Goal: Task Accomplishment & Management: Manage account settings

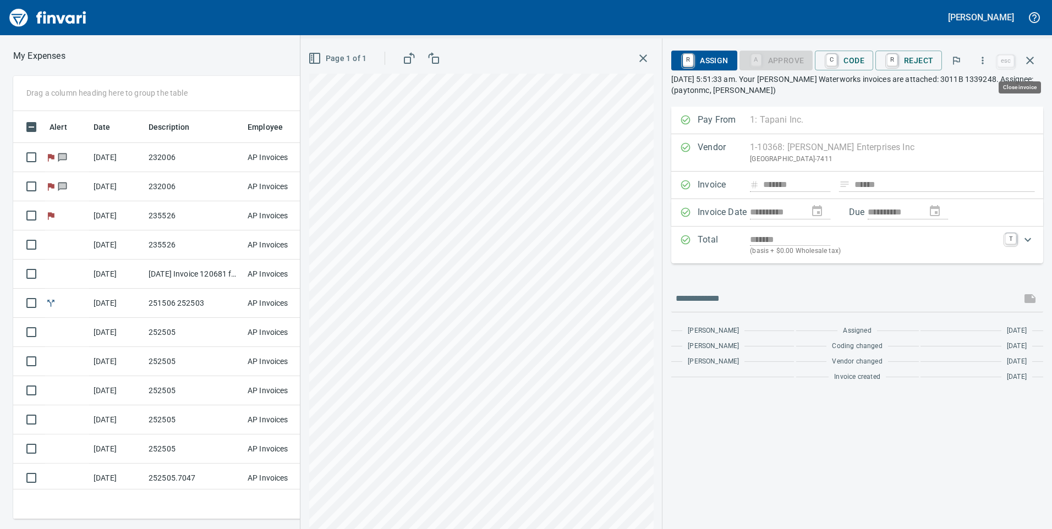
click at [1026, 62] on icon "button" at bounding box center [1030, 60] width 13 height 13
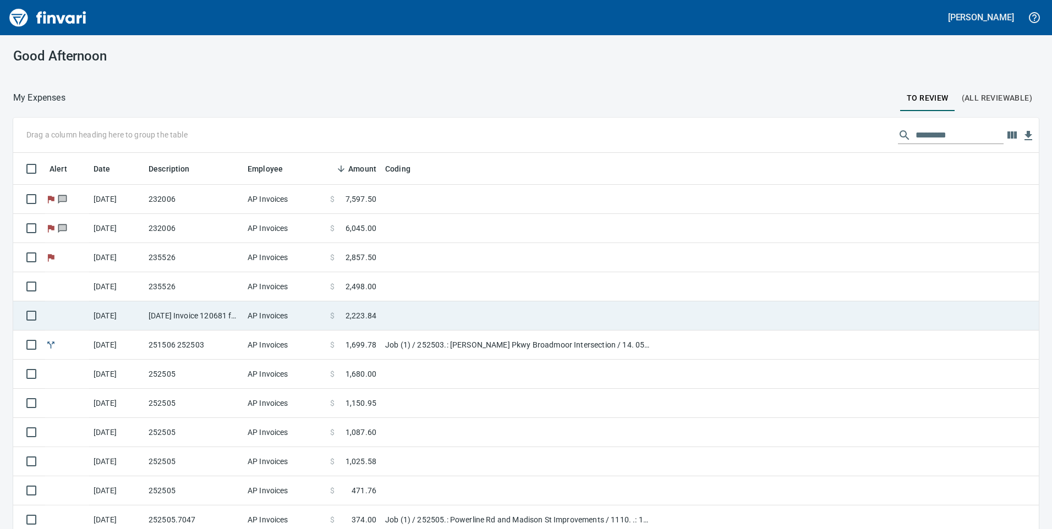
scroll to position [208, 0]
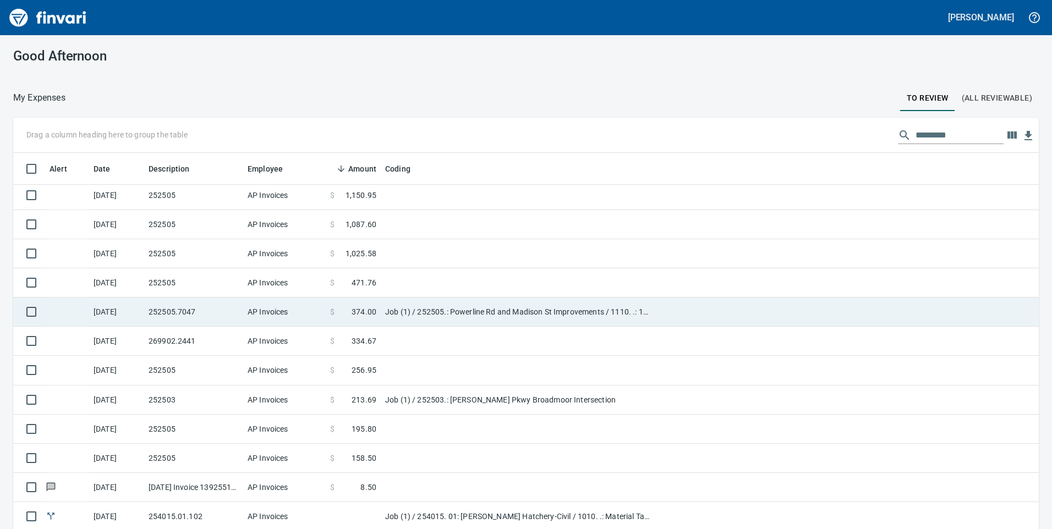
click at [307, 313] on td "AP Invoices" at bounding box center [284, 312] width 83 height 29
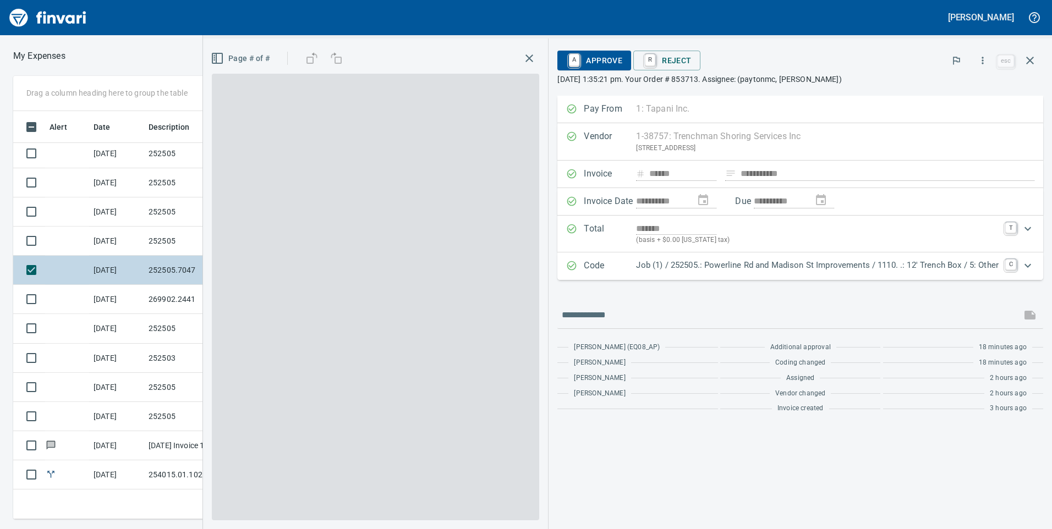
scroll to position [400, 734]
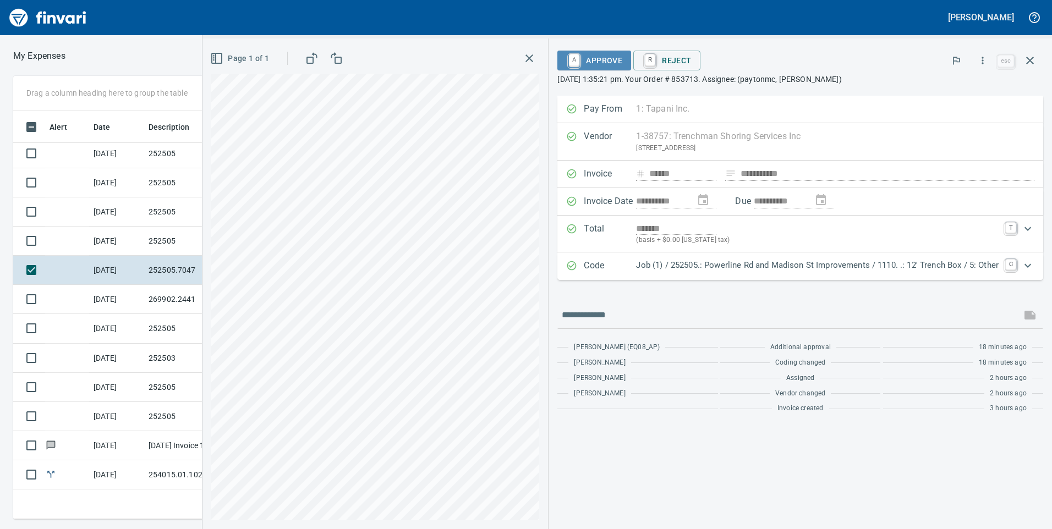
click at [605, 65] on span "A Approve" at bounding box center [594, 60] width 56 height 19
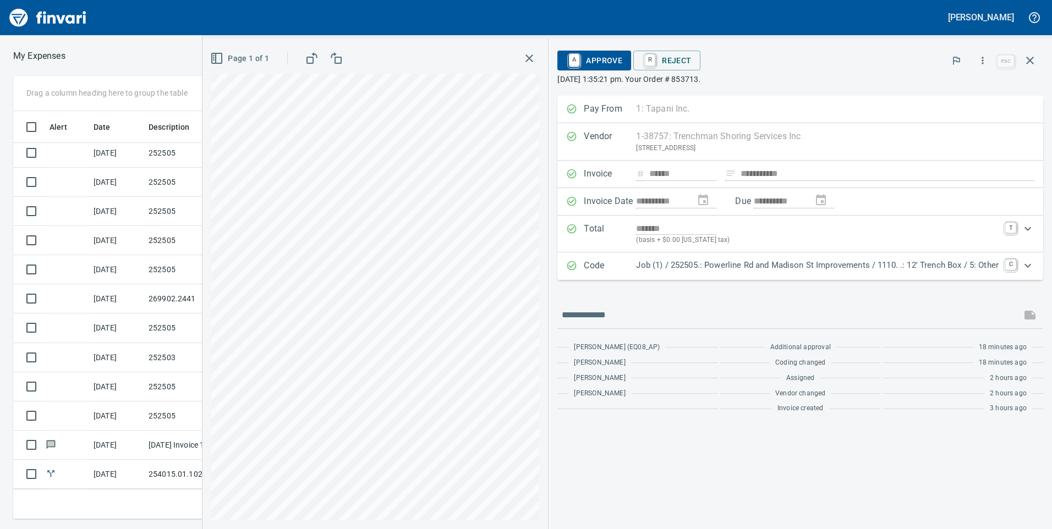
scroll to position [179, 0]
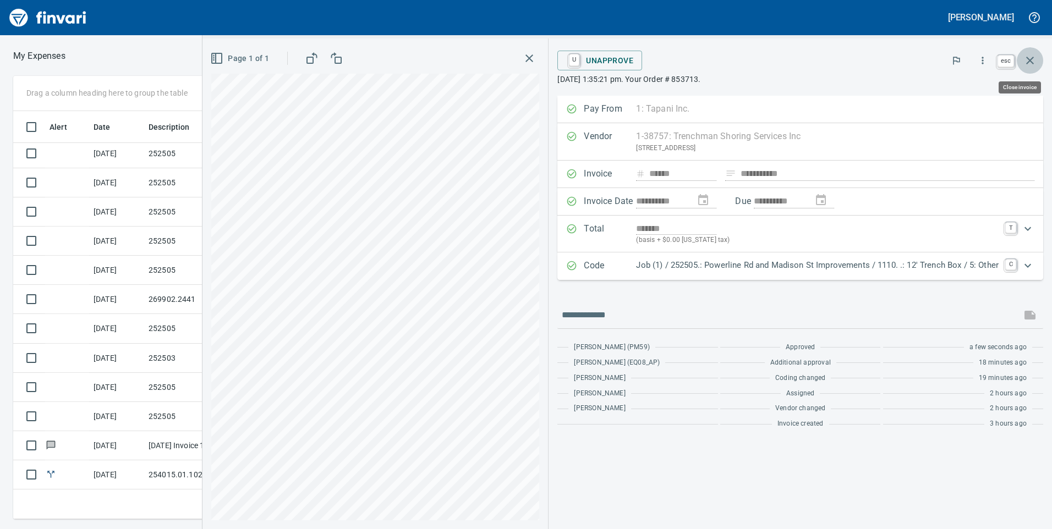
click at [1032, 59] on icon "button" at bounding box center [1030, 61] width 8 height 8
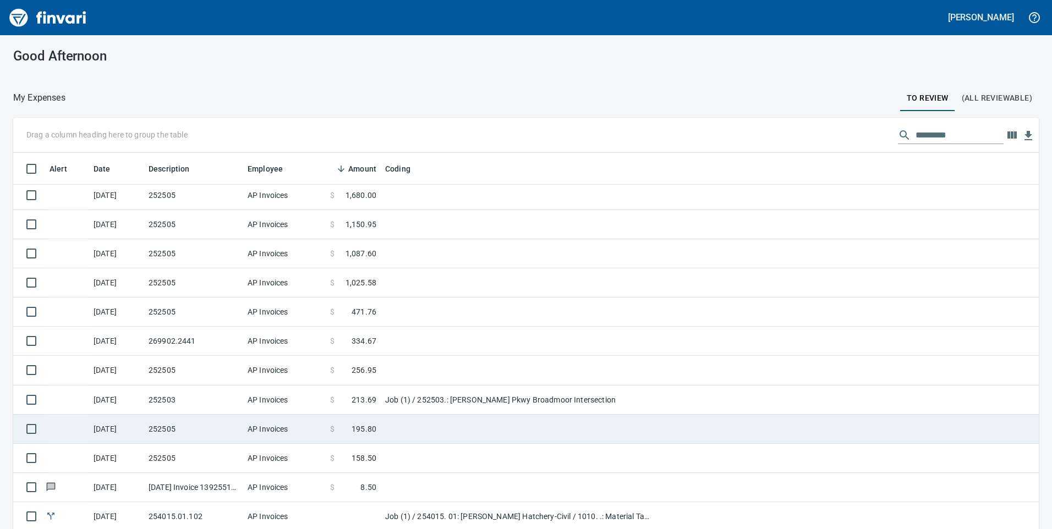
scroll to position [32, 0]
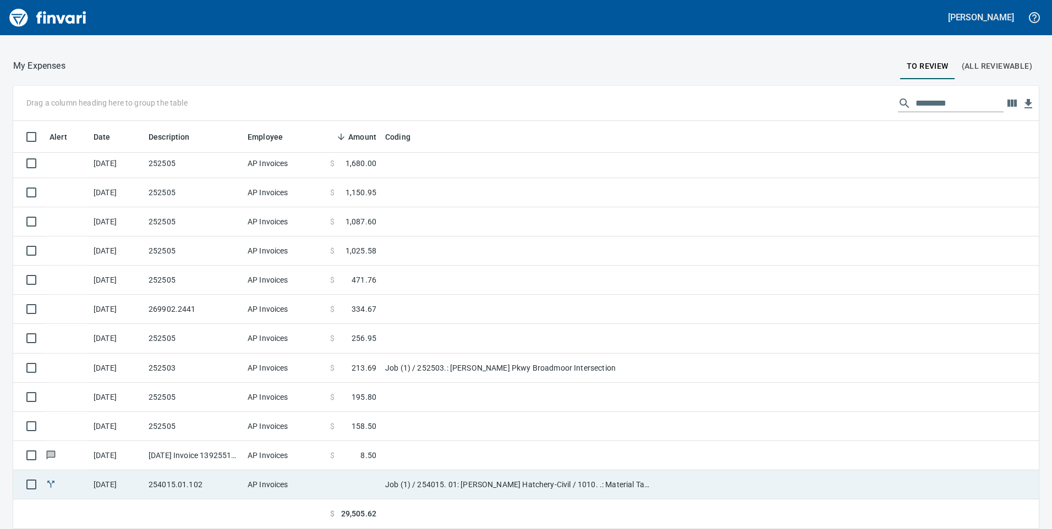
click at [357, 486] on td at bounding box center [353, 485] width 55 height 29
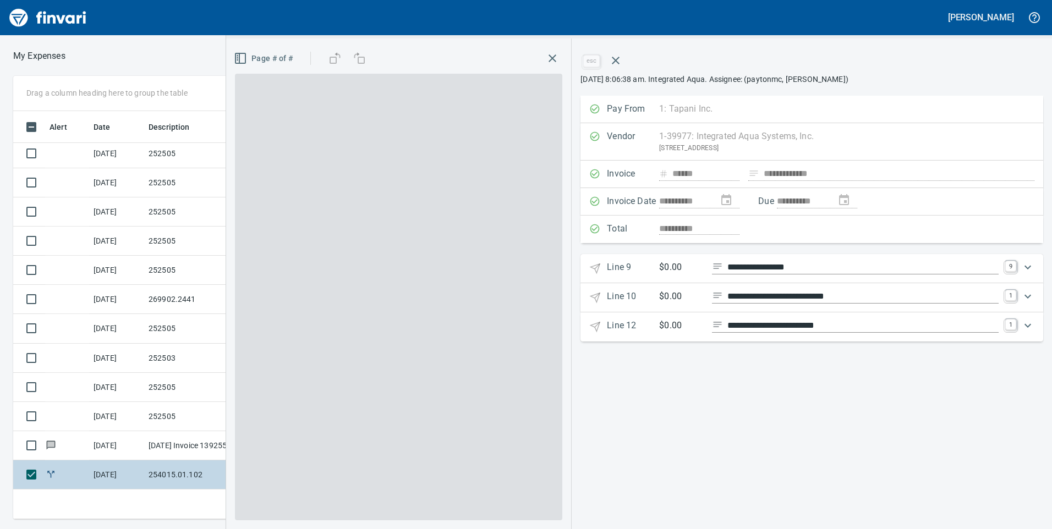
scroll to position [400, 734]
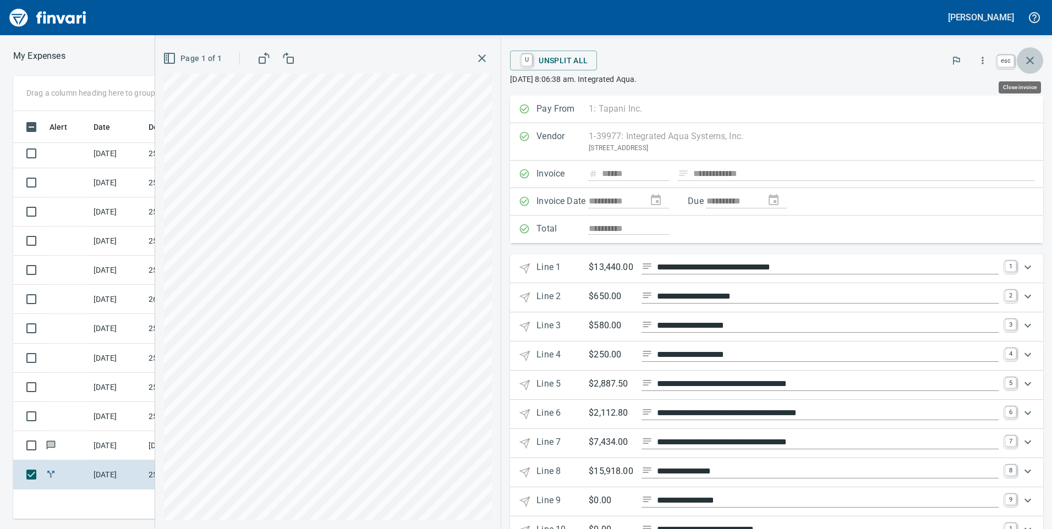
click at [1027, 68] on button "button" at bounding box center [1030, 60] width 26 height 26
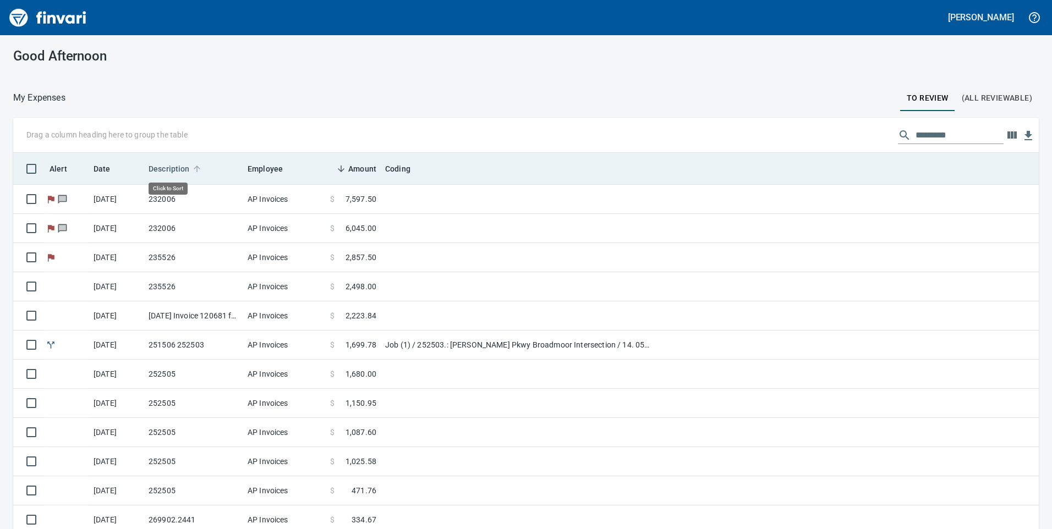
click at [188, 175] on span "Description" at bounding box center [169, 168] width 41 height 13
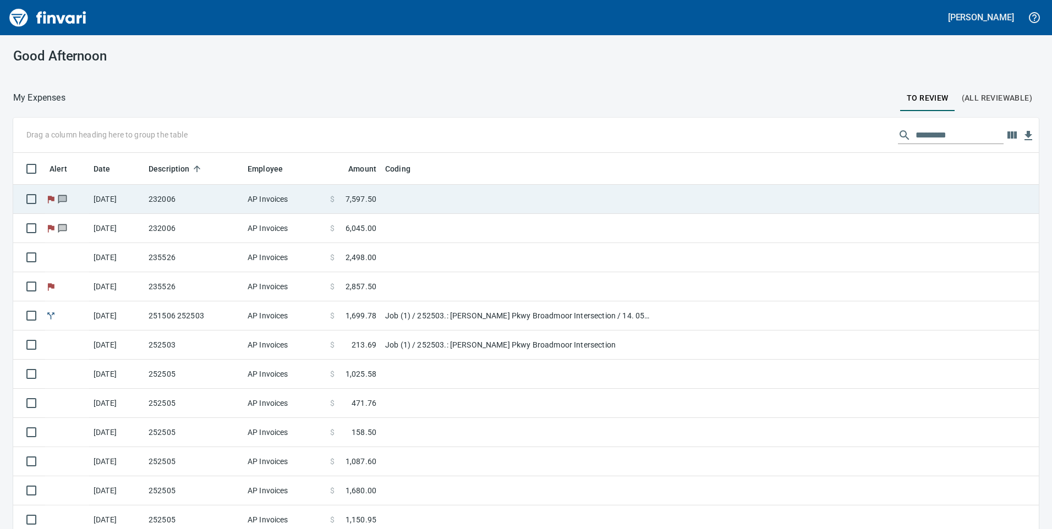
scroll to position [400, 1001]
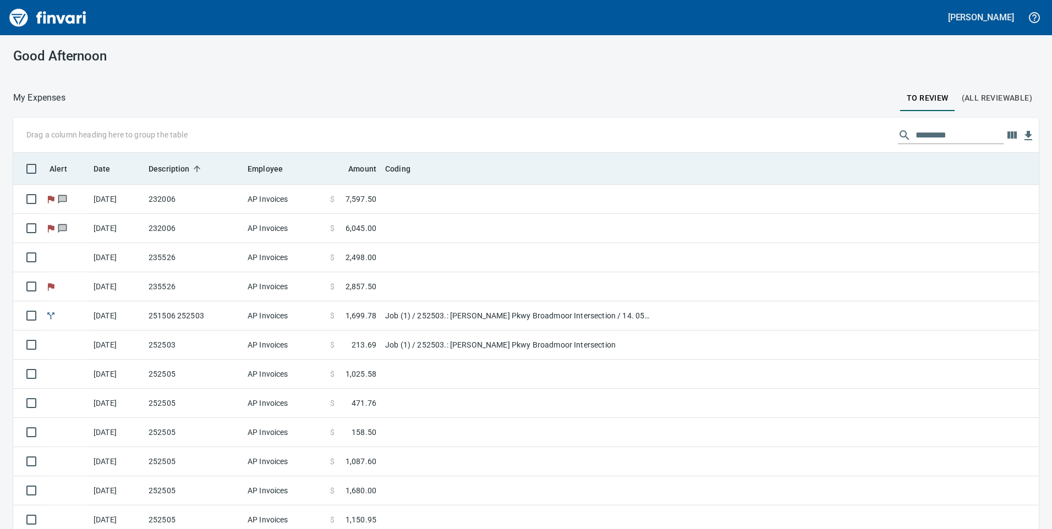
click at [187, 170] on span "Description" at bounding box center [169, 168] width 41 height 13
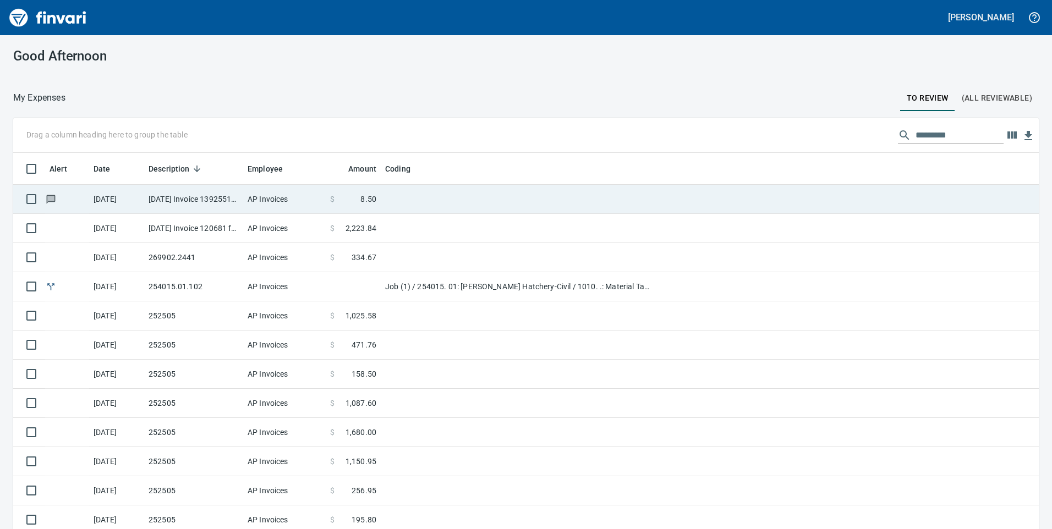
scroll to position [0, 0]
click at [201, 206] on td "[DATE] Invoice 139255101 from GOOD TO GO CUSTOMER SERVICE CENTER (1-21898)" at bounding box center [193, 199] width 99 height 29
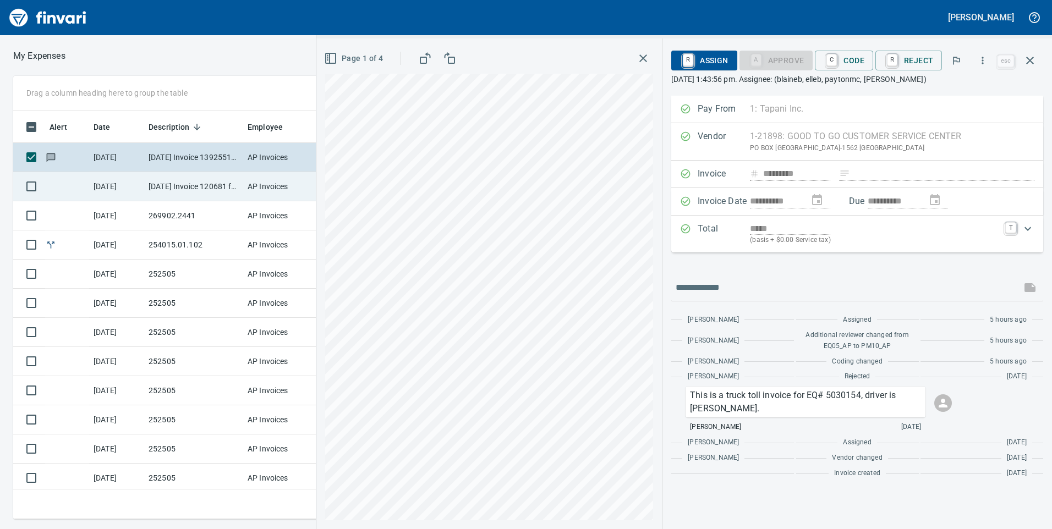
click at [253, 190] on td "AP Invoices" at bounding box center [284, 186] width 83 height 29
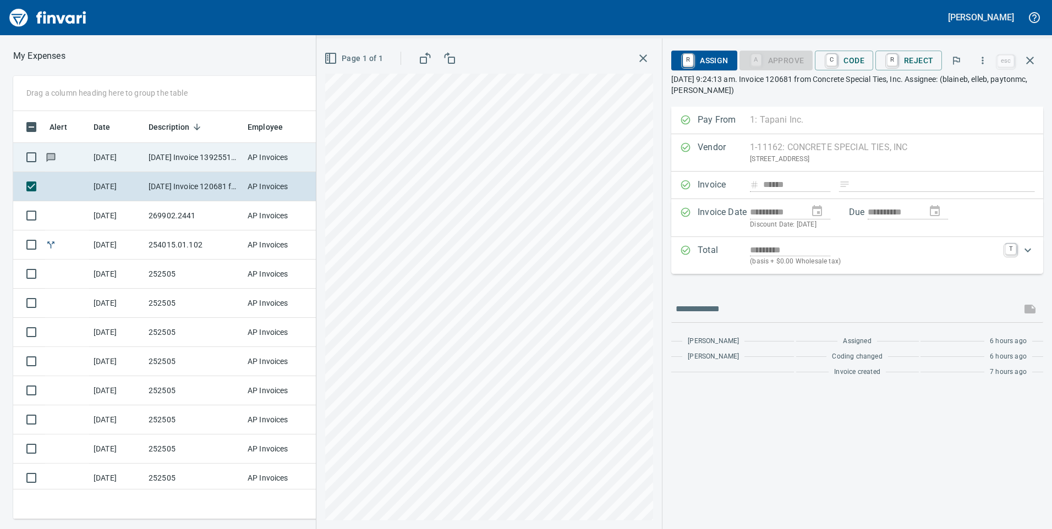
click at [266, 162] on td "AP Invoices" at bounding box center [284, 157] width 83 height 29
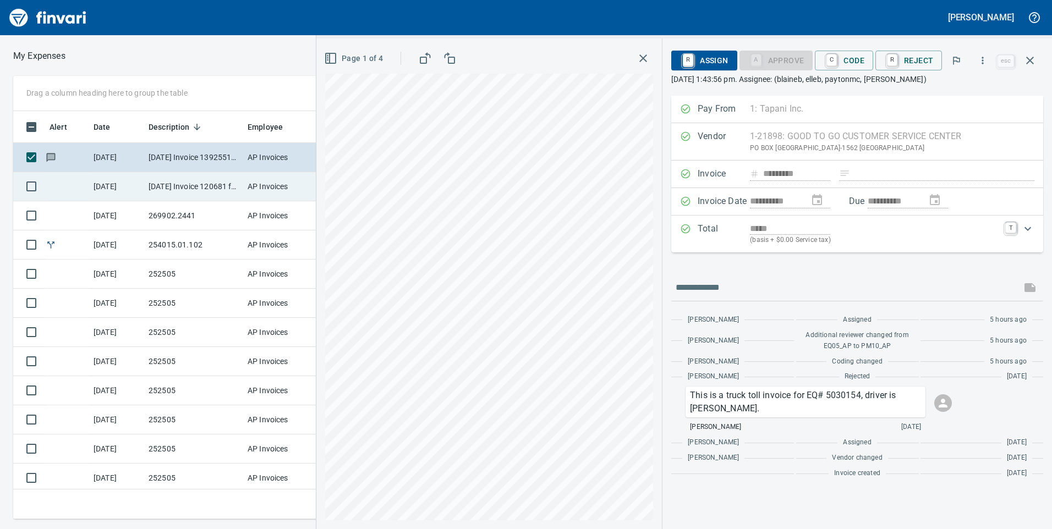
click at [278, 184] on td "AP Invoices" at bounding box center [284, 186] width 83 height 29
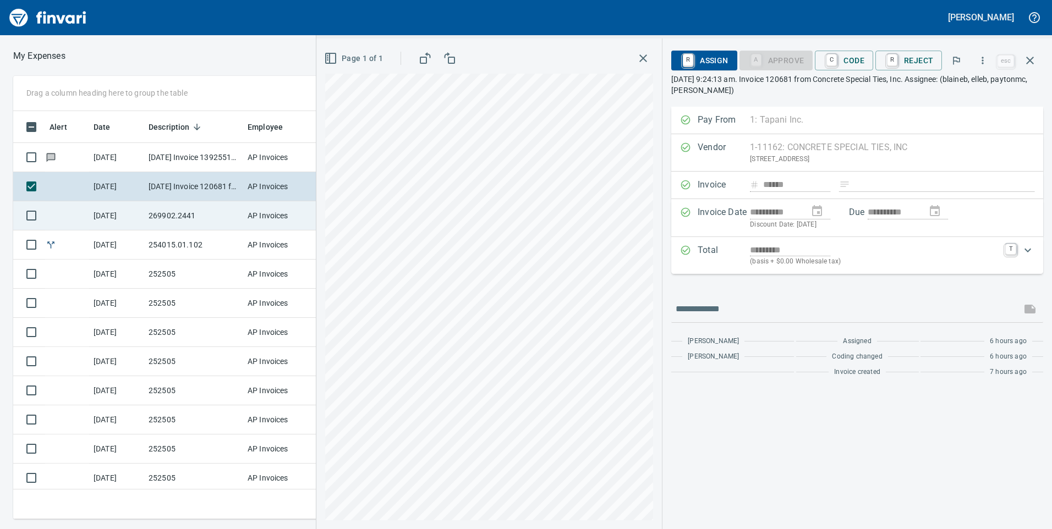
click at [231, 214] on td "269902.2441" at bounding box center [193, 215] width 99 height 29
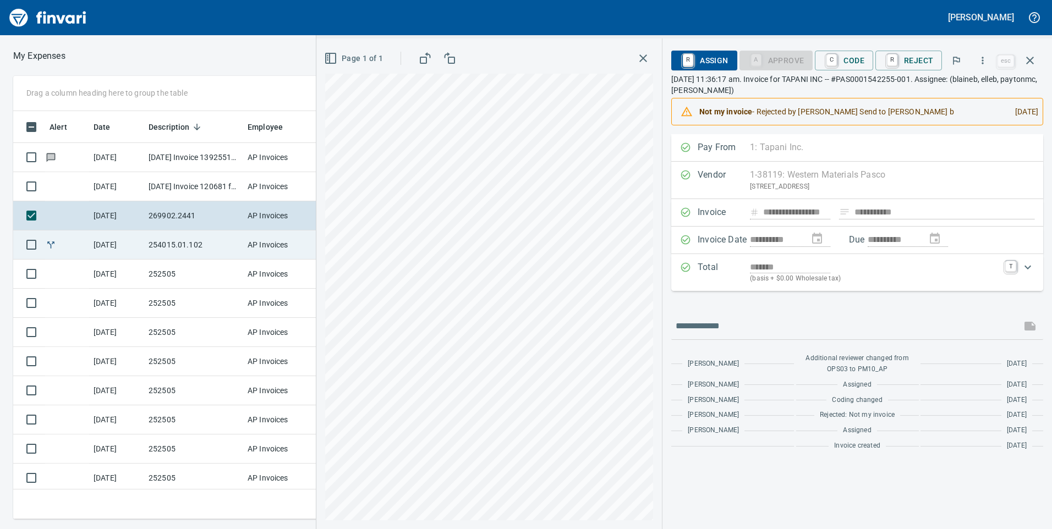
click at [276, 245] on td "AP Invoices" at bounding box center [284, 245] width 83 height 29
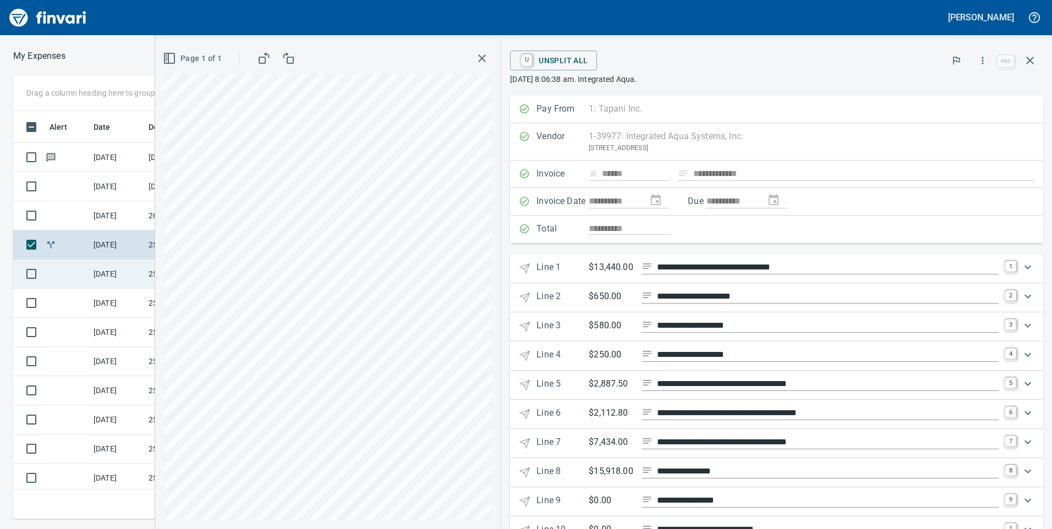
click at [132, 280] on td "[DATE]" at bounding box center [116, 274] width 55 height 29
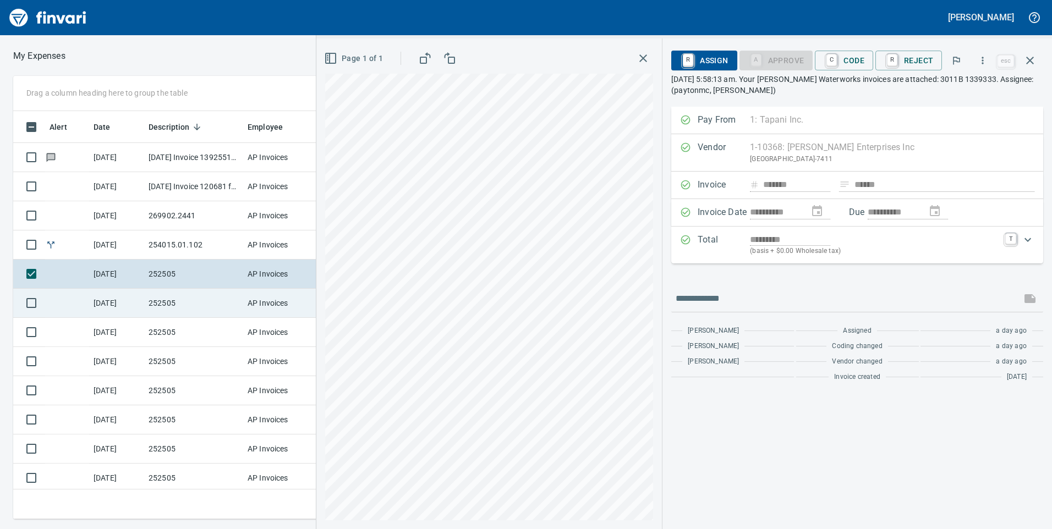
click at [164, 294] on td "252505" at bounding box center [193, 303] width 99 height 29
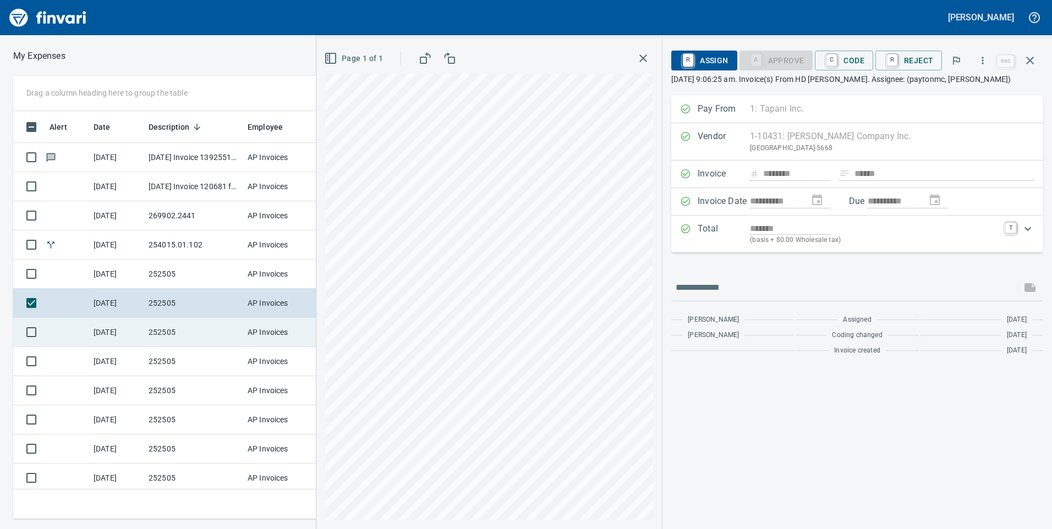
click at [258, 331] on td "AP Invoices" at bounding box center [284, 332] width 83 height 29
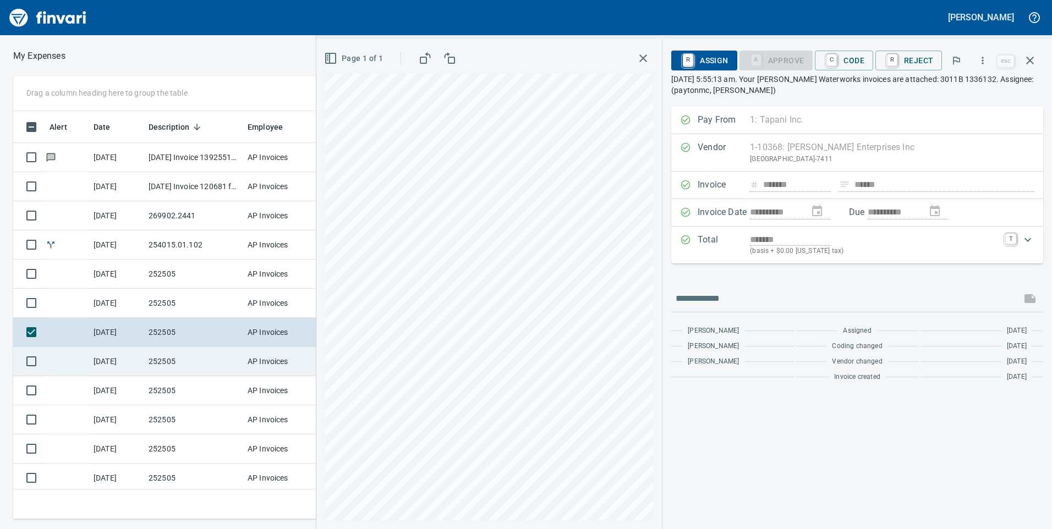
click at [235, 356] on td "252505" at bounding box center [193, 361] width 99 height 29
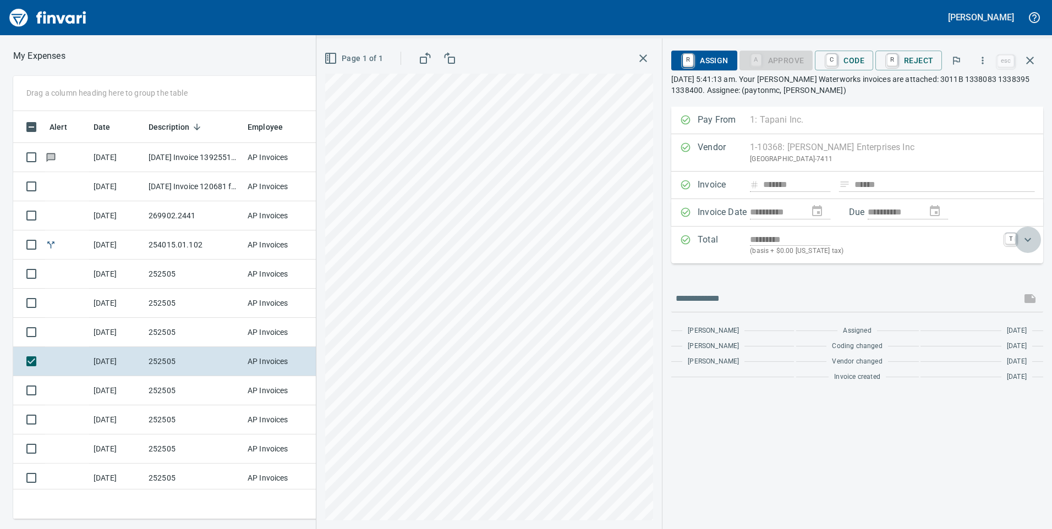
click at [1019, 233] on div "Expand" at bounding box center [1028, 240] width 26 height 26
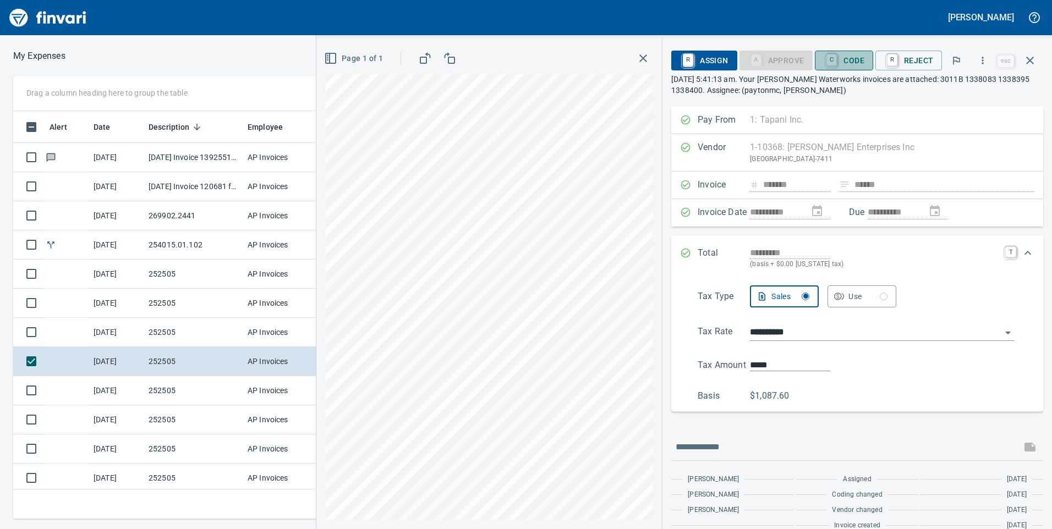
click at [852, 64] on span "C Code" at bounding box center [844, 60] width 41 height 19
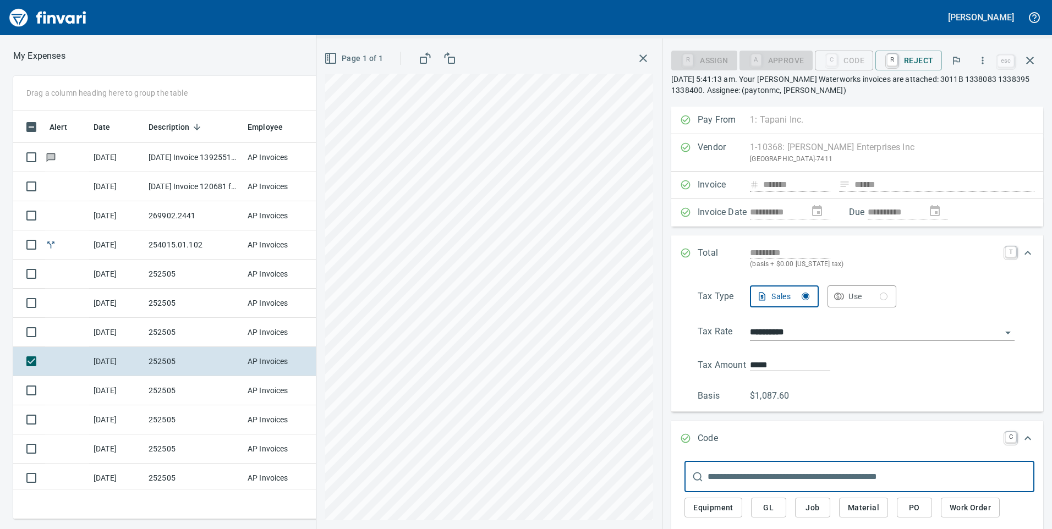
scroll to position [110, 0]
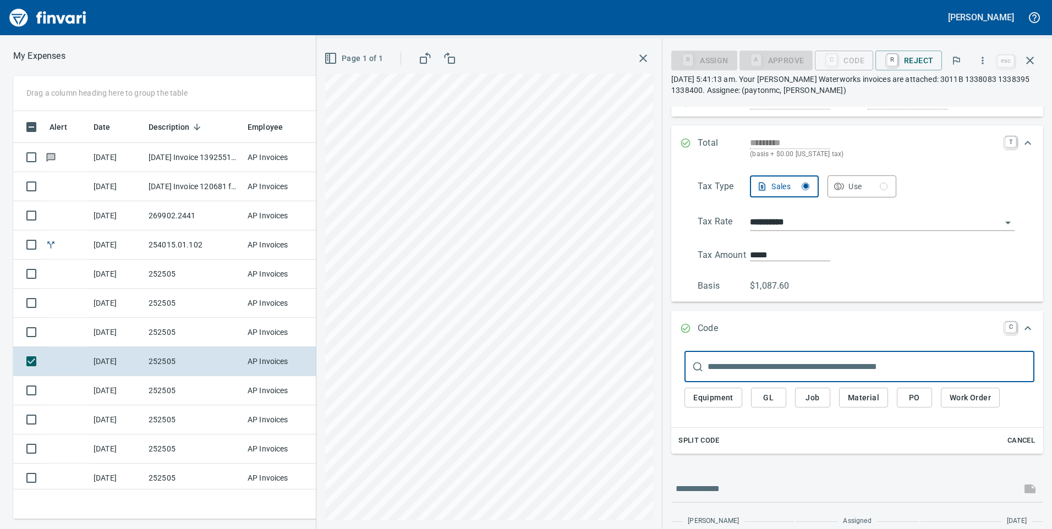
click at [811, 395] on span "Job" at bounding box center [813, 398] width 18 height 14
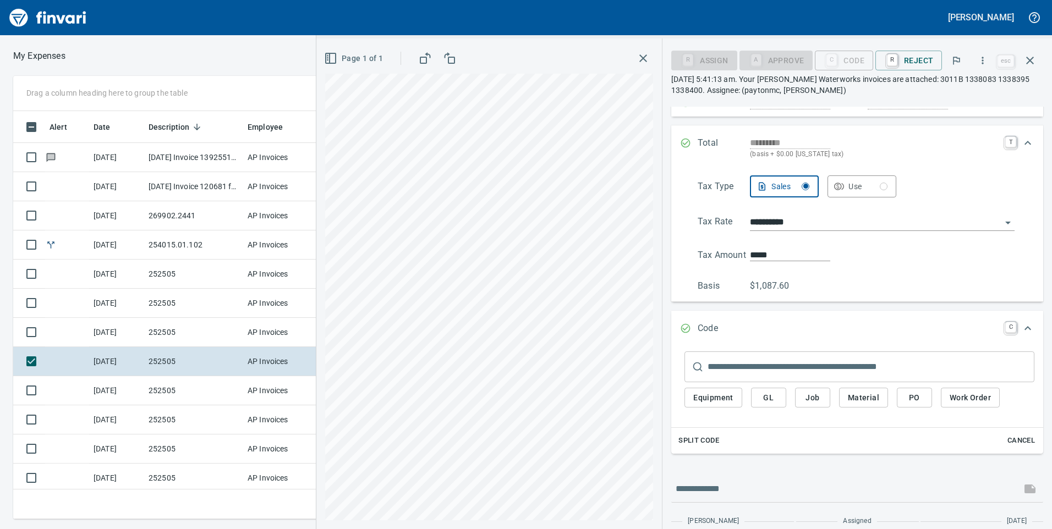
click at [811, 395] on span "Job" at bounding box center [813, 398] width 18 height 14
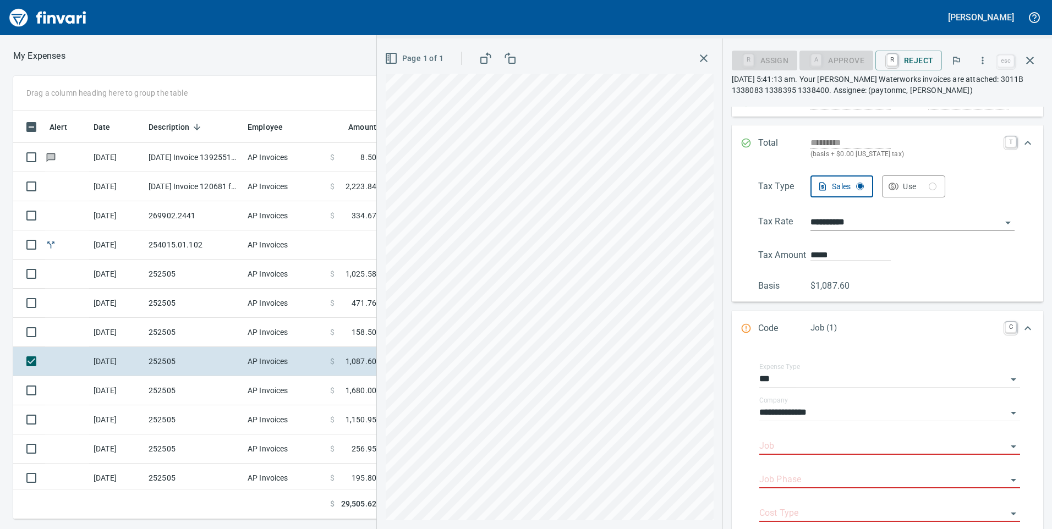
scroll to position [167, 0]
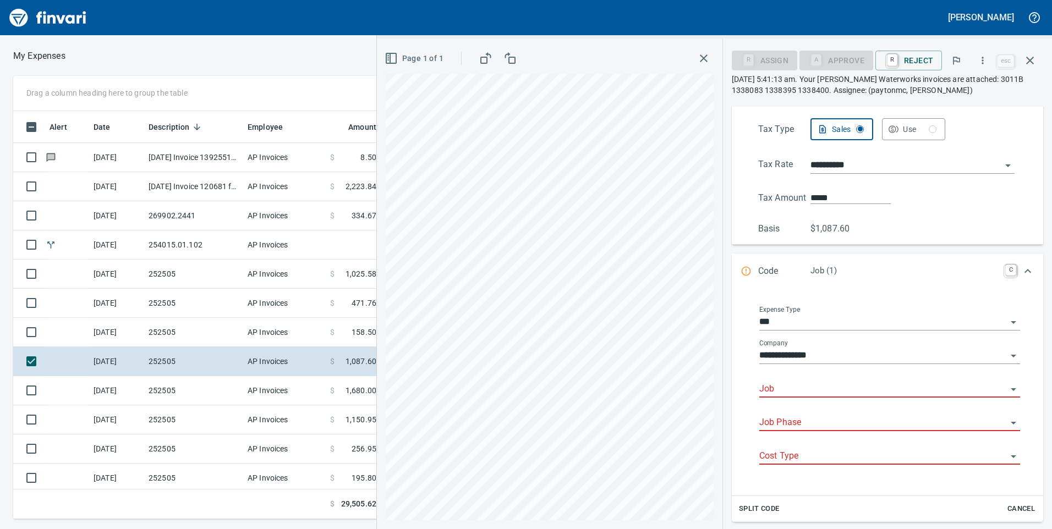
click at [824, 386] on input "Job" at bounding box center [883, 389] width 248 height 15
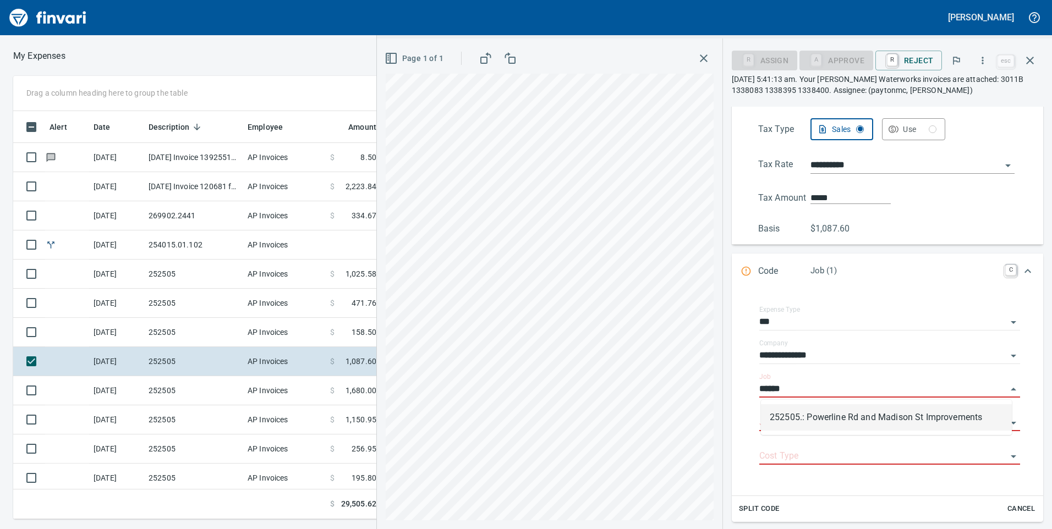
scroll to position [400, 734]
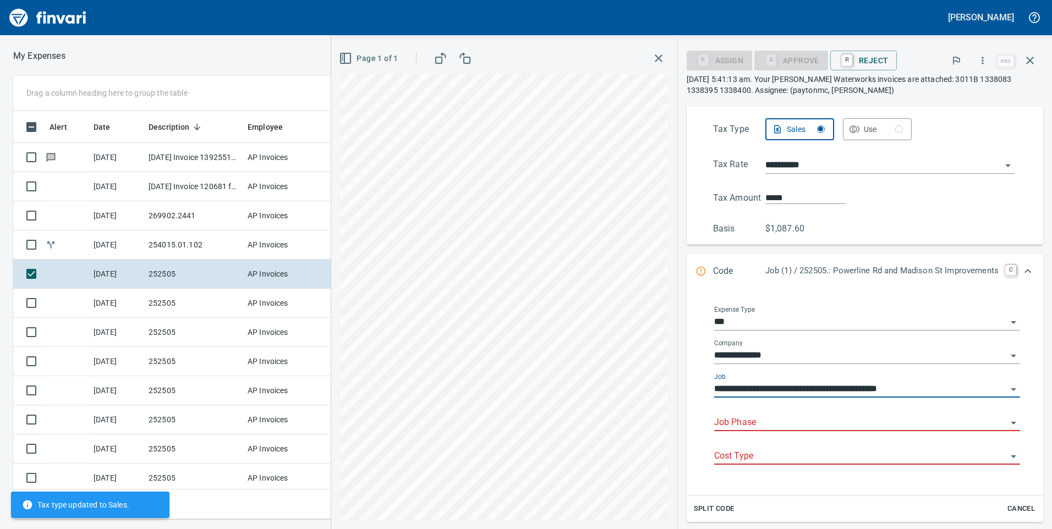
type input "**********"
click at [801, 406] on div "**********" at bounding box center [867, 390] width 306 height 34
click at [801, 419] on input "Job Phase" at bounding box center [860, 422] width 293 height 15
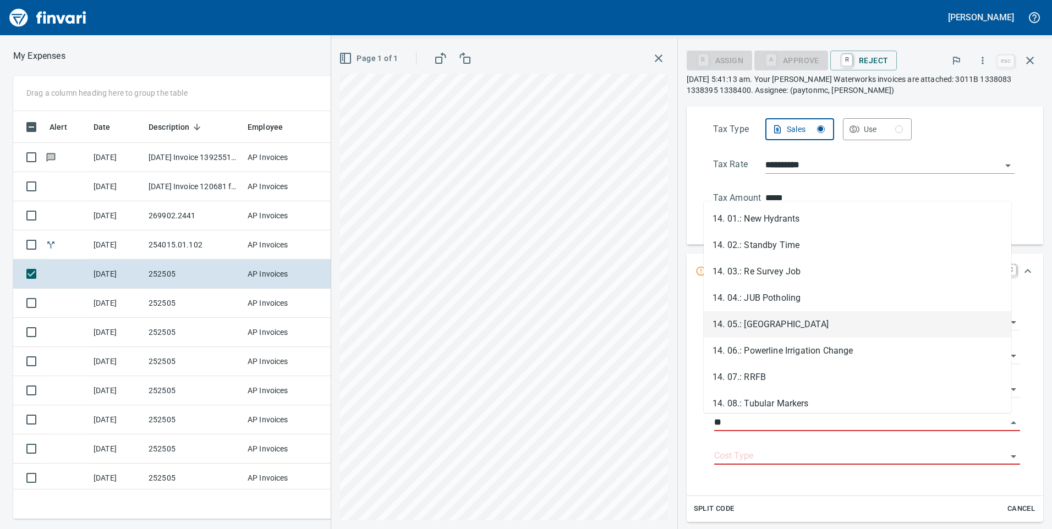
click at [850, 325] on li "14. 05.: [GEOGRAPHIC_DATA]" at bounding box center [858, 324] width 308 height 26
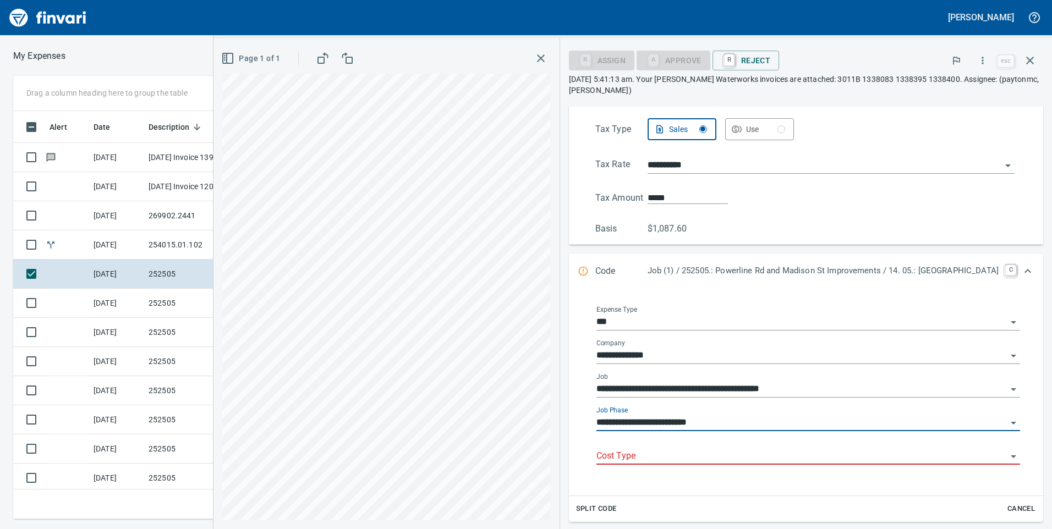
type input "**********"
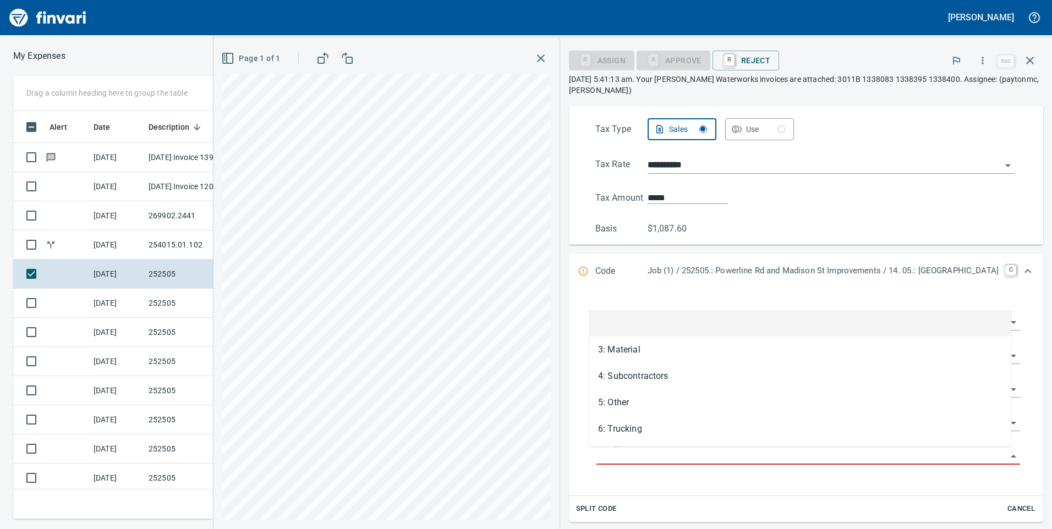
click at [772, 451] on input "Cost Type" at bounding box center [802, 456] width 411 height 15
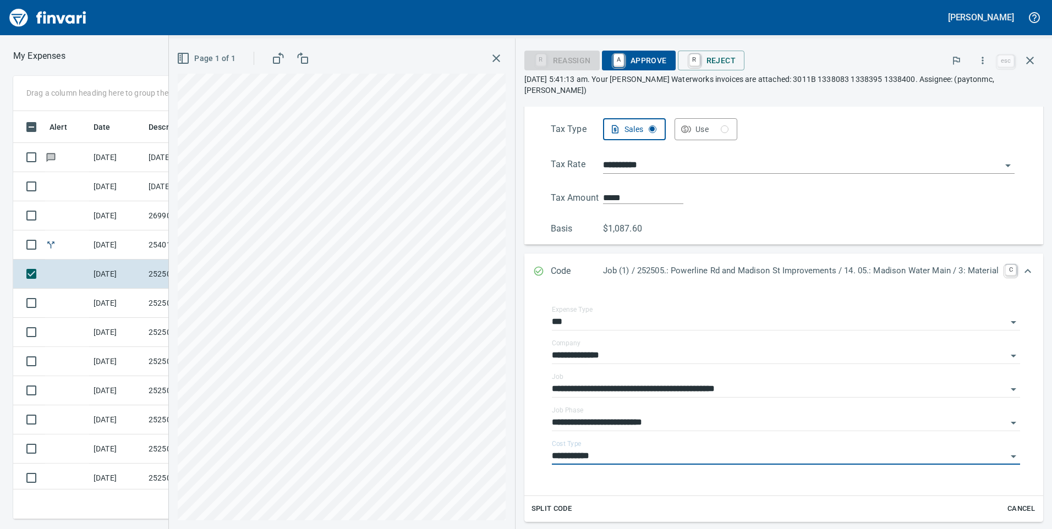
type input "**********"
click at [624, 68] on span "A Approve" at bounding box center [639, 60] width 56 height 19
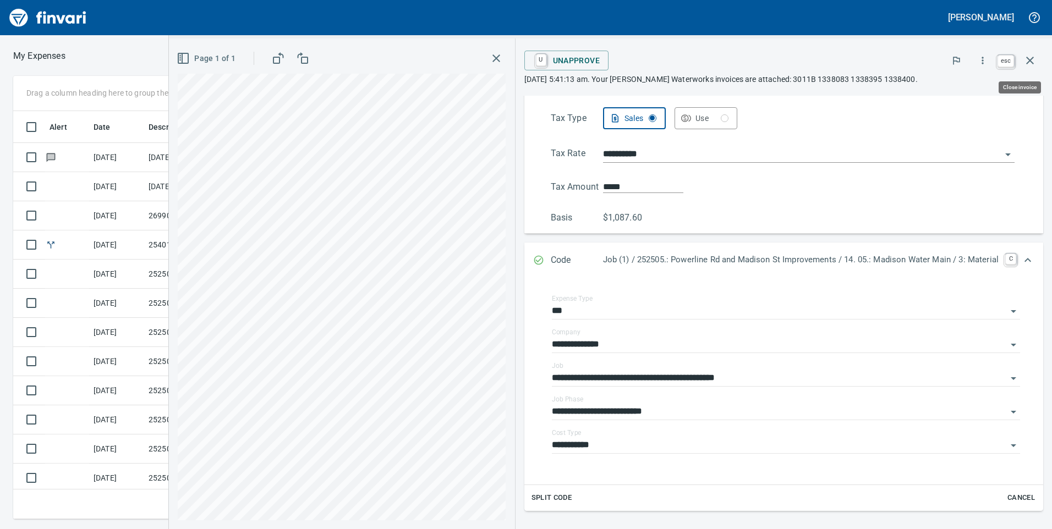
click at [1031, 62] on icon "button" at bounding box center [1030, 61] width 8 height 8
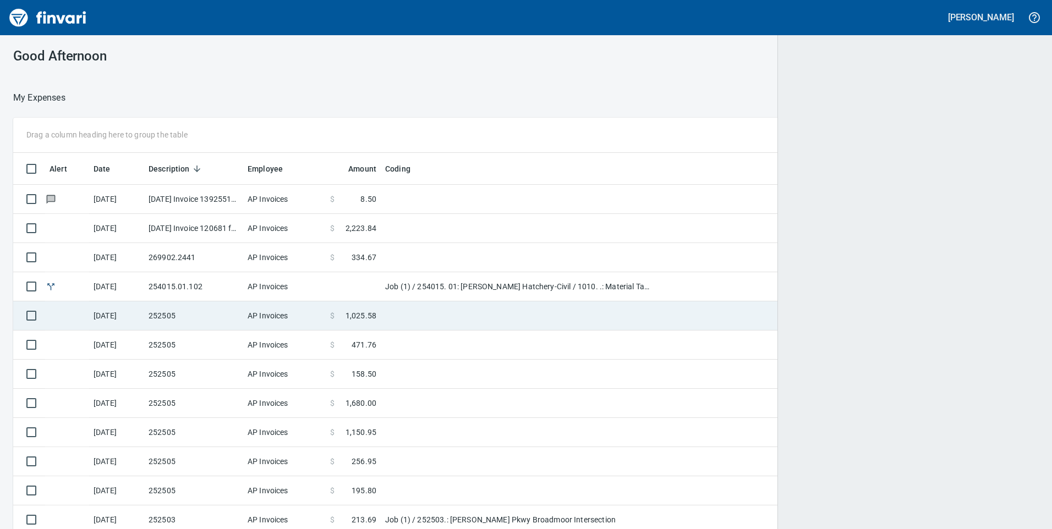
scroll to position [400, 1001]
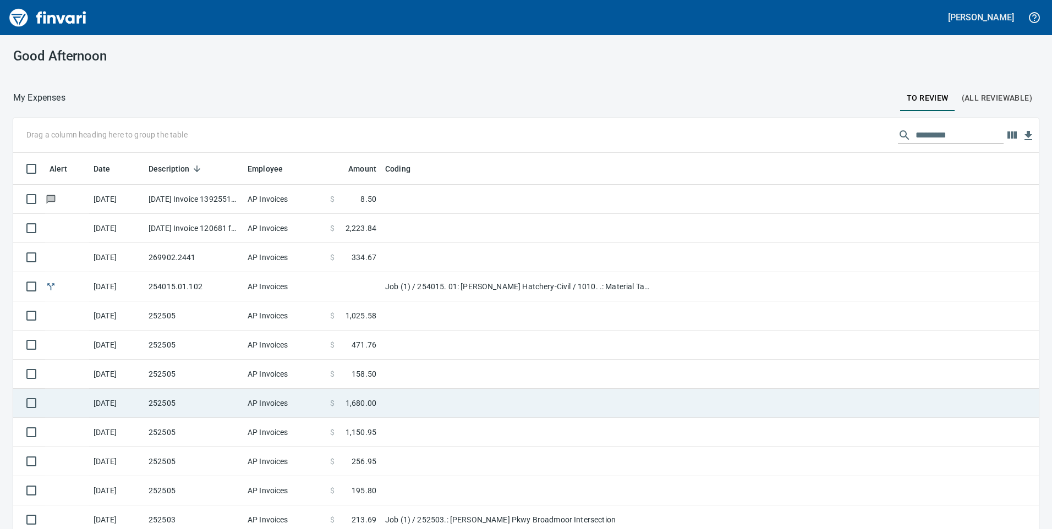
click at [303, 400] on td "AP Invoices" at bounding box center [284, 403] width 83 height 29
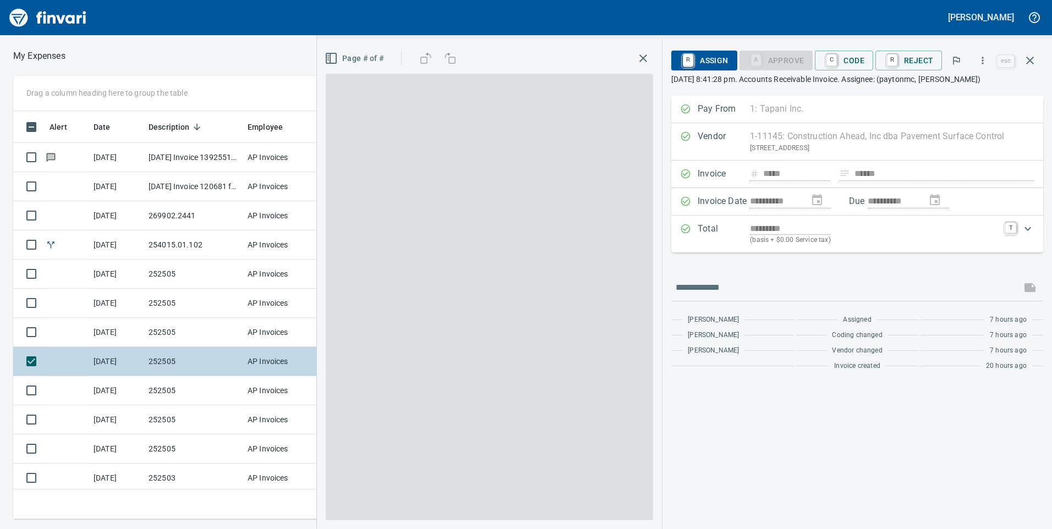
scroll to position [400, 734]
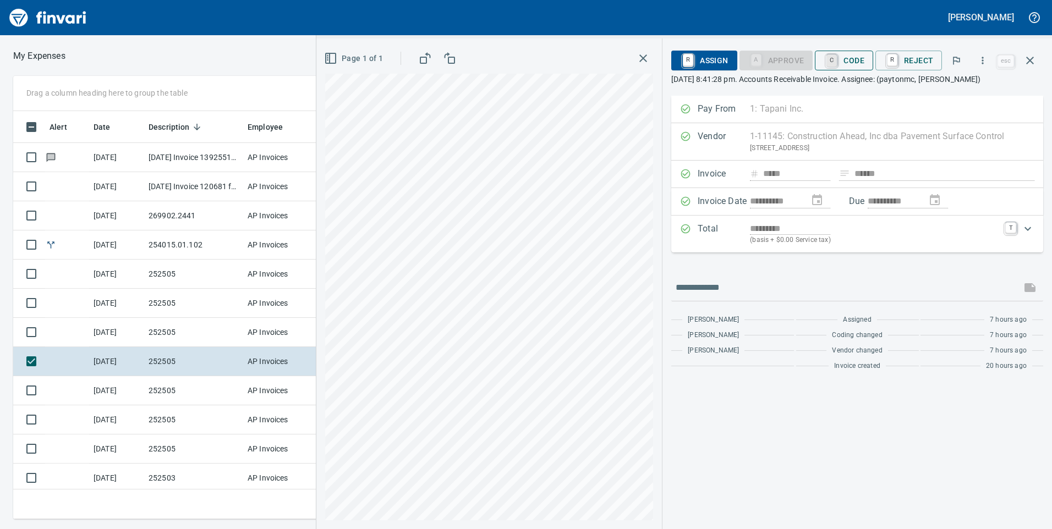
click at [837, 54] on link "C" at bounding box center [832, 60] width 10 height 12
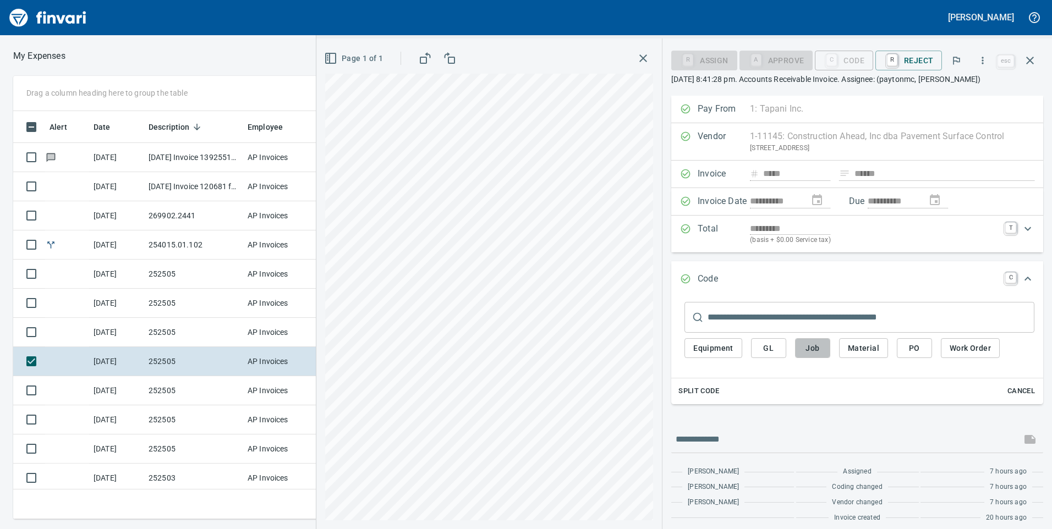
click at [821, 349] on span "Job" at bounding box center [813, 349] width 18 height 14
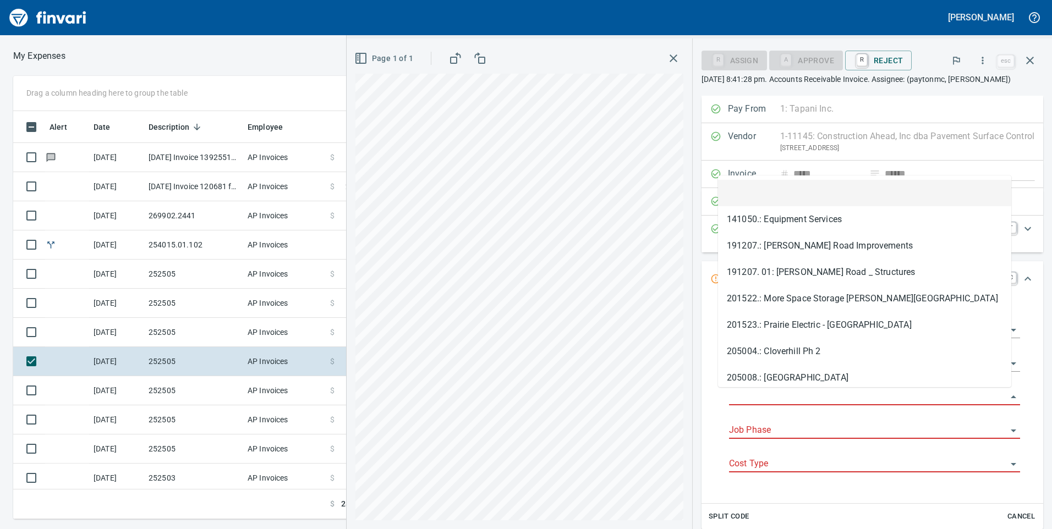
click at [791, 395] on input "Job" at bounding box center [868, 397] width 278 height 15
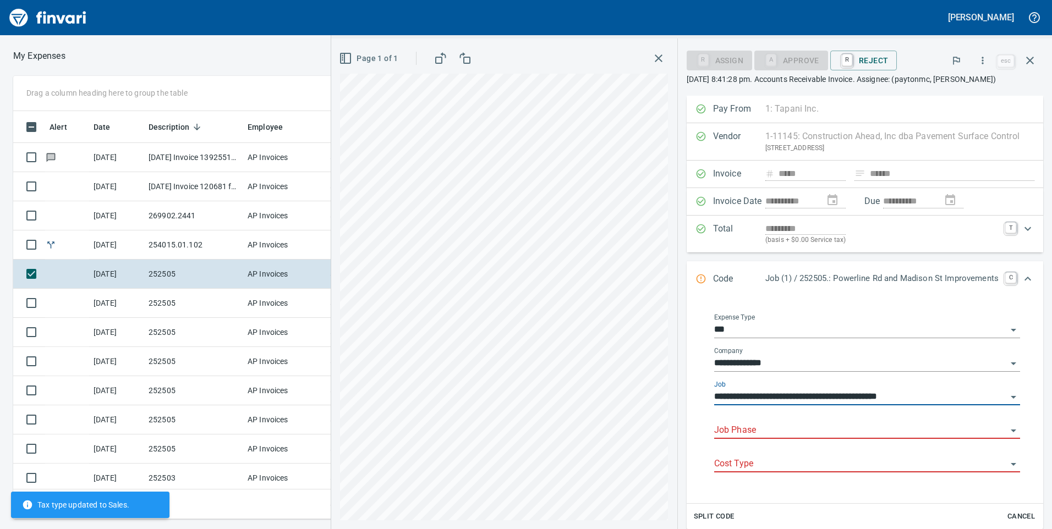
type input "**********"
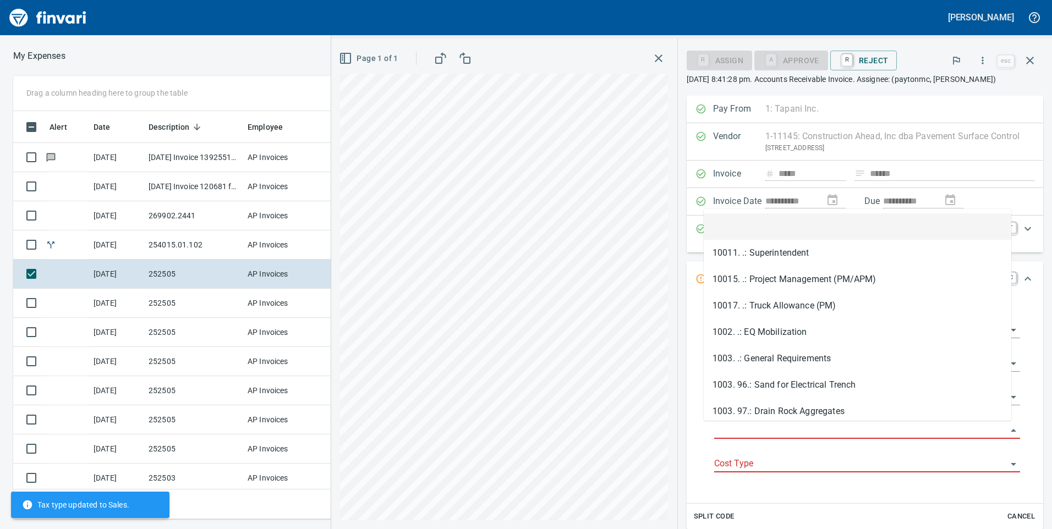
click at [791, 425] on input "Job Phase" at bounding box center [860, 430] width 293 height 15
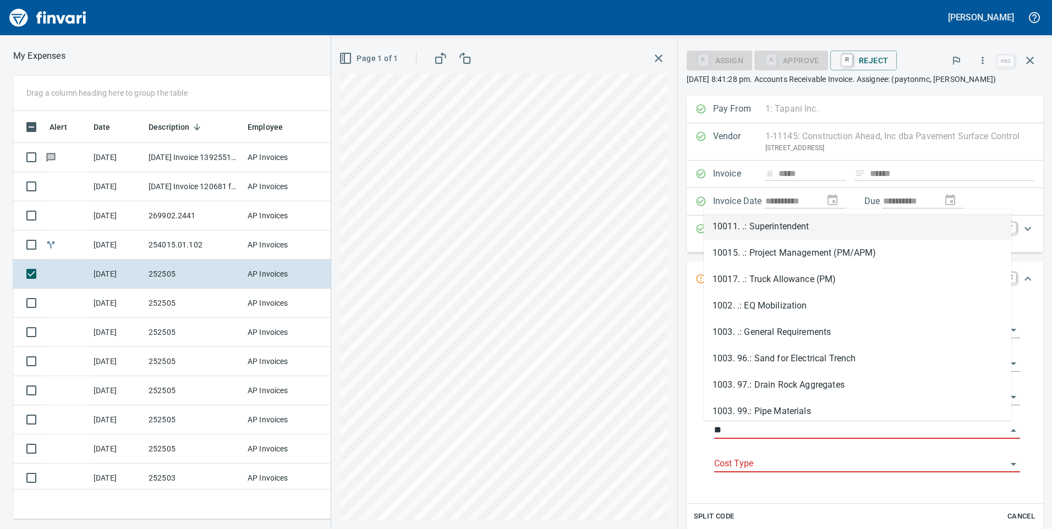
type input "*"
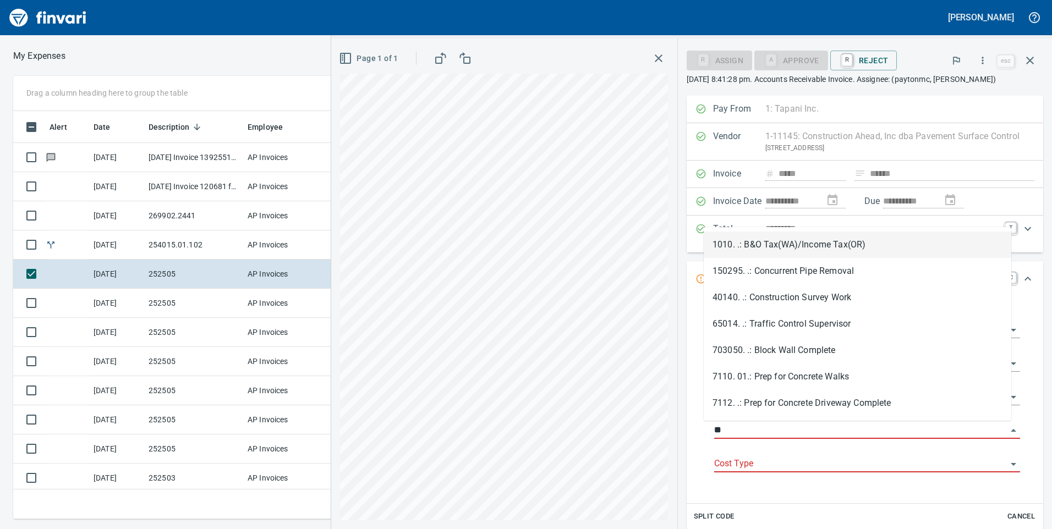
type input "*"
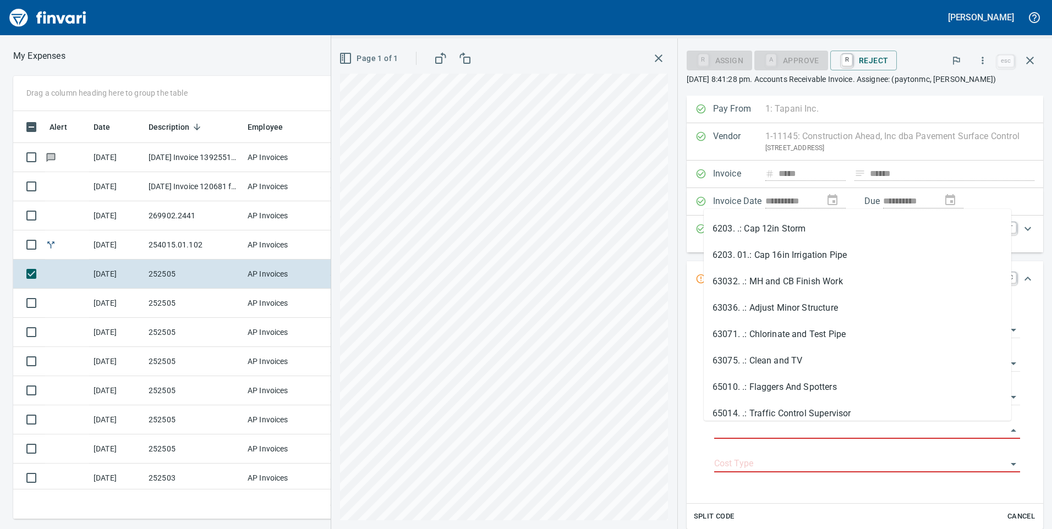
scroll to position [2080, 0]
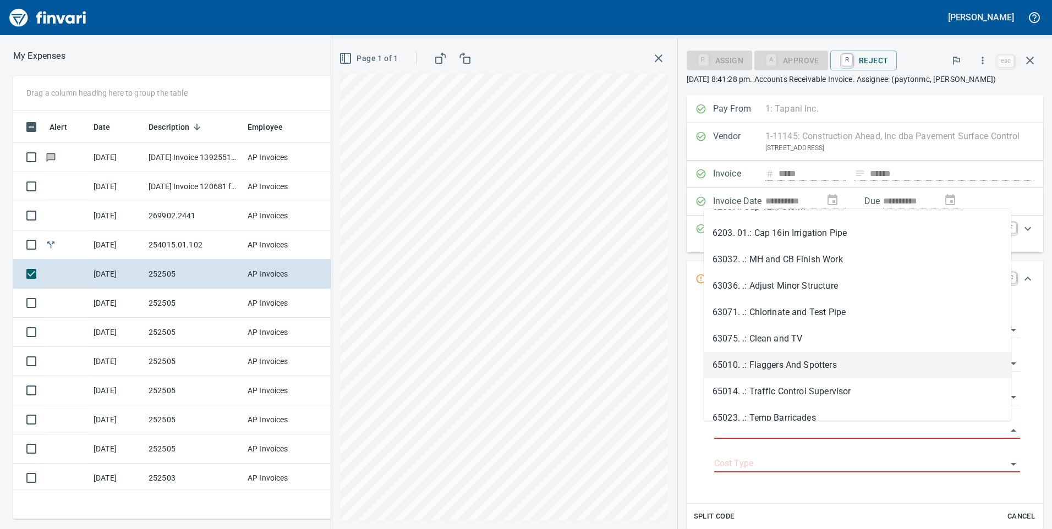
click at [821, 367] on li "65010. .: Flaggers And Spotters" at bounding box center [858, 365] width 308 height 26
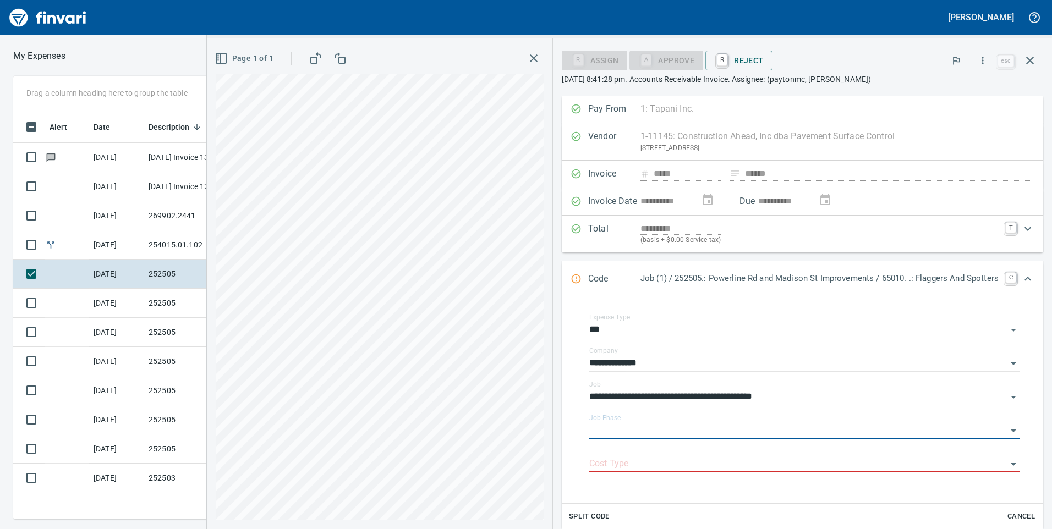
type input "**********"
click at [728, 465] on input "Cost Type" at bounding box center [798, 464] width 418 height 15
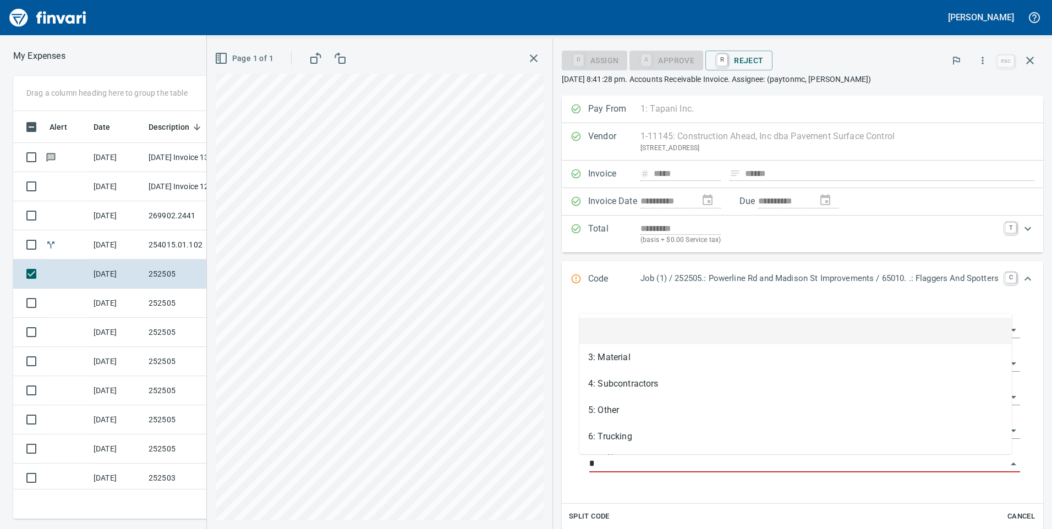
scroll to position [400, 734]
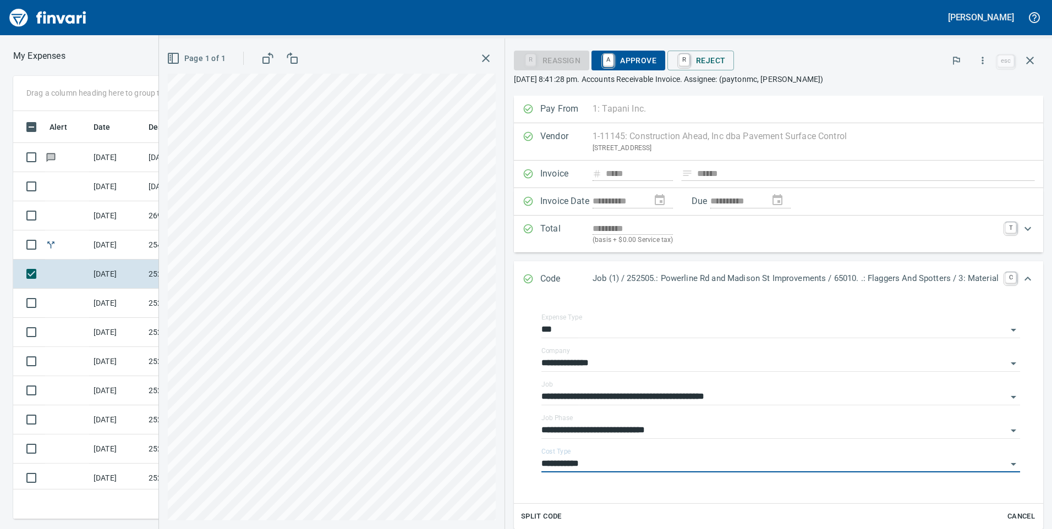
type input "**********"
click at [629, 58] on span "A Approve" at bounding box center [628, 60] width 56 height 19
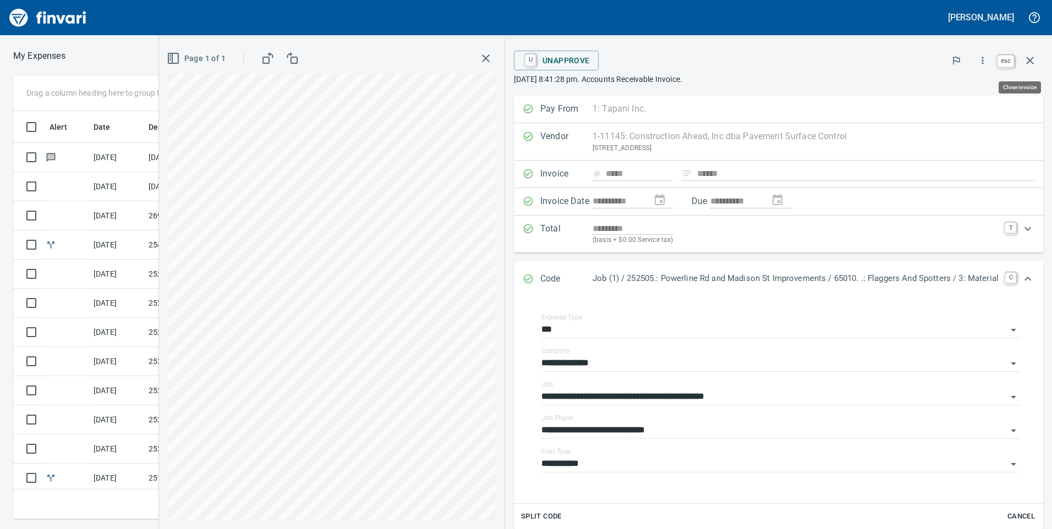
click at [1033, 62] on icon "button" at bounding box center [1030, 60] width 13 height 13
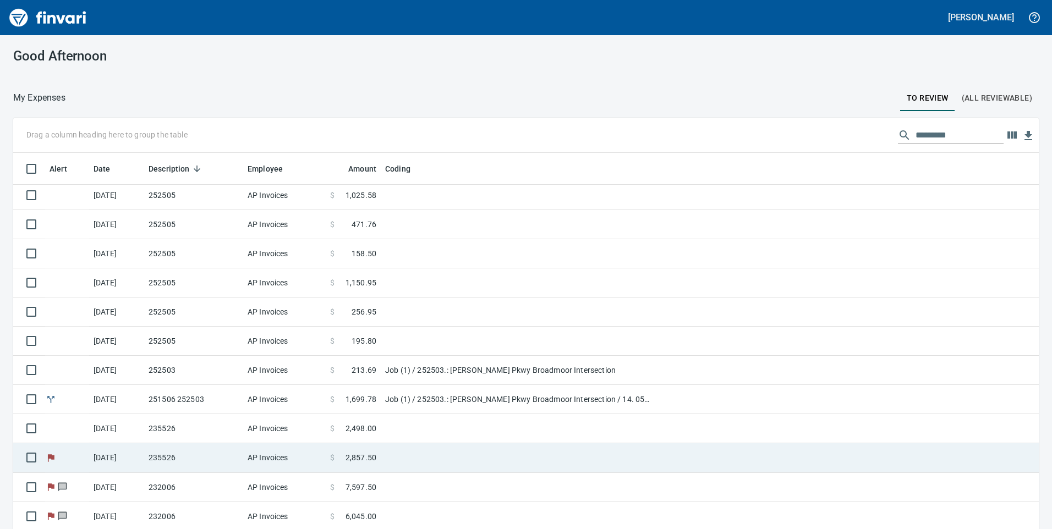
scroll to position [32, 0]
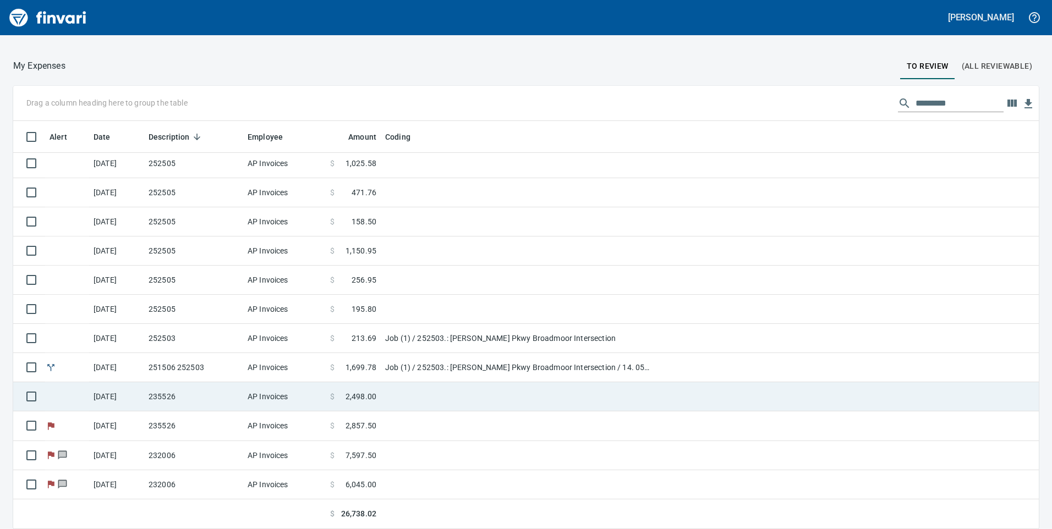
click at [289, 407] on td "AP Invoices" at bounding box center [284, 396] width 83 height 29
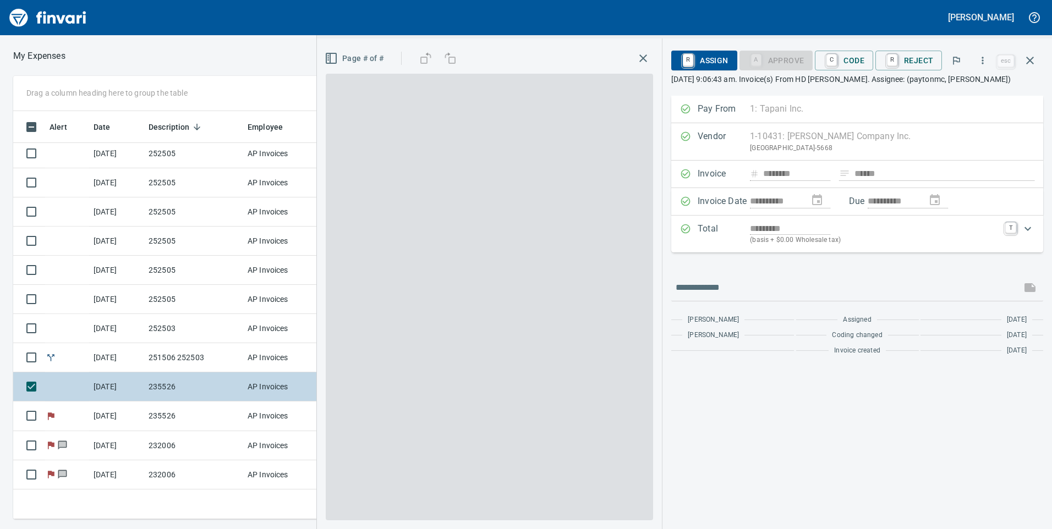
scroll to position [400, 734]
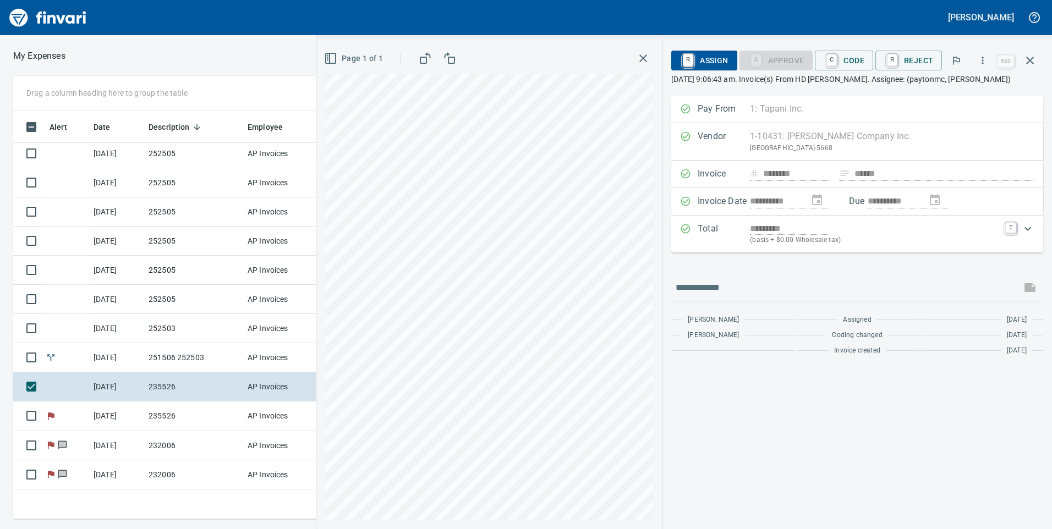
click at [1019, 229] on div "Expand" at bounding box center [1028, 229] width 26 height 26
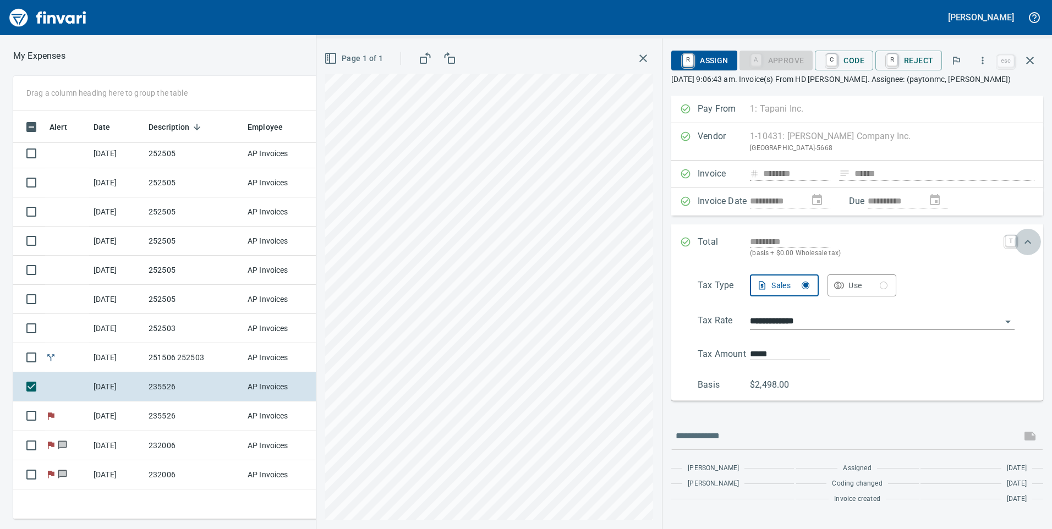
click at [1021, 241] on div "Expand" at bounding box center [1028, 242] width 26 height 26
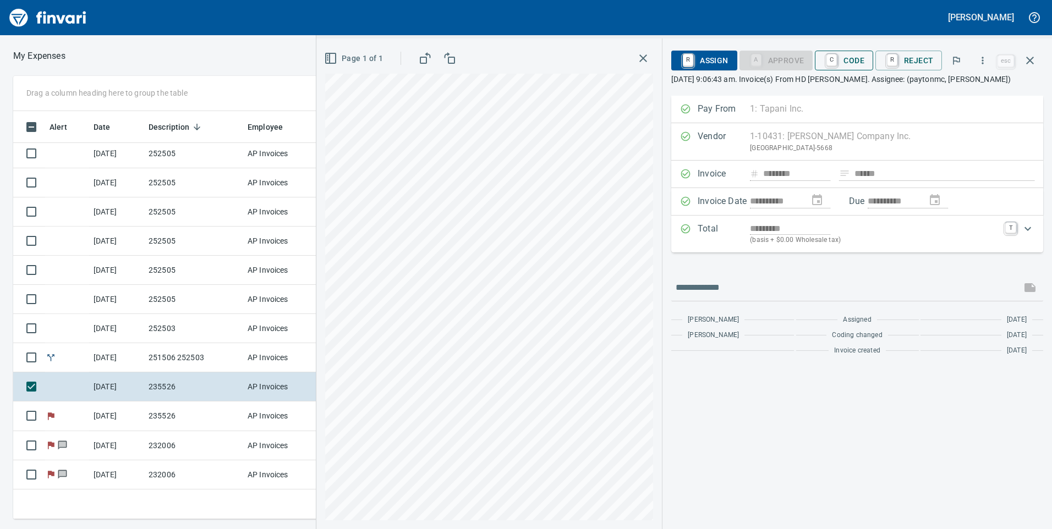
click at [860, 63] on span "C Code" at bounding box center [844, 60] width 41 height 19
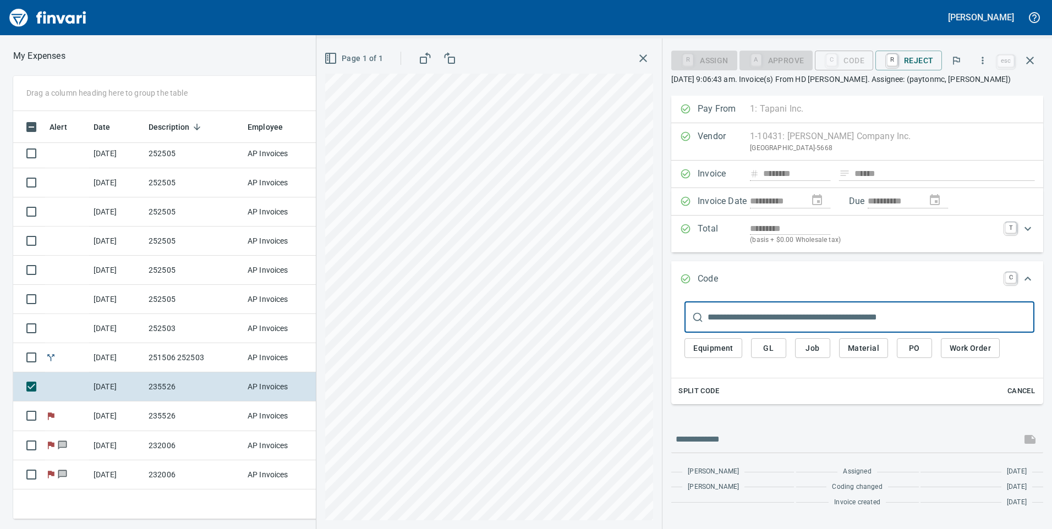
click at [815, 345] on span "Job" at bounding box center [813, 349] width 18 height 14
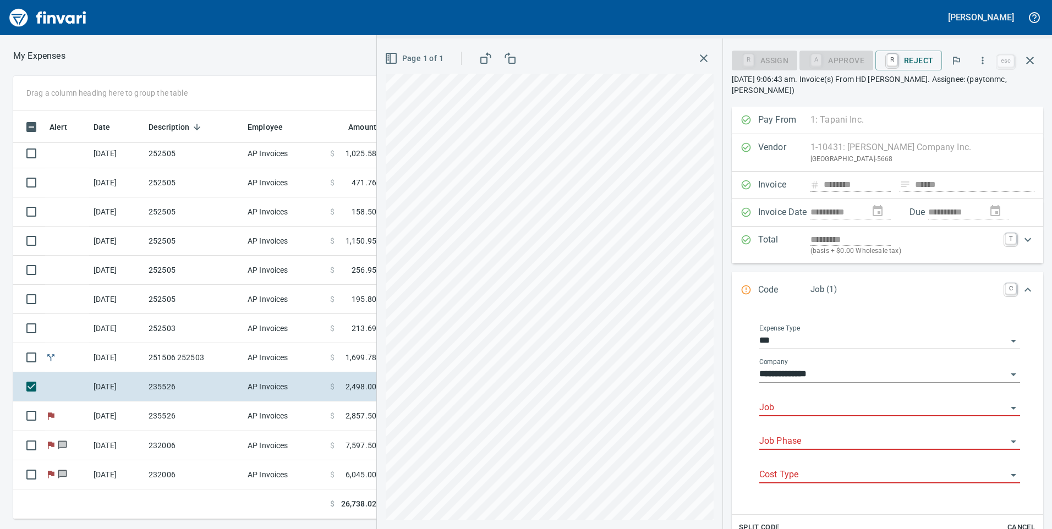
click at [805, 406] on input "Job" at bounding box center [883, 408] width 248 height 15
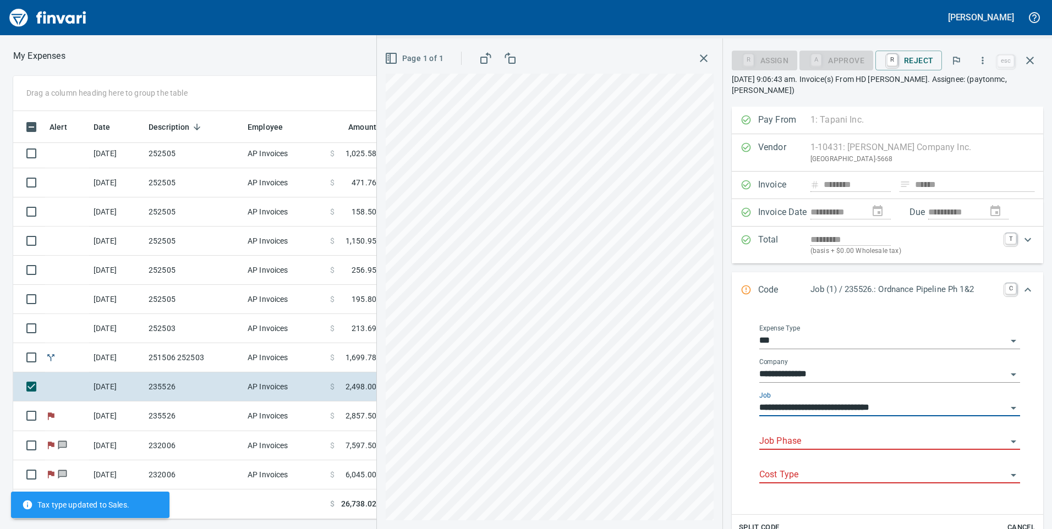
type input "**********"
click at [789, 434] on body "[PERSON_NAME] My Expenses To Review (All Reviewable) Drag a column heading here…" at bounding box center [526, 264] width 1052 height 529
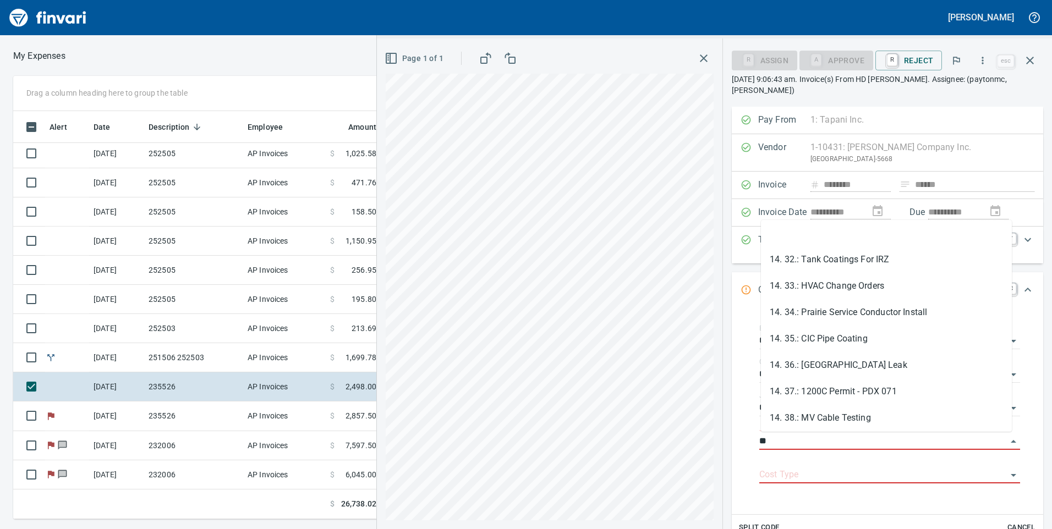
scroll to position [825, 0]
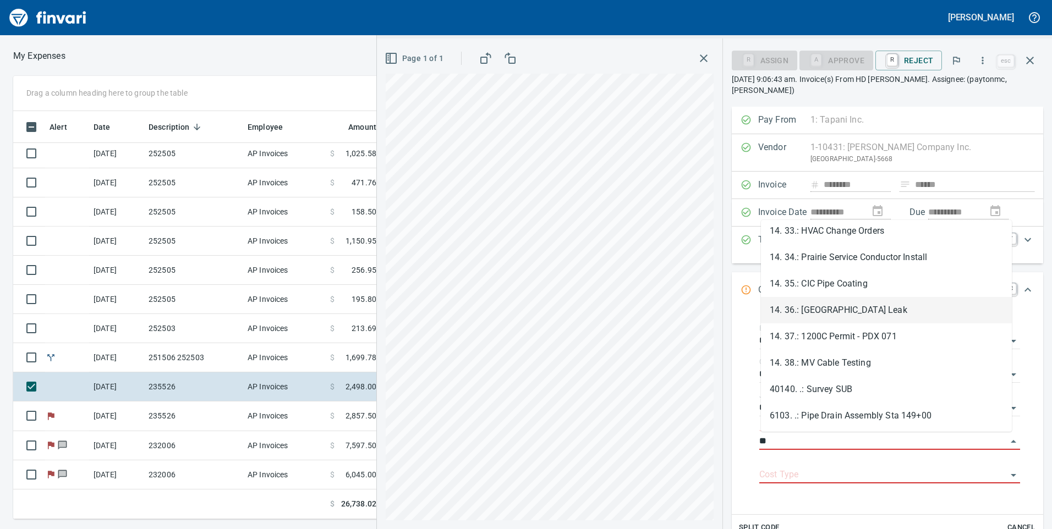
click at [848, 315] on li "14. 36.: [GEOGRAPHIC_DATA] Leak" at bounding box center [886, 310] width 251 height 26
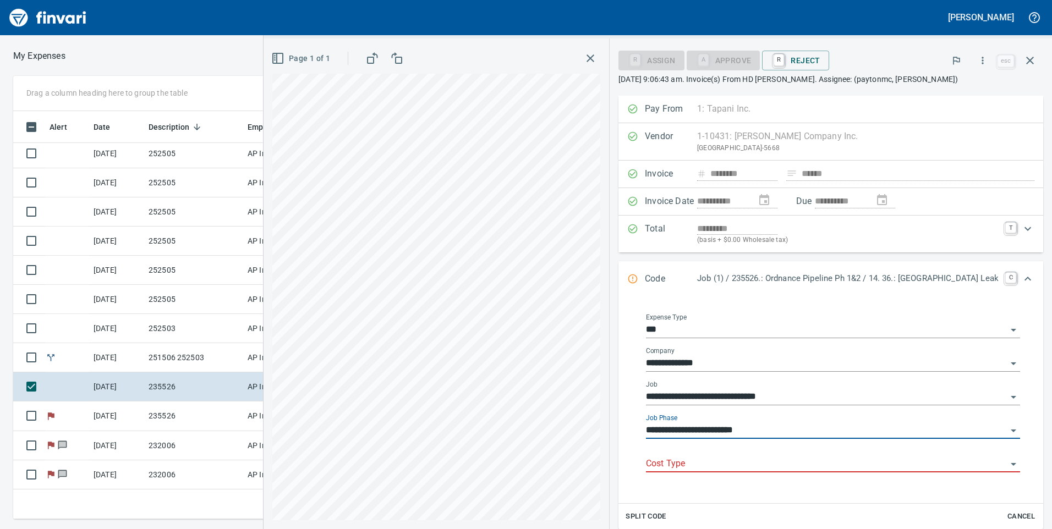
type input "**********"
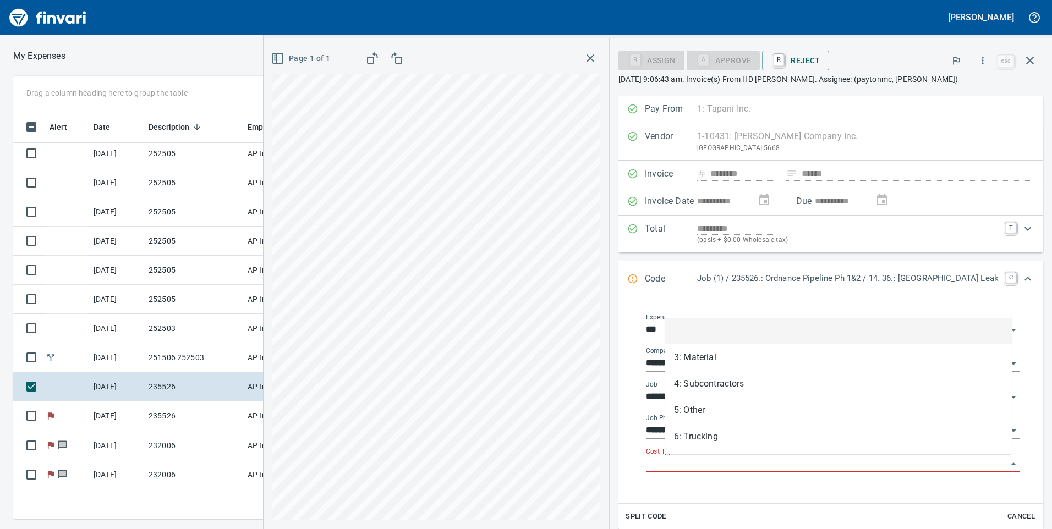
click at [824, 467] on input "Cost Type" at bounding box center [826, 464] width 361 height 15
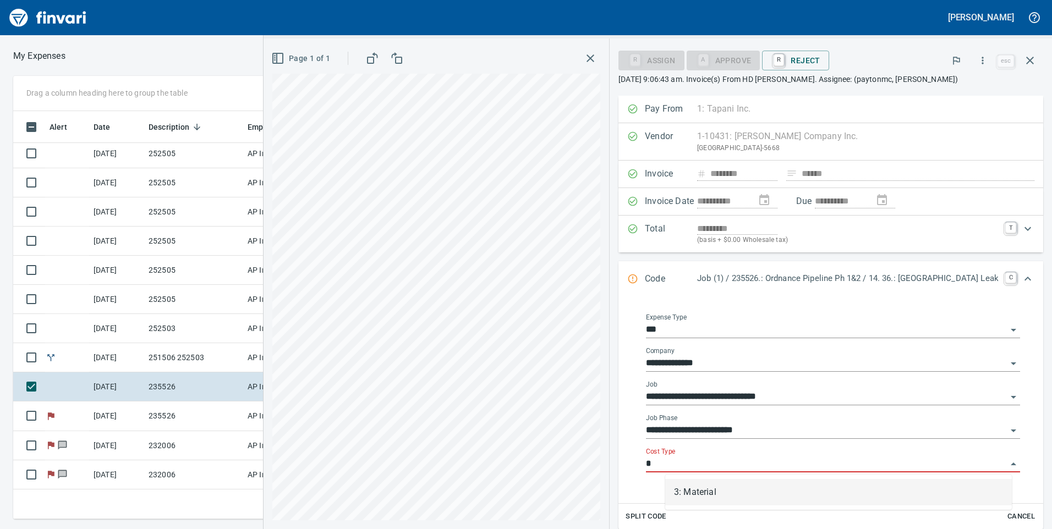
scroll to position [400, 734]
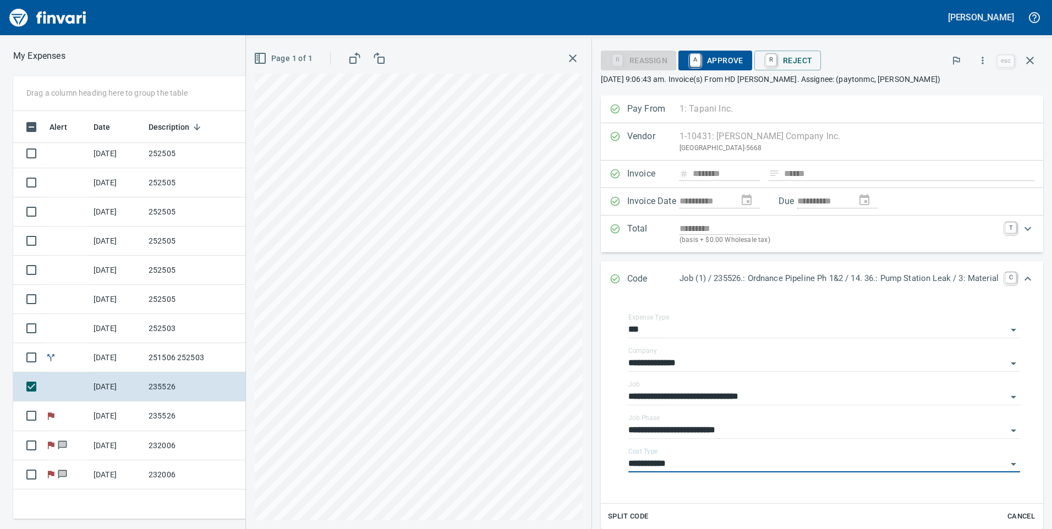
type input "**********"
click at [716, 59] on span "A Approve" at bounding box center [715, 60] width 56 height 19
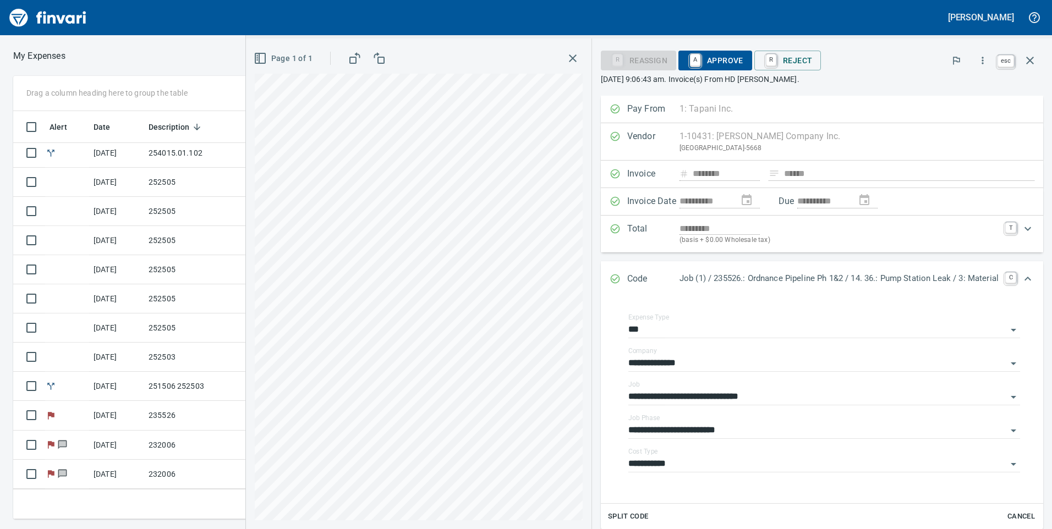
scroll to position [91, 0]
click at [1026, 61] on icon "button" at bounding box center [1030, 60] width 13 height 13
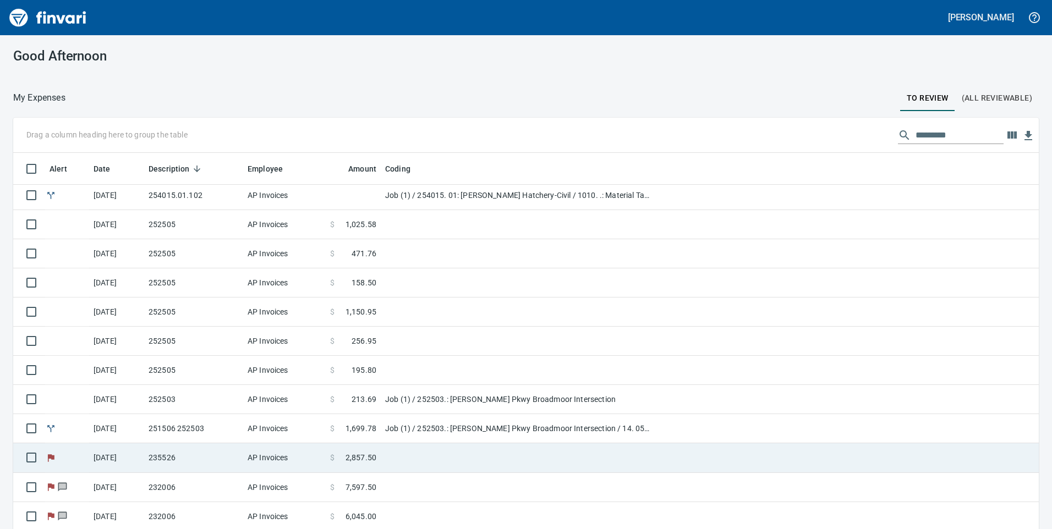
scroll to position [32, 0]
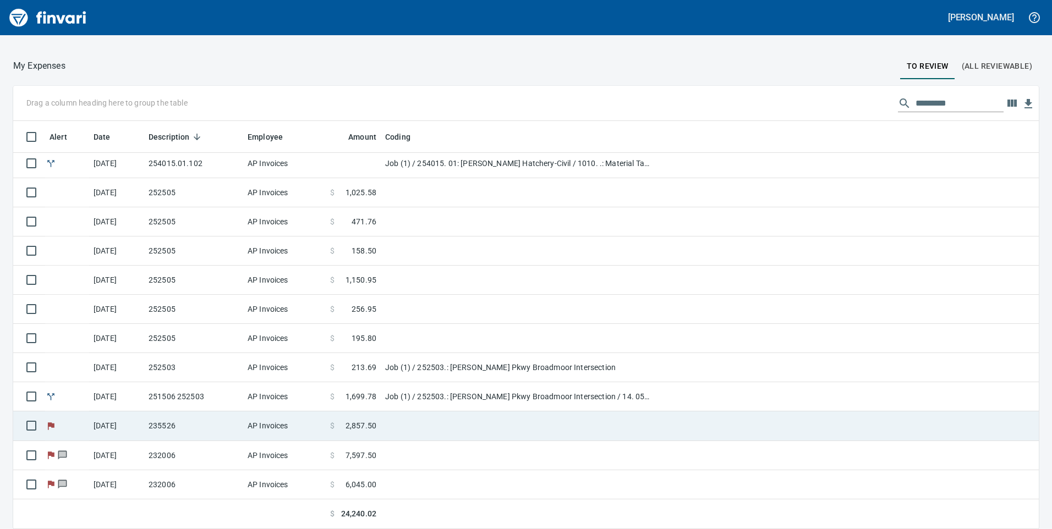
click at [308, 425] on td "AP Invoices" at bounding box center [284, 426] width 83 height 29
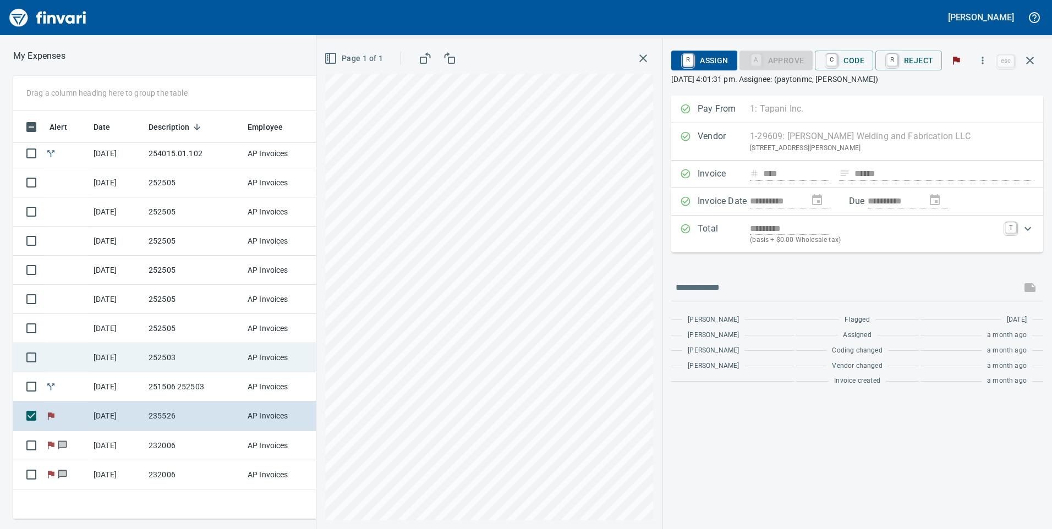
click at [232, 363] on td "252503" at bounding box center [193, 357] width 99 height 29
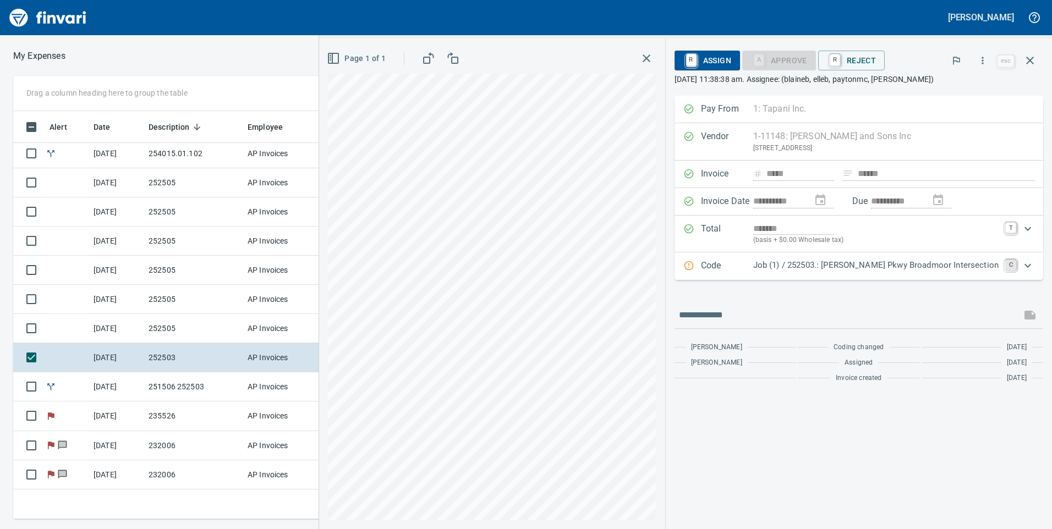
click at [1013, 269] on link "C" at bounding box center [1010, 265] width 11 height 11
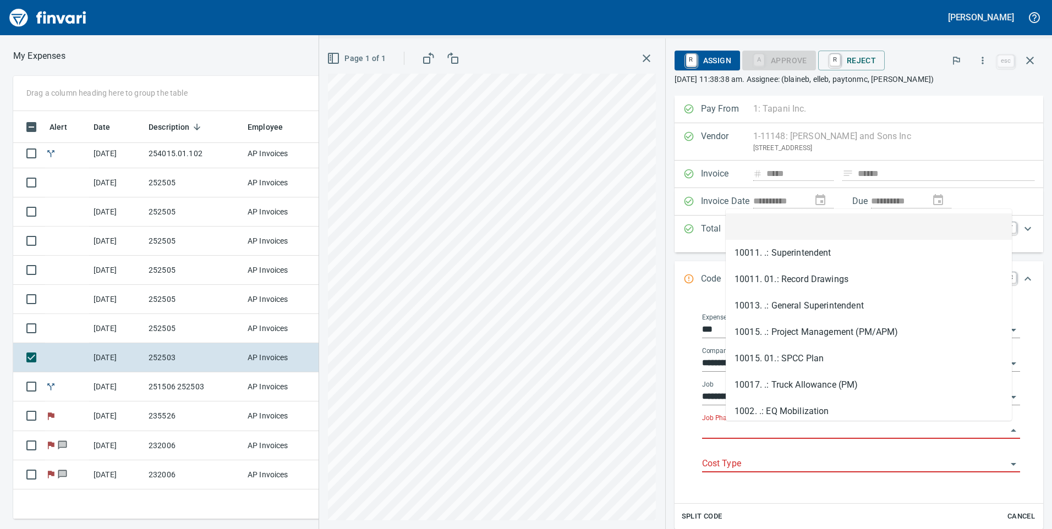
click at [835, 427] on input "Job Phase" at bounding box center [854, 430] width 305 height 15
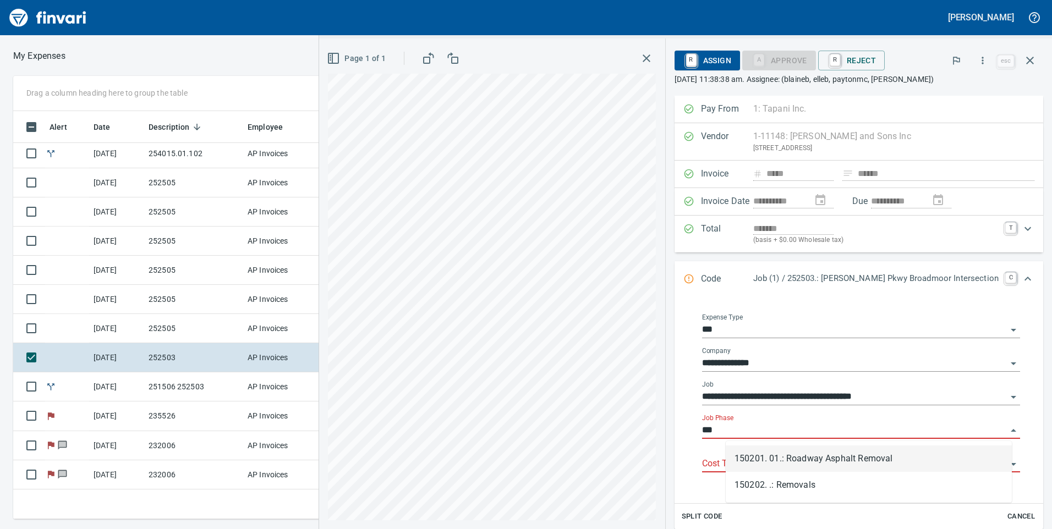
scroll to position [400, 734]
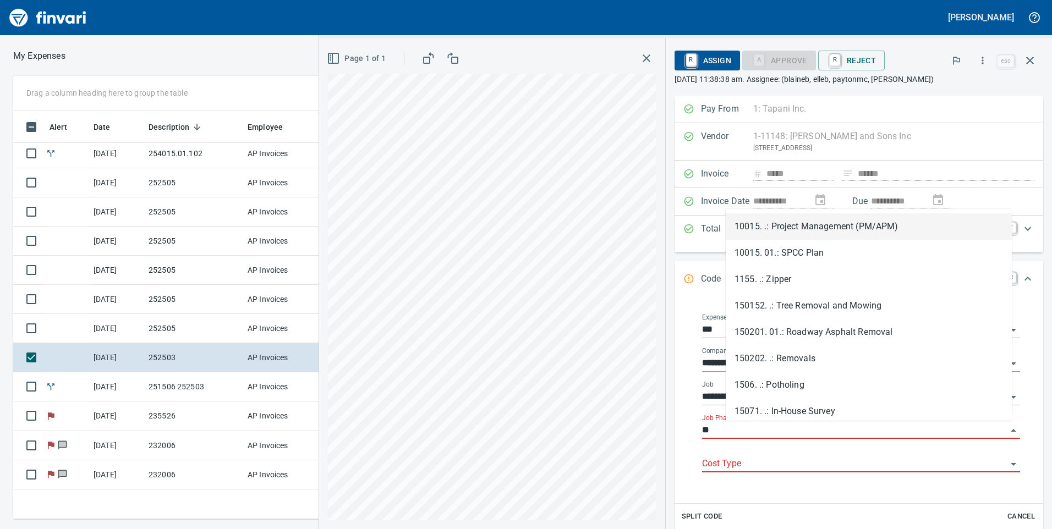
type input "*"
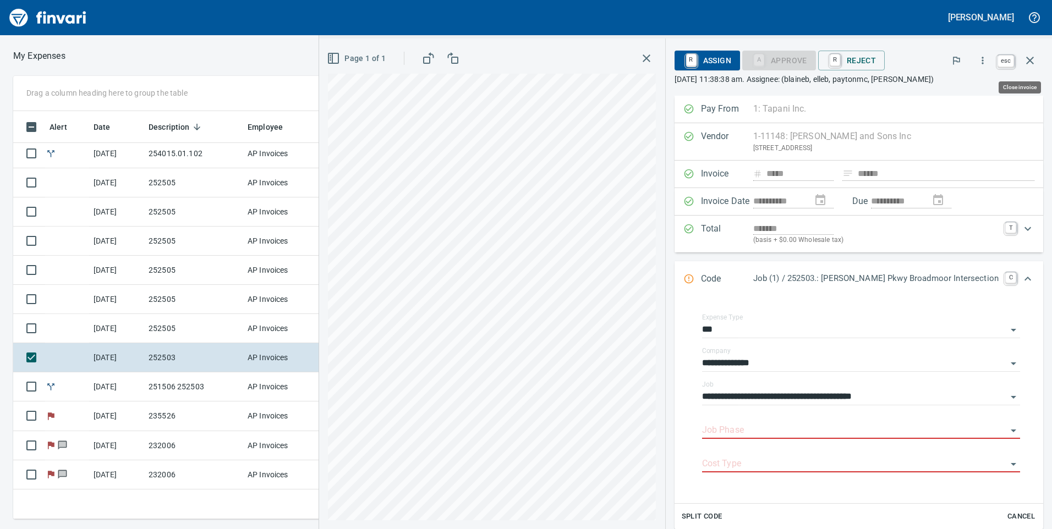
click at [1032, 59] on icon "button" at bounding box center [1030, 61] width 8 height 8
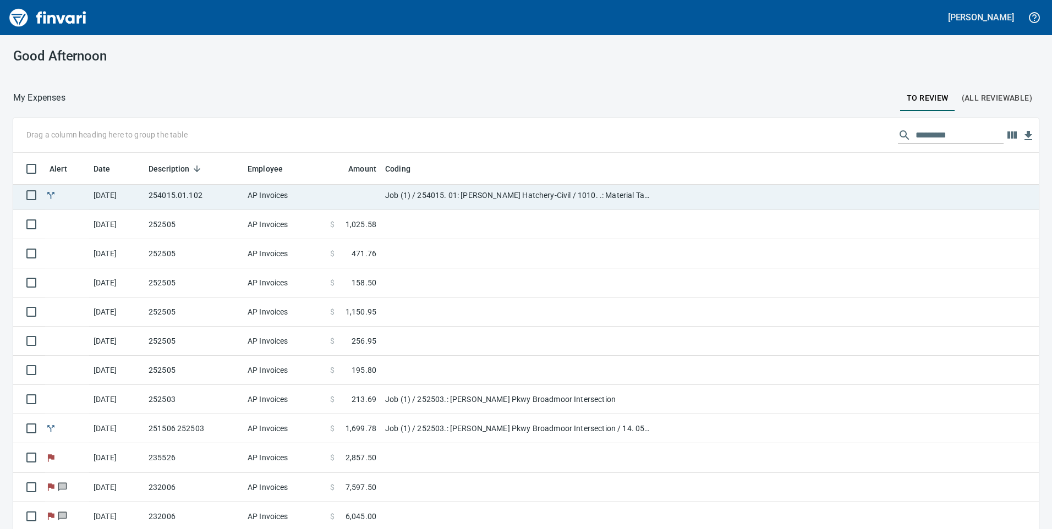
scroll to position [400, 1000]
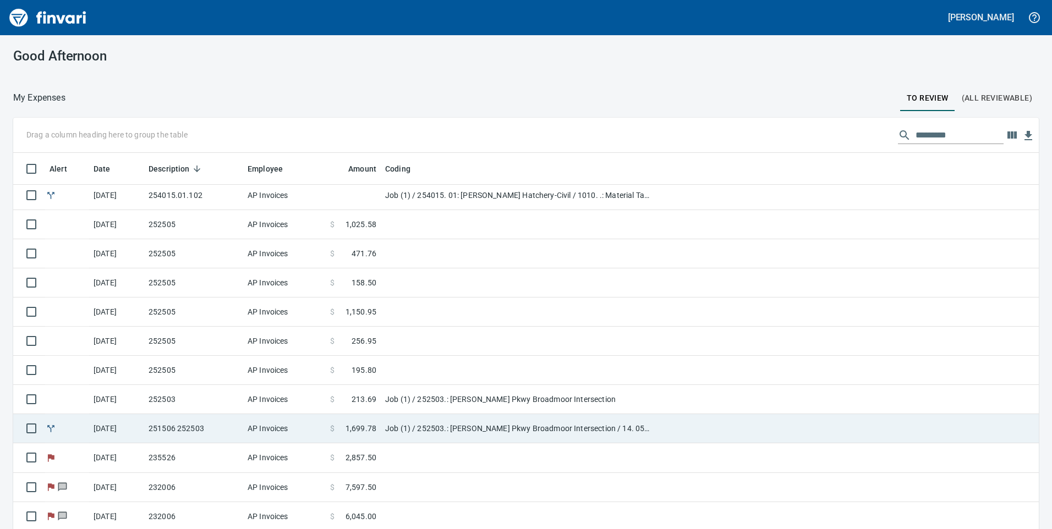
click at [387, 426] on td "Job (1) / 252503.: [PERSON_NAME] Pkwy Broadmoor Intersection / 14. 05.: CO 06 -…" at bounding box center [518, 428] width 275 height 29
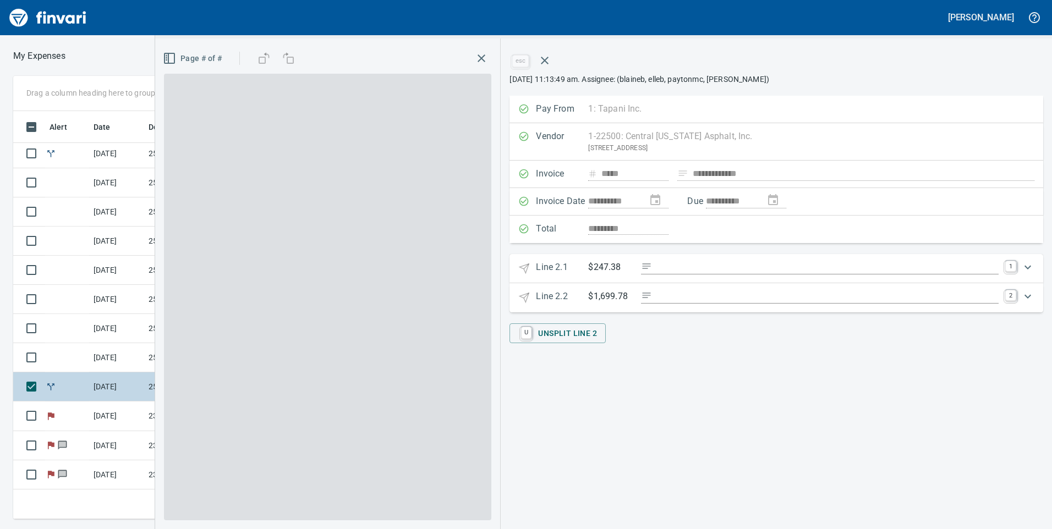
scroll to position [400, 734]
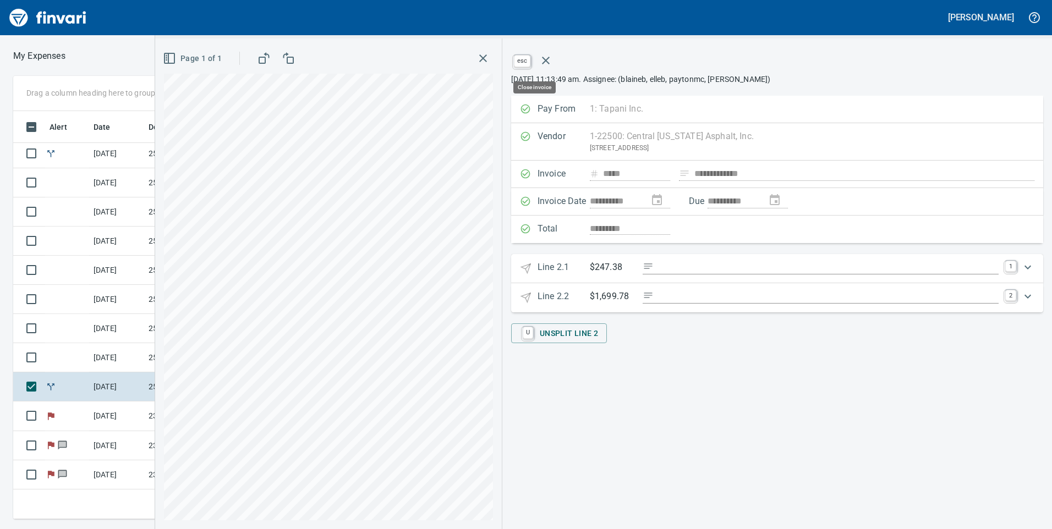
click at [551, 63] on icon "button" at bounding box center [545, 60] width 13 height 13
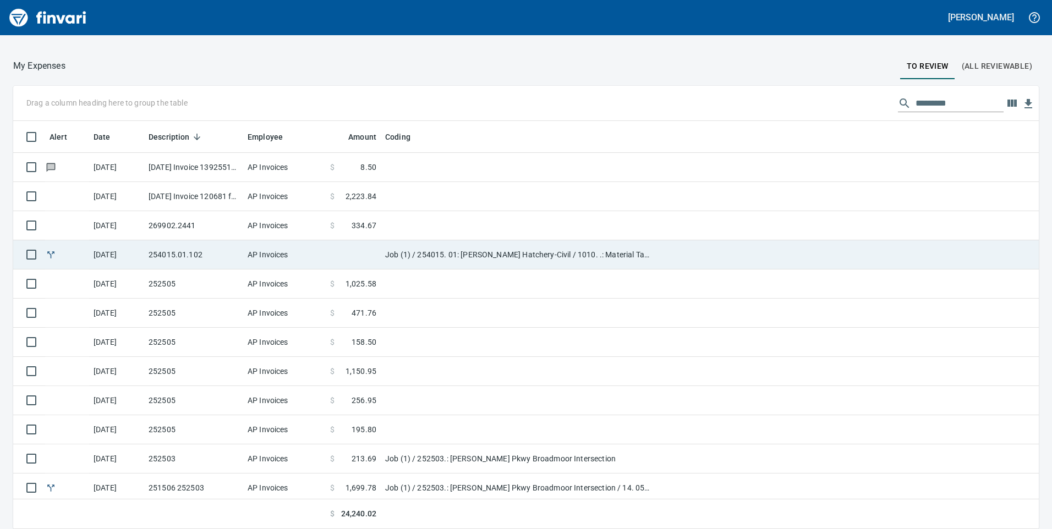
click at [355, 253] on td at bounding box center [353, 254] width 55 height 29
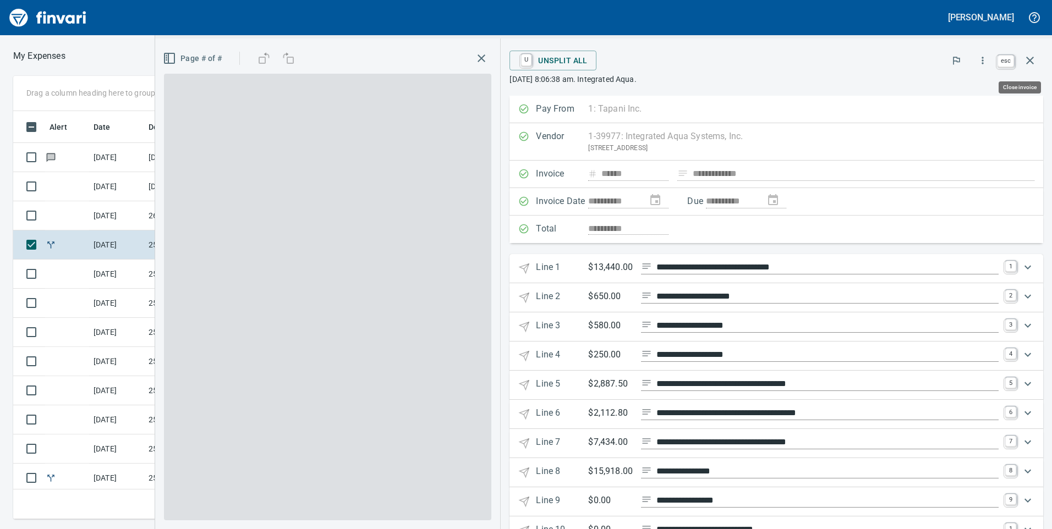
scroll to position [400, 734]
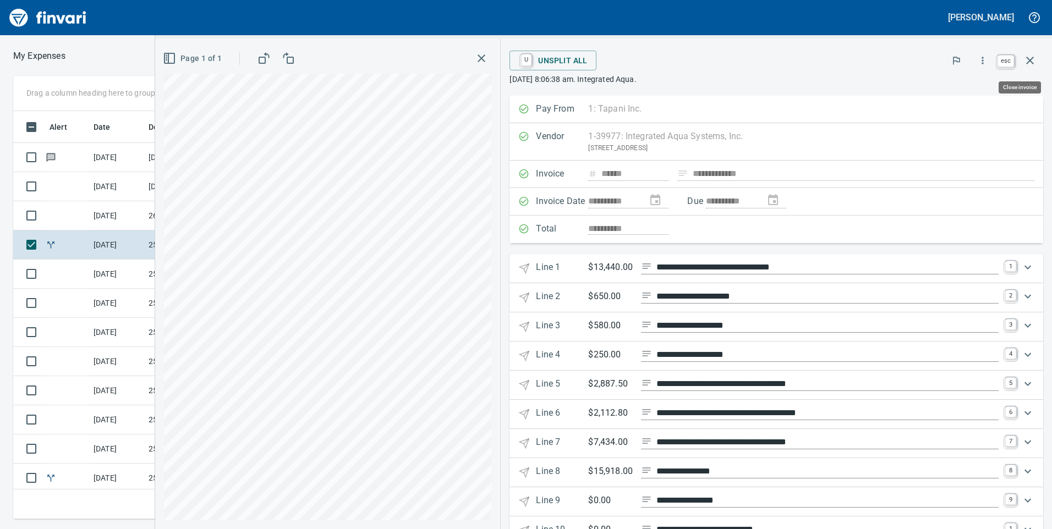
click at [1039, 65] on button "button" at bounding box center [1030, 60] width 26 height 26
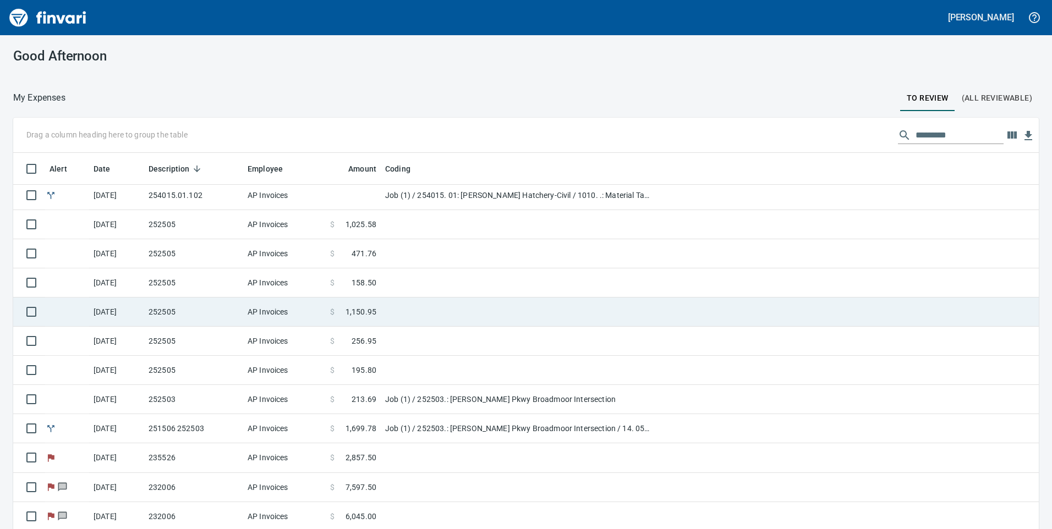
scroll to position [32, 0]
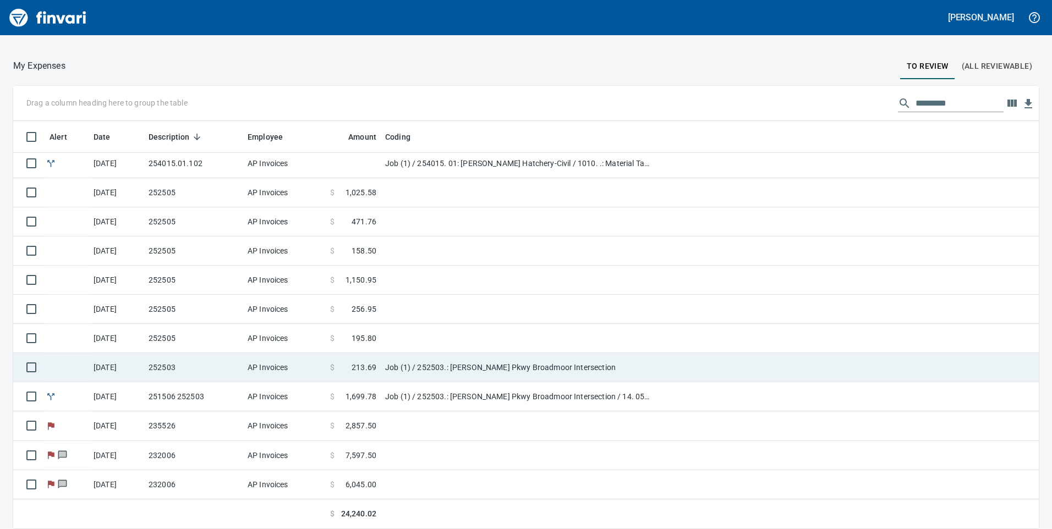
click at [514, 367] on td "Job (1) / 252503.: [PERSON_NAME] Pkwy Broadmoor Intersection" at bounding box center [518, 367] width 275 height 29
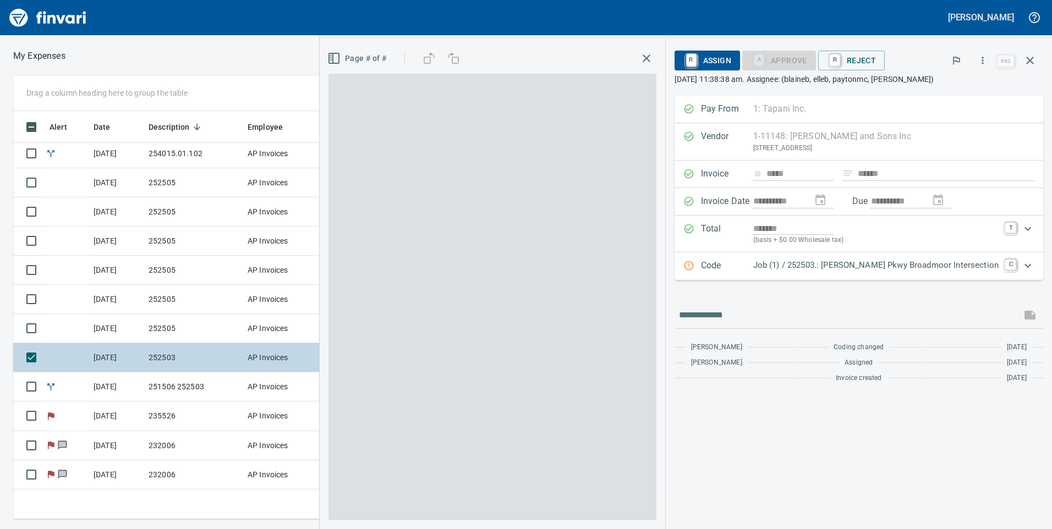
scroll to position [400, 734]
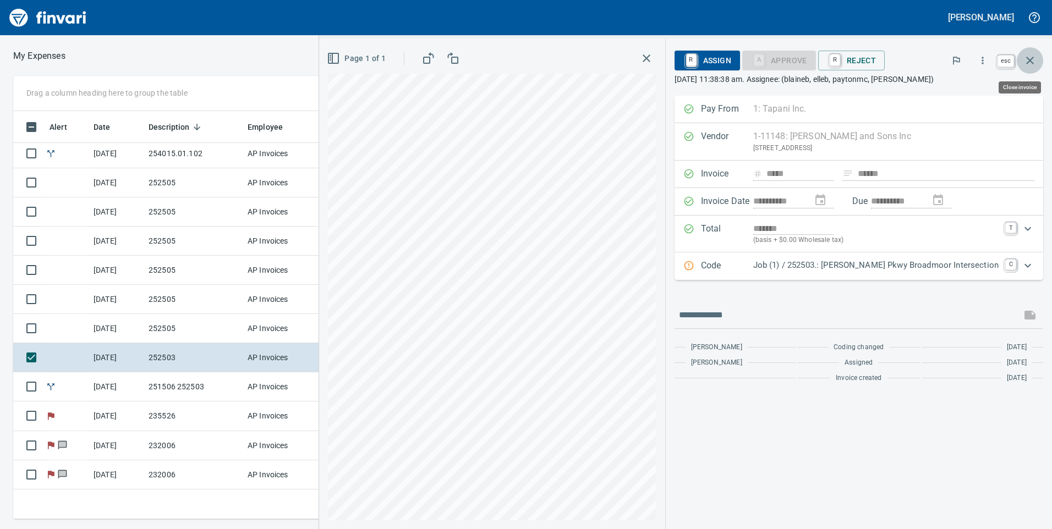
click at [1027, 54] on icon "button" at bounding box center [1030, 60] width 13 height 13
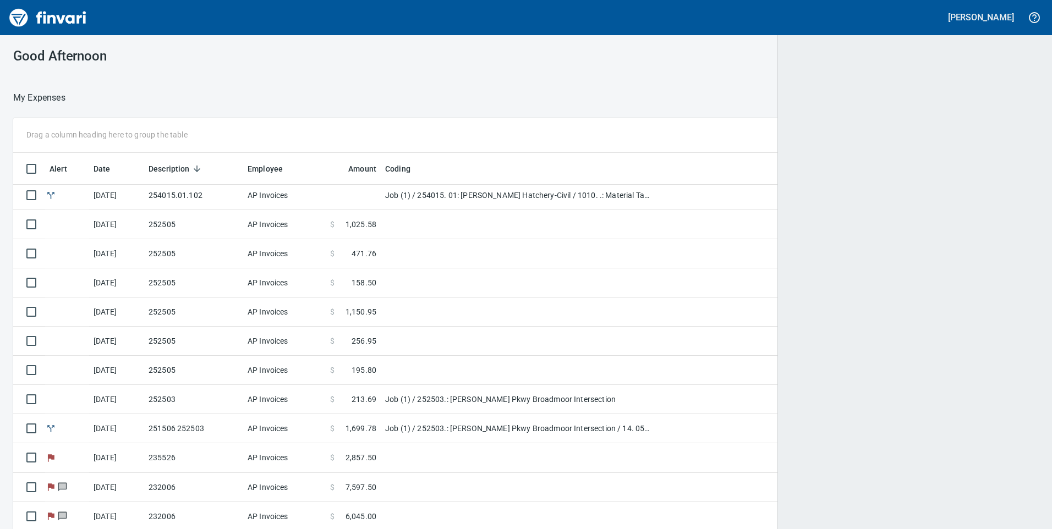
scroll to position [400, 1001]
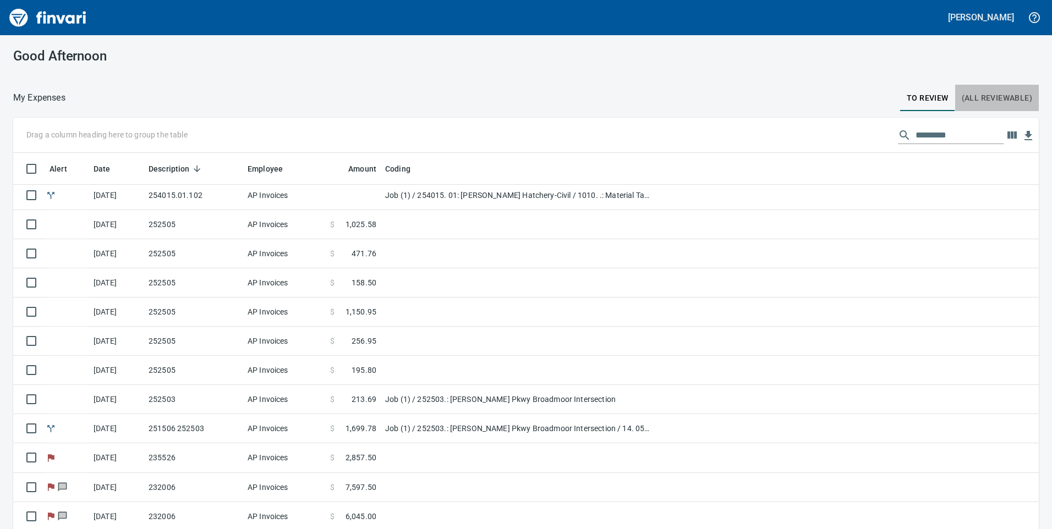
click at [1020, 97] on span "(All Reviewable)" at bounding box center [997, 98] width 70 height 14
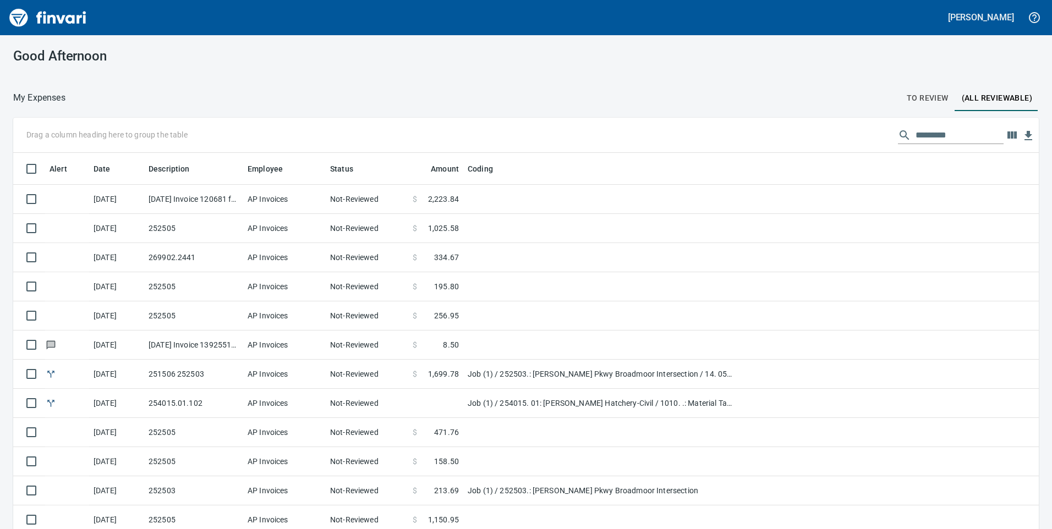
scroll to position [400, 1001]
click at [928, 130] on input "text" at bounding box center [960, 136] width 88 height 18
type input "**********"
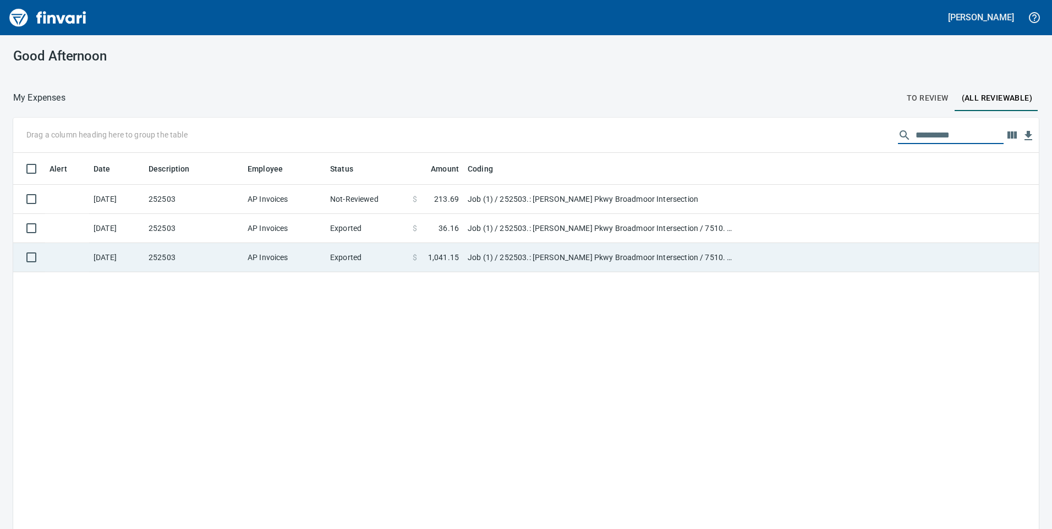
click at [301, 225] on td "AP Invoices" at bounding box center [284, 228] width 83 height 29
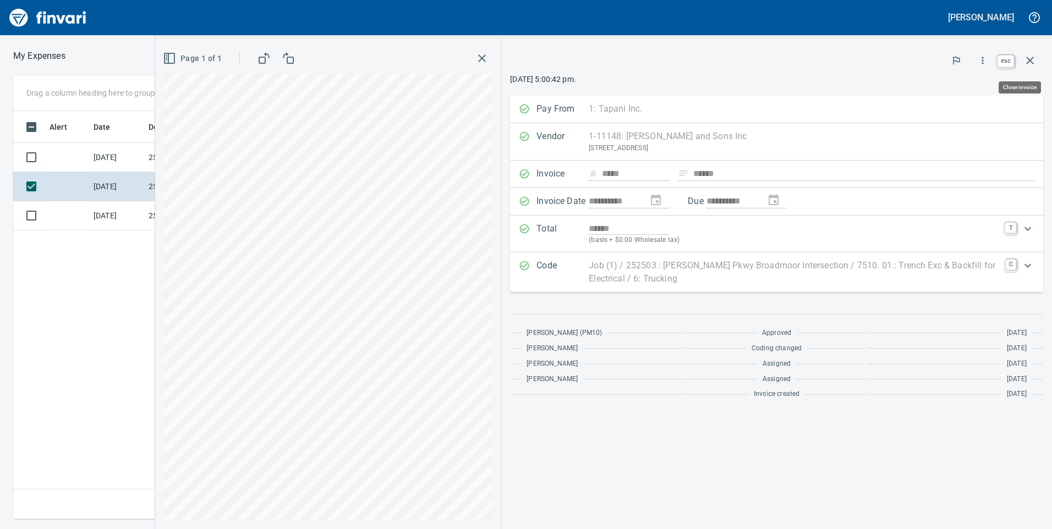
scroll to position [400, 742]
click at [1032, 62] on icon "button" at bounding box center [1030, 60] width 13 height 13
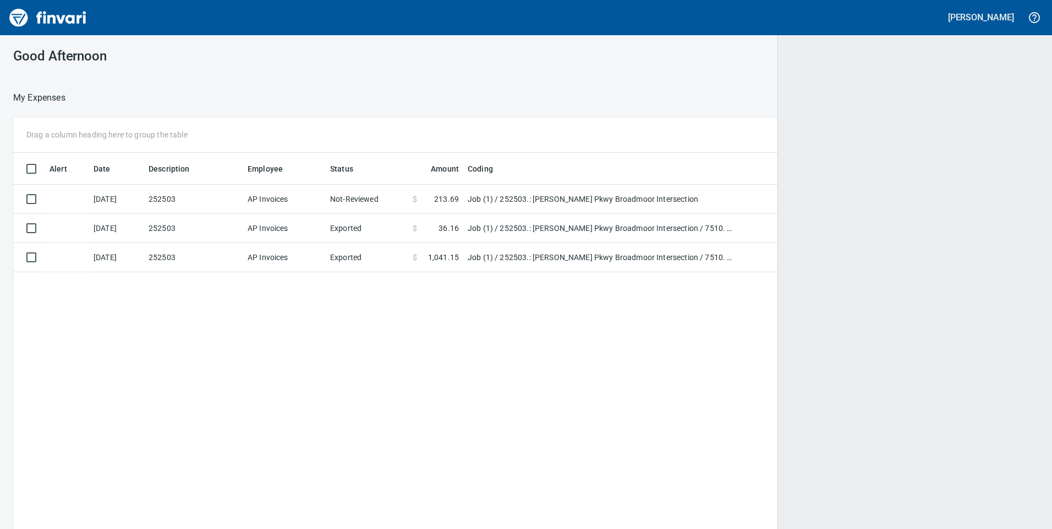
scroll to position [400, 868]
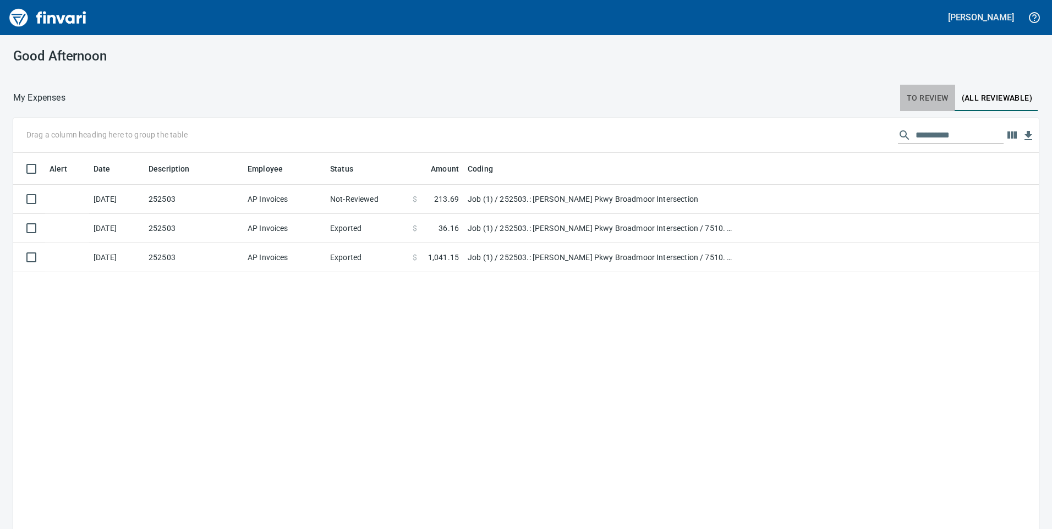
click at [933, 101] on span "To Review" at bounding box center [928, 98] width 42 height 14
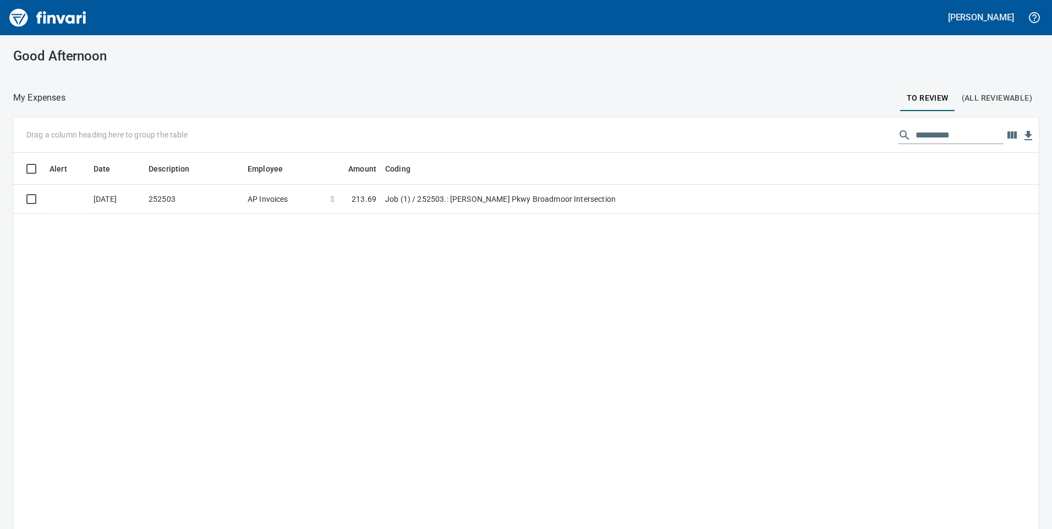
click at [976, 96] on span "(All Reviewable)" at bounding box center [997, 98] width 70 height 14
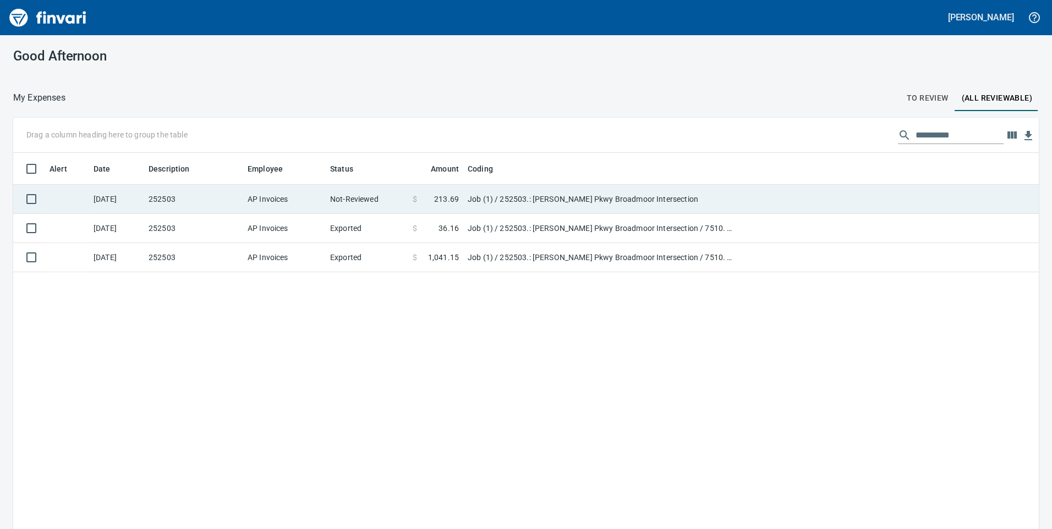
click at [465, 199] on td "Job (1) / 252503.: [PERSON_NAME] Pkwy Broadmoor Intersection" at bounding box center [600, 199] width 275 height 29
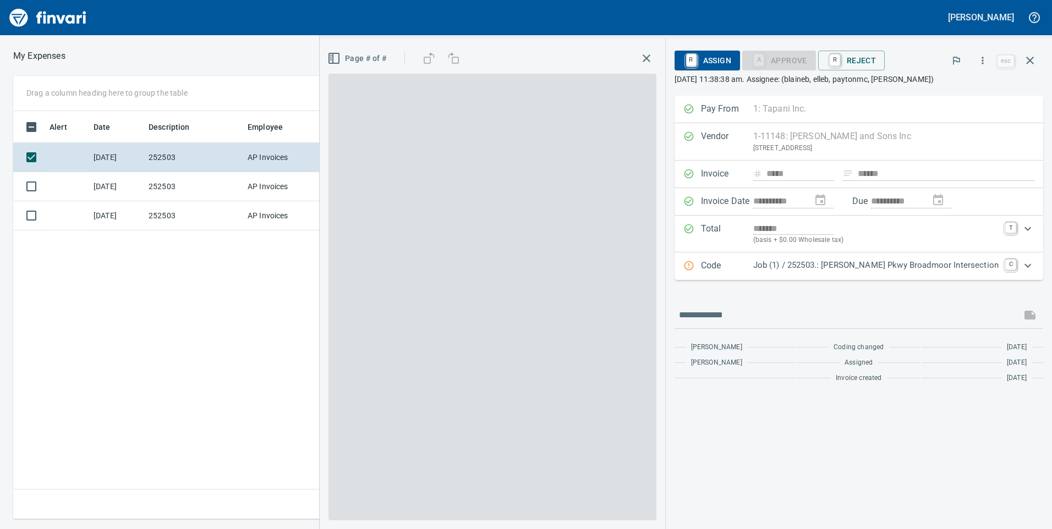
click at [849, 259] on p "Job (1) / 252503.: [PERSON_NAME] Pkwy Broadmoor Intersection" at bounding box center [875, 265] width 245 height 13
click at [851, 263] on p "Job (1) / 252503.: [PERSON_NAME] Pkwy Broadmoor Intersection" at bounding box center [875, 265] width 245 height 13
drag, startPoint x: 1018, startPoint y: 270, endPoint x: 788, endPoint y: 308, distance: 233.1
click at [1018, 270] on div "Expand" at bounding box center [1028, 266] width 26 height 26
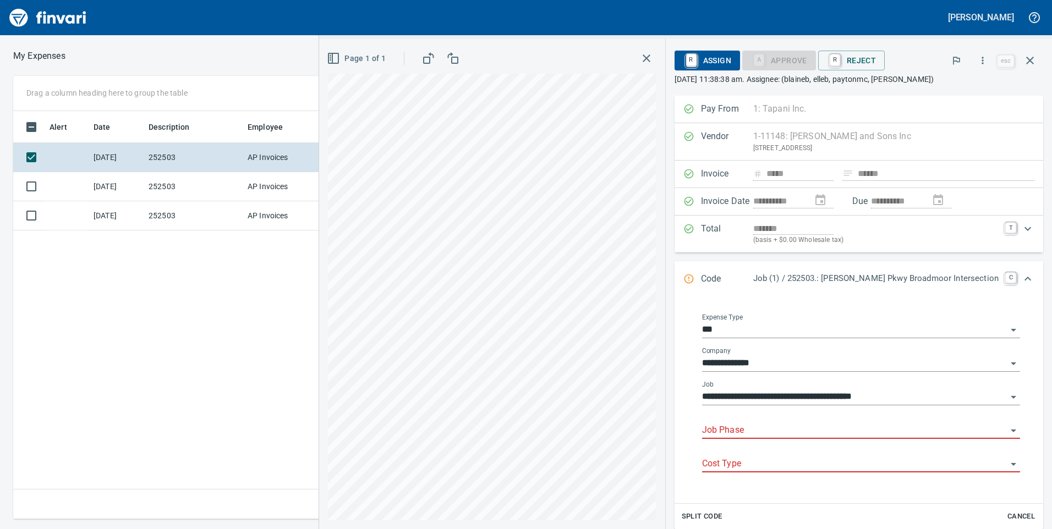
click at [777, 433] on input "Job Phase" at bounding box center [854, 430] width 305 height 15
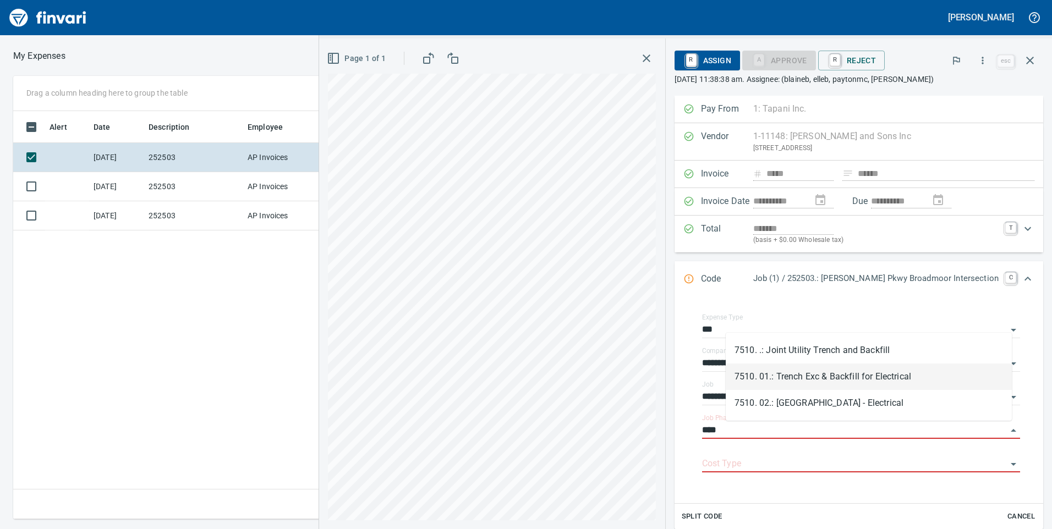
click at [832, 376] on li "7510. 01.: Trench Exc & Backfill for Electrical" at bounding box center [869, 377] width 286 height 26
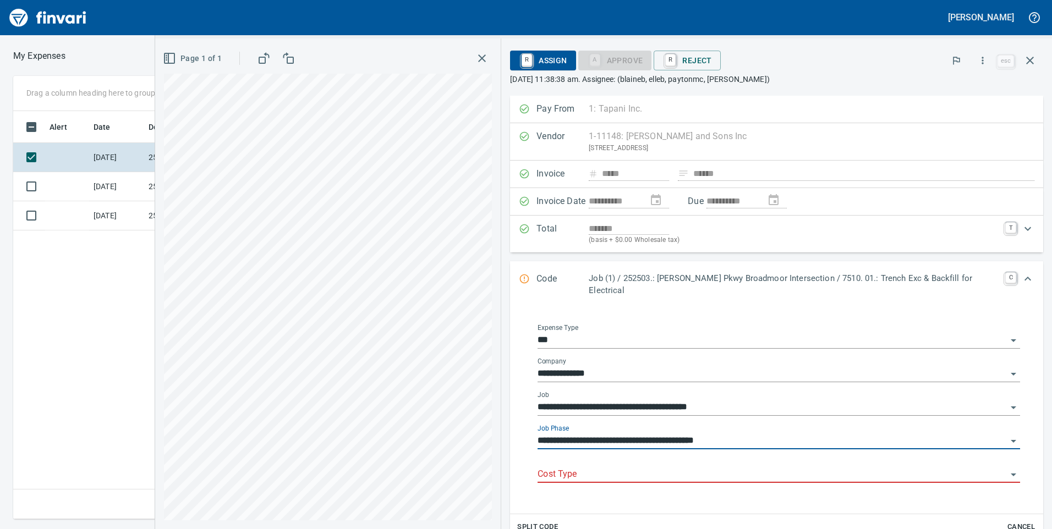
type input "**********"
click at [794, 467] on input "Cost Type" at bounding box center [772, 474] width 469 height 15
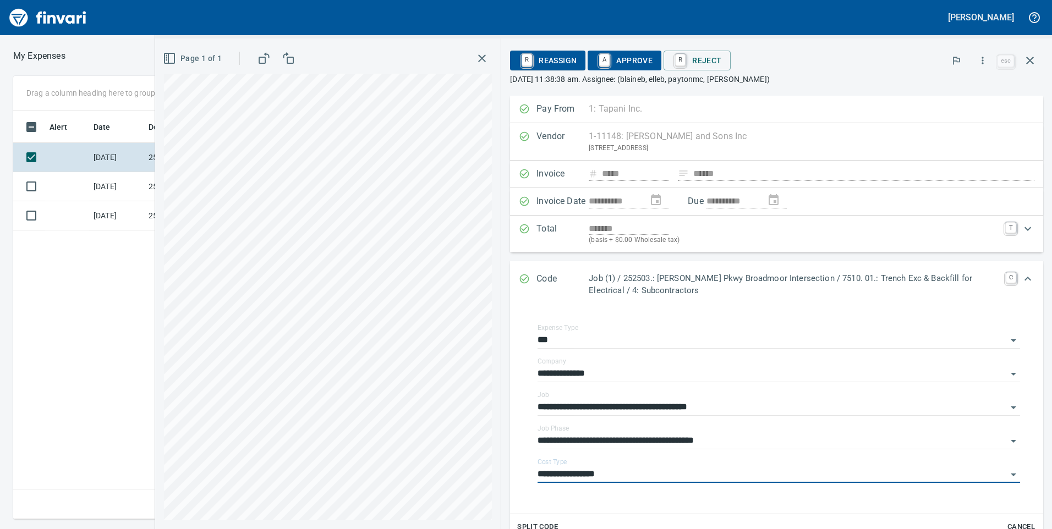
type input "**********"
click at [613, 64] on span "A Approve" at bounding box center [625, 60] width 56 height 19
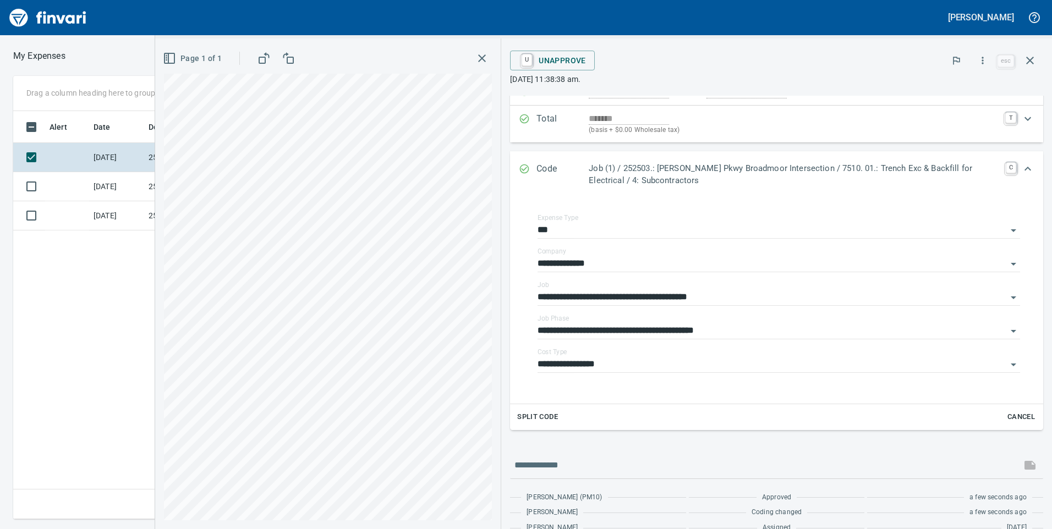
click at [1030, 62] on icon "button" at bounding box center [1030, 60] width 13 height 13
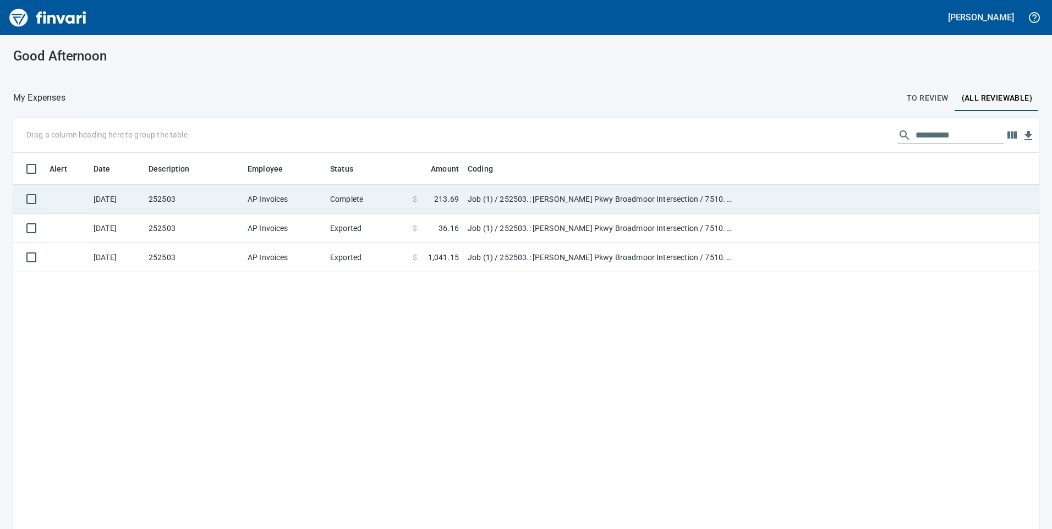
click at [691, 200] on td "Job (1) / 252503.: [PERSON_NAME] Pkwy Broadmoor Intersection / 7510. 01.: Trenc…" at bounding box center [600, 199] width 275 height 29
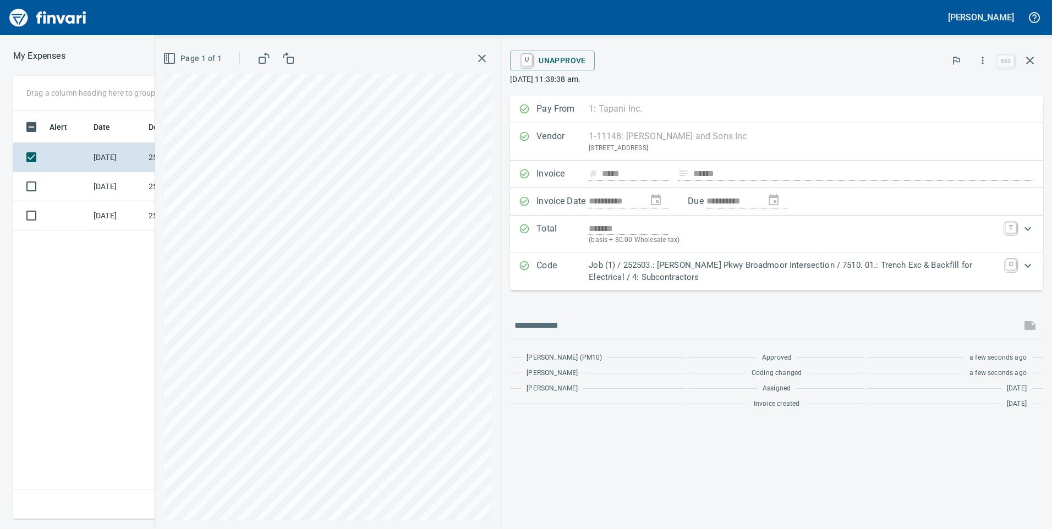
click at [813, 272] on p "Job (1) / 252503.: [PERSON_NAME] Pkwy Broadmoor Intersection / 7510. 01.: Trenc…" at bounding box center [794, 271] width 411 height 25
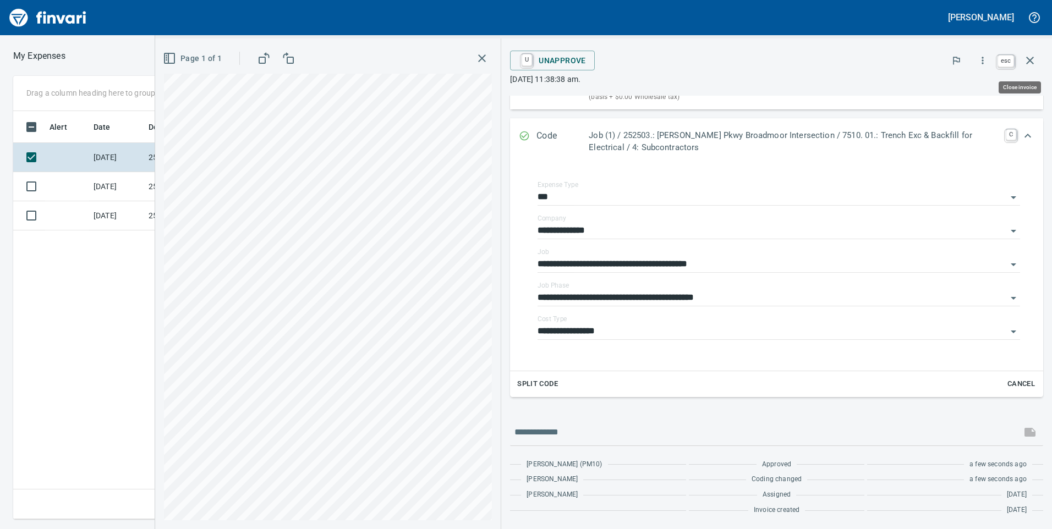
click at [1034, 57] on icon "button" at bounding box center [1030, 60] width 13 height 13
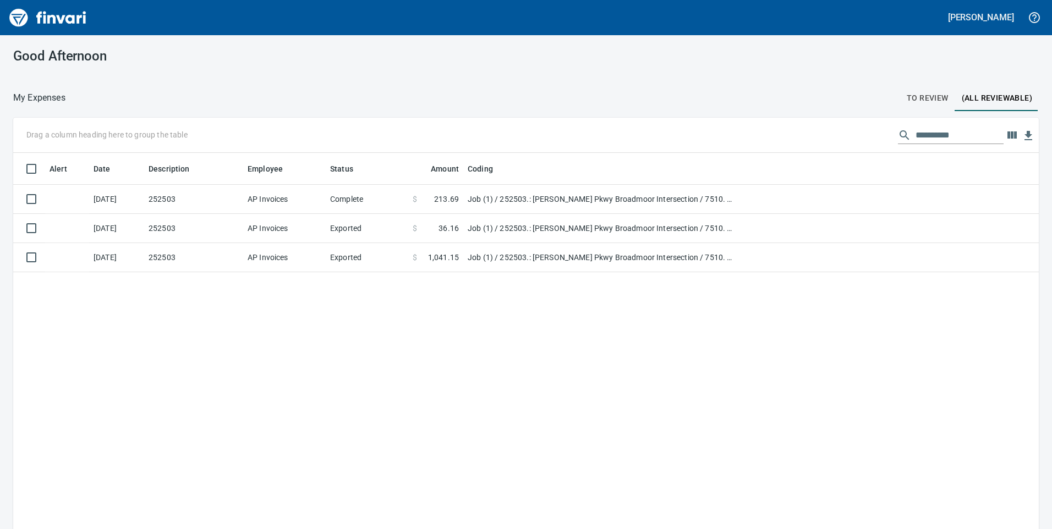
click at [931, 92] on span "To Review" at bounding box center [928, 98] width 42 height 14
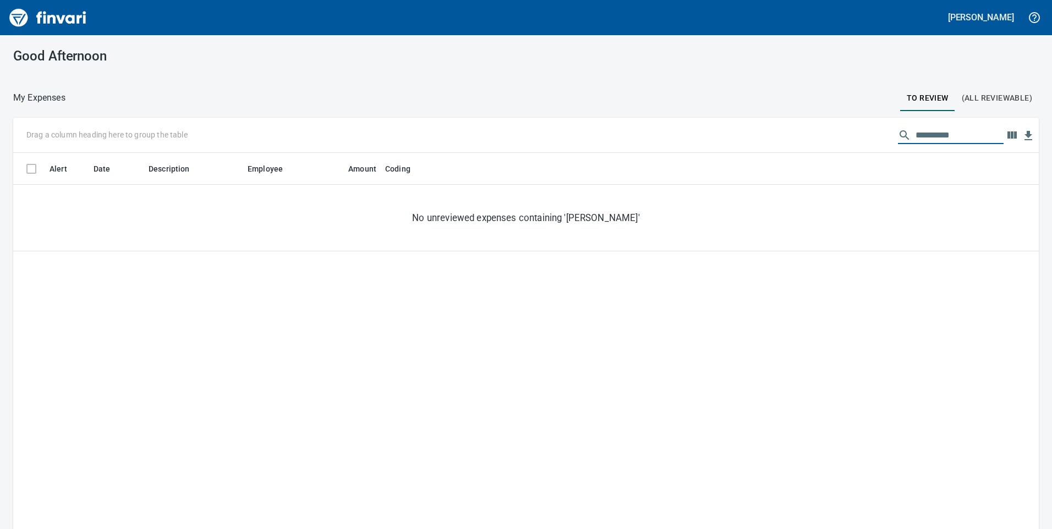
drag, startPoint x: 941, startPoint y: 130, endPoint x: 823, endPoint y: 130, distance: 117.2
click at [863, 133] on div "**********" at bounding box center [526, 135] width 1026 height 35
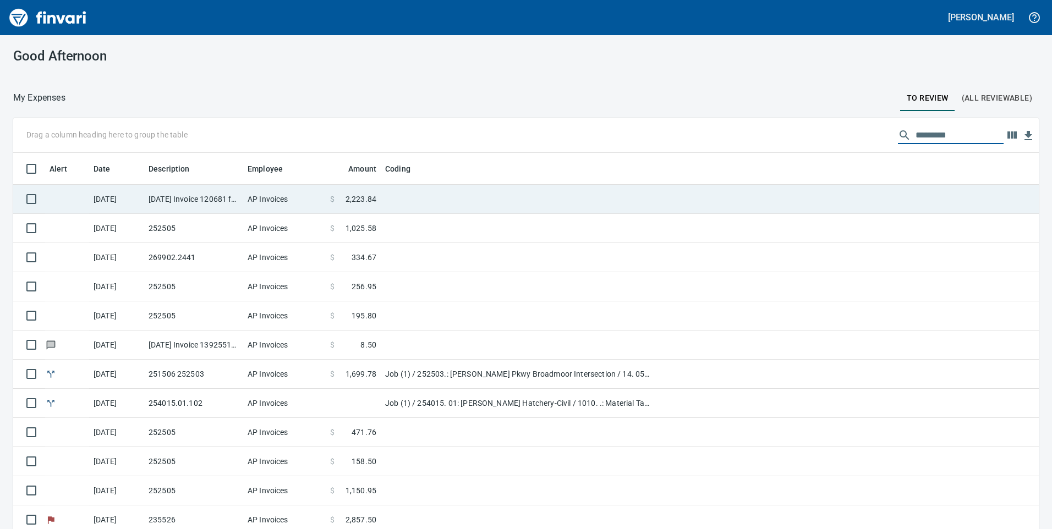
click at [251, 193] on td "AP Invoices" at bounding box center [284, 199] width 83 height 29
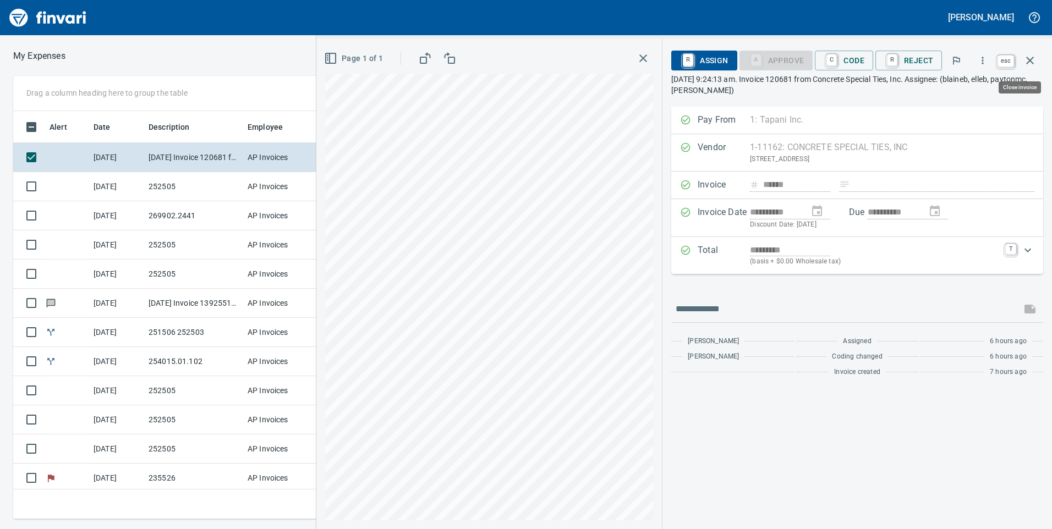
click at [1035, 59] on icon "button" at bounding box center [1030, 60] width 13 height 13
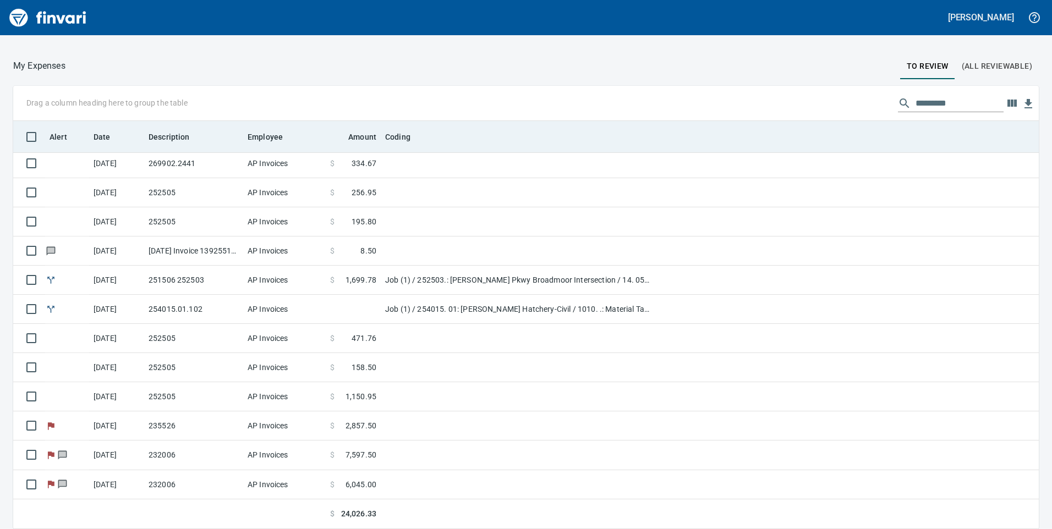
click at [177, 144] on th "Description" at bounding box center [193, 137] width 99 height 32
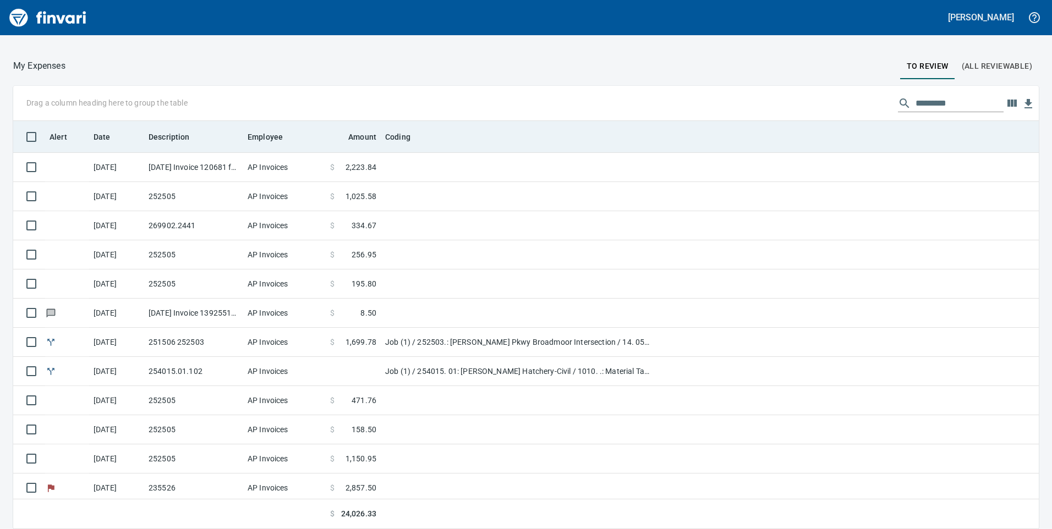
click at [177, 144] on th "Description" at bounding box center [193, 137] width 99 height 32
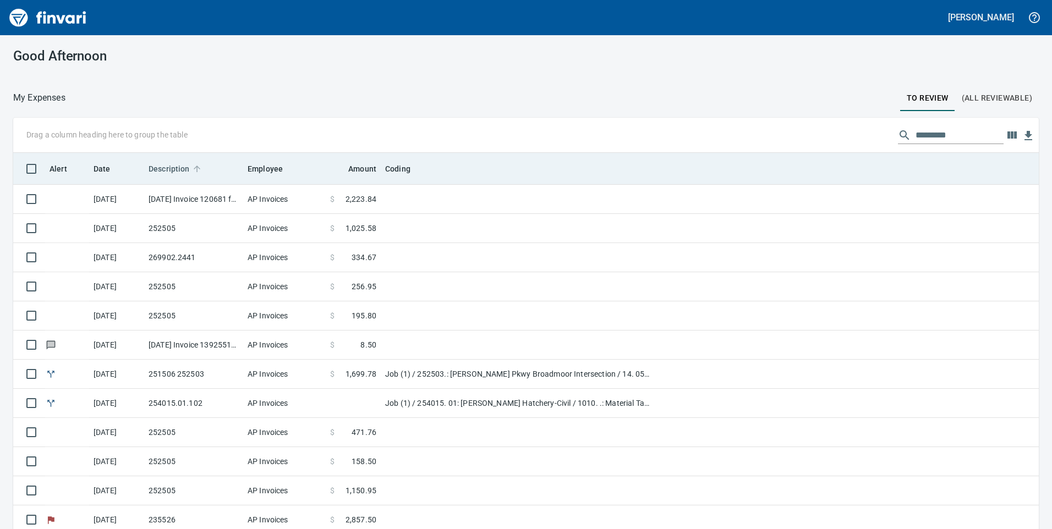
click at [183, 173] on span "Description" at bounding box center [169, 168] width 41 height 13
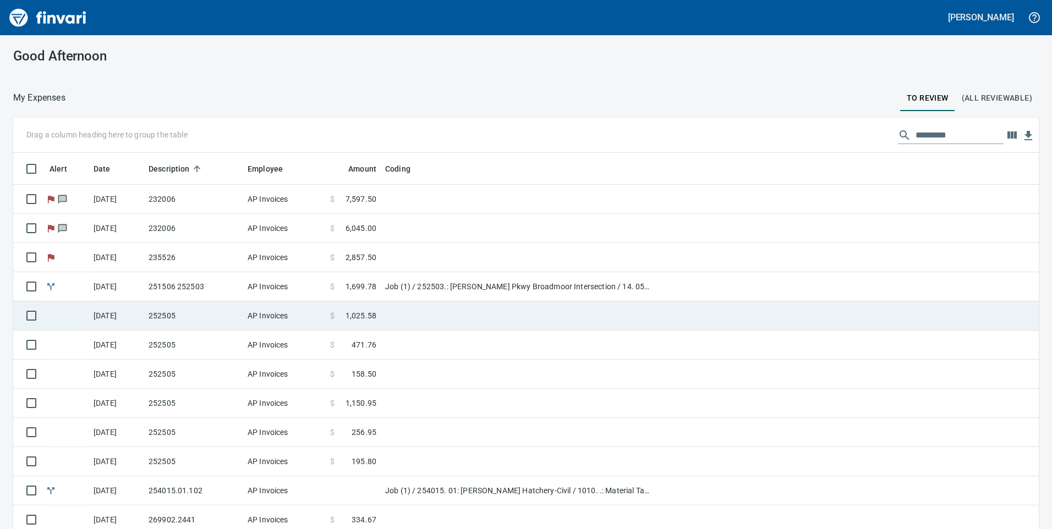
click at [205, 316] on td "252505" at bounding box center [193, 316] width 99 height 29
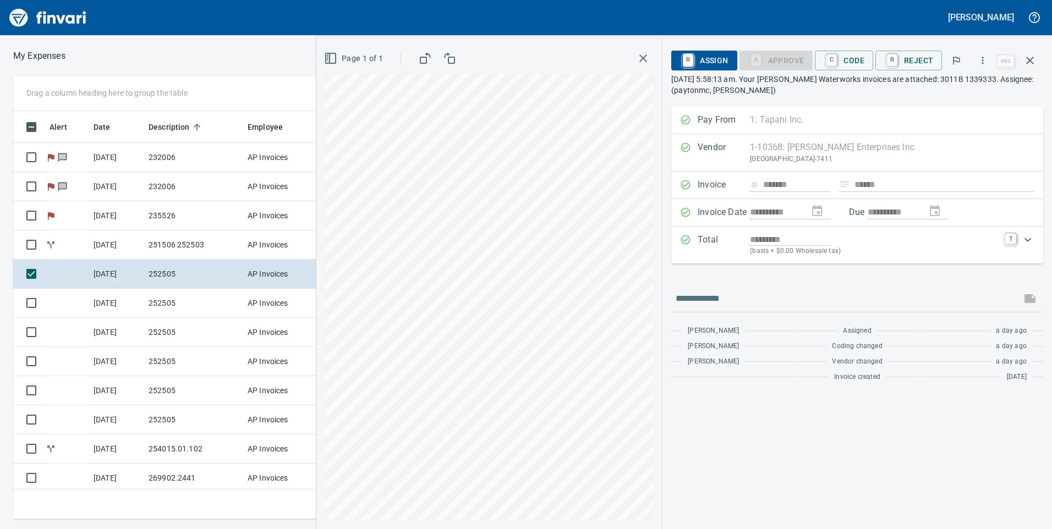
scroll to position [400, 734]
click at [837, 54] on link "C" at bounding box center [832, 60] width 10 height 12
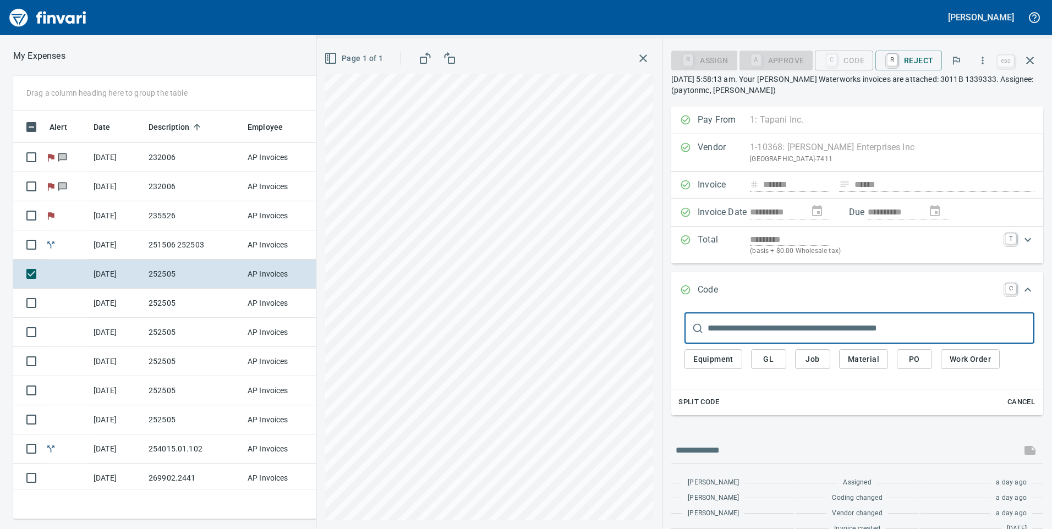
click at [821, 357] on span "Job" at bounding box center [813, 360] width 18 height 14
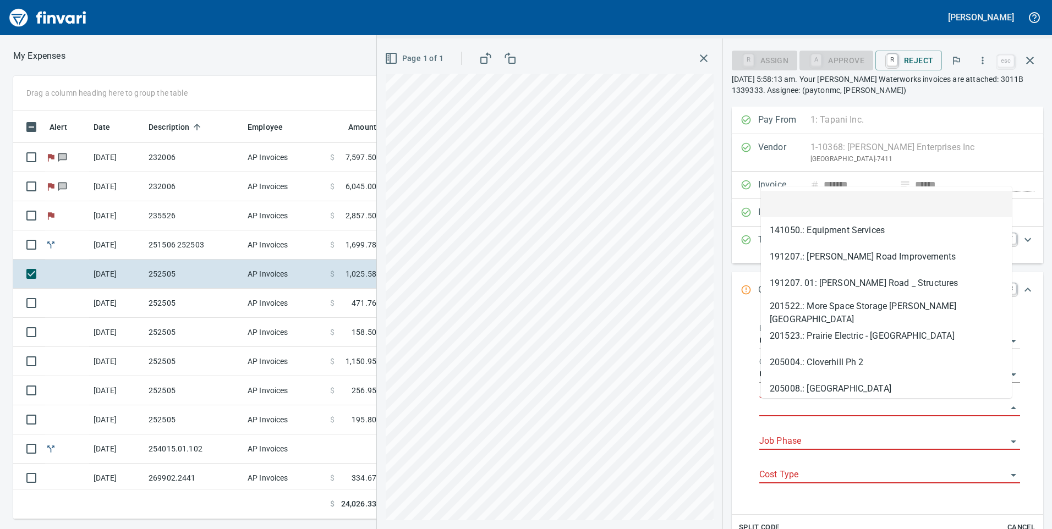
click at [823, 411] on input "Job" at bounding box center [883, 408] width 248 height 15
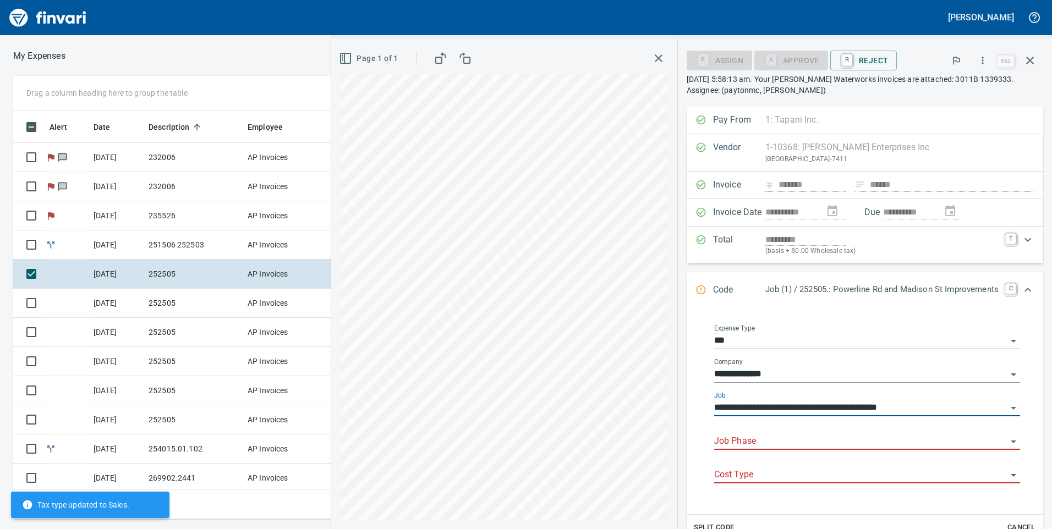
type input "**********"
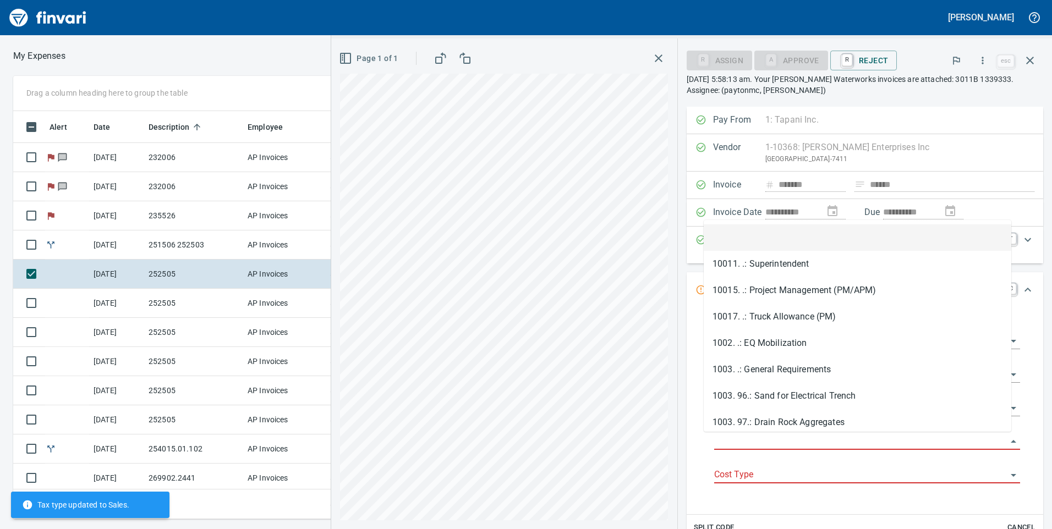
click at [805, 447] on input "Job Phase" at bounding box center [860, 441] width 293 height 15
type input "*"
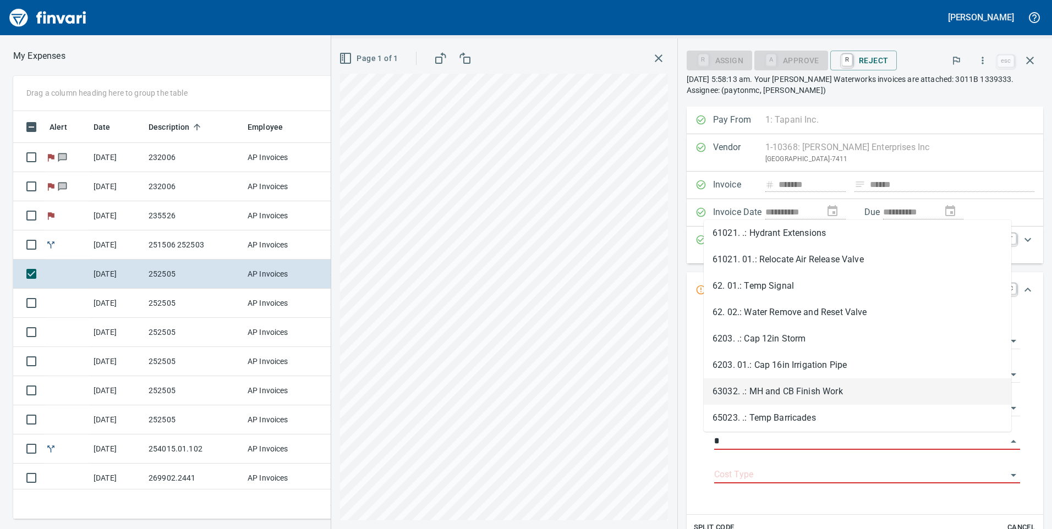
scroll to position [801, 0]
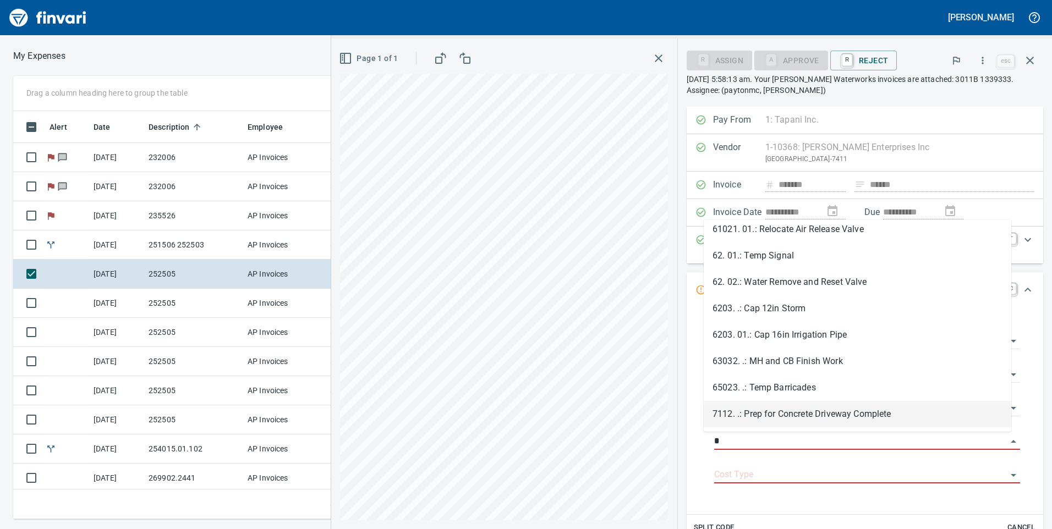
click at [648, 439] on div "**********" at bounding box center [691, 284] width 721 height 491
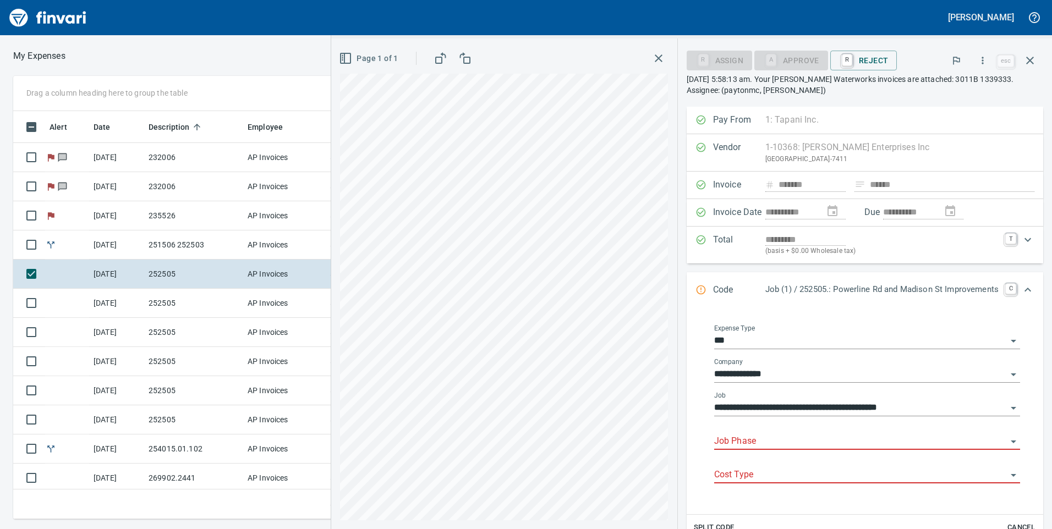
click at [903, 438] on input "Job Phase" at bounding box center [860, 441] width 293 height 15
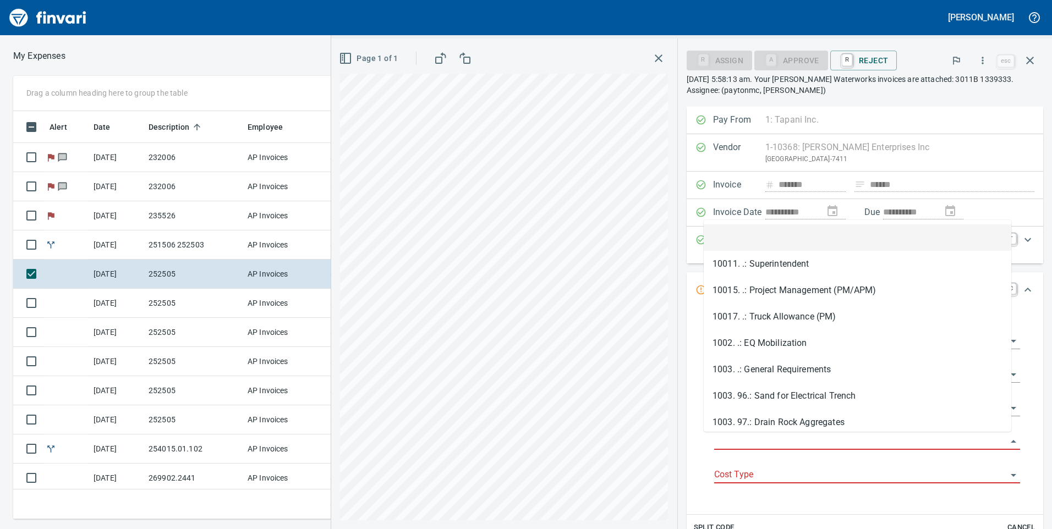
click at [746, 439] on input "Job Phase" at bounding box center [860, 441] width 293 height 15
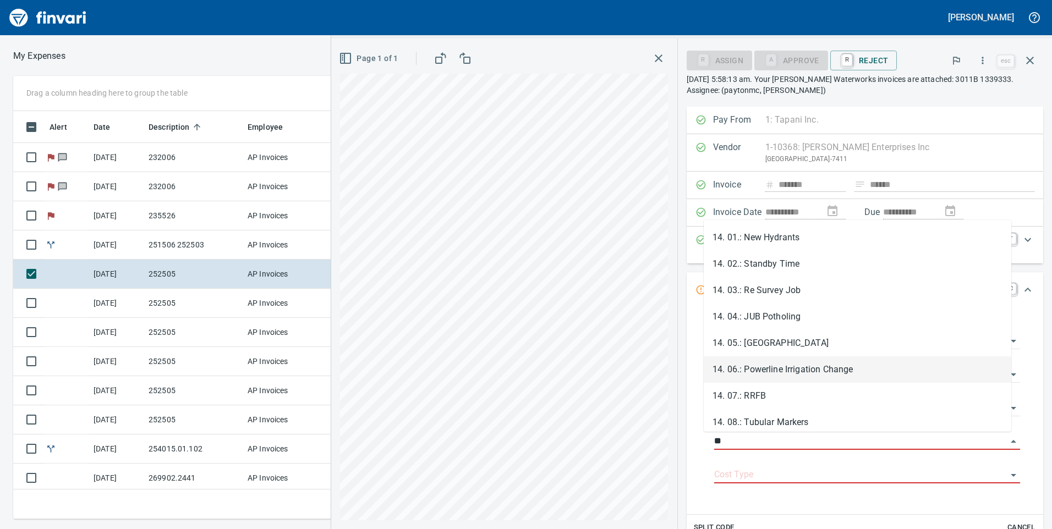
scroll to position [55, 0]
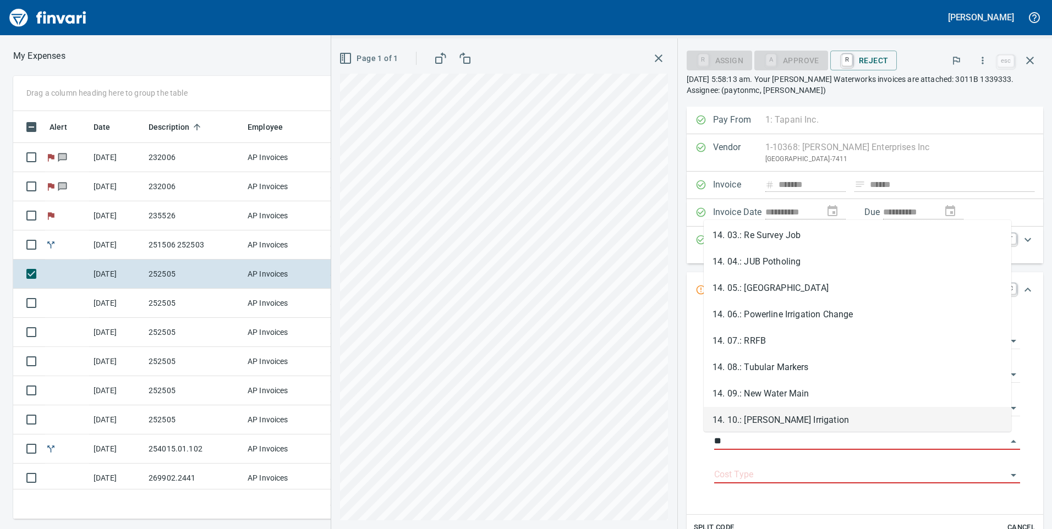
click at [795, 415] on li "14. 10.: [PERSON_NAME] Irrigation" at bounding box center [858, 420] width 308 height 26
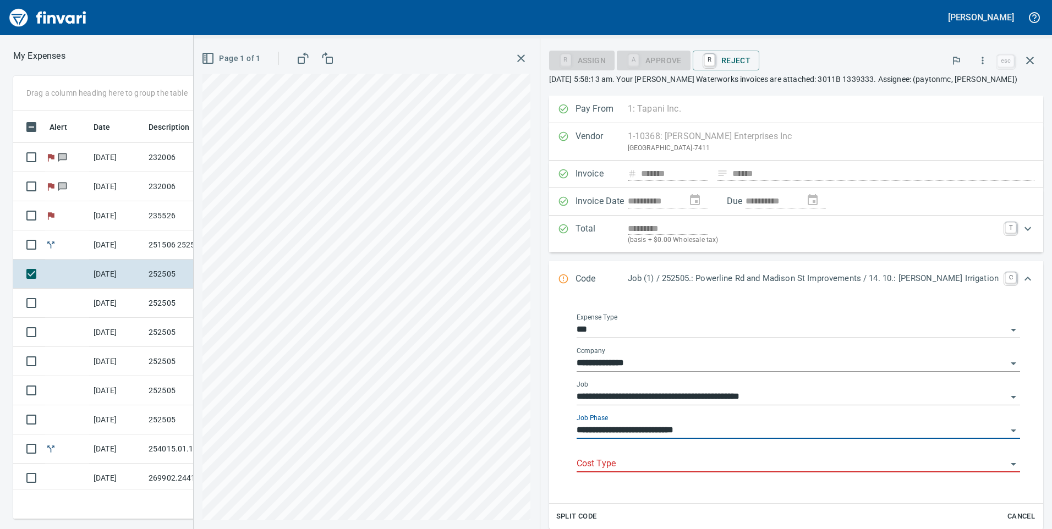
type input "**********"
click at [785, 463] on input "Cost Type" at bounding box center [792, 464] width 430 height 15
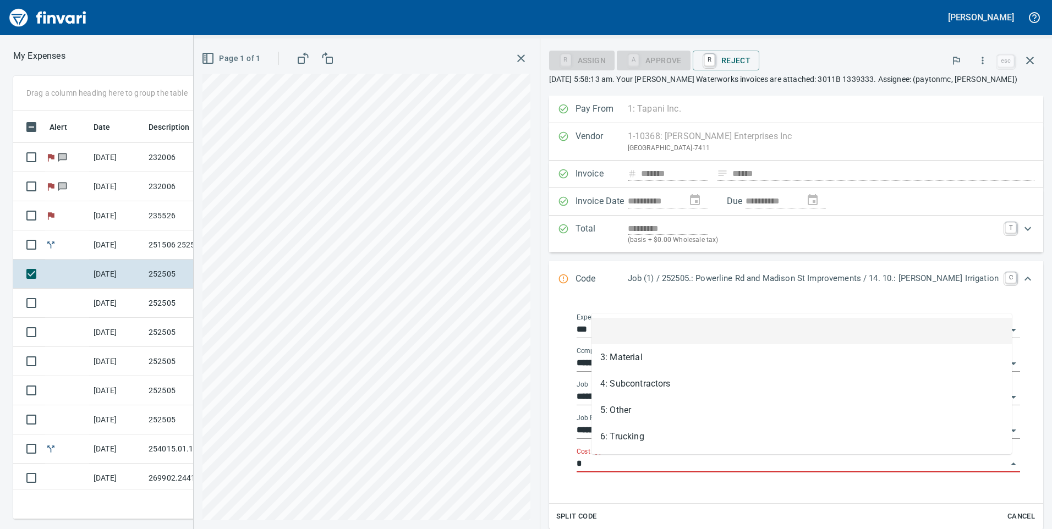
scroll to position [400, 734]
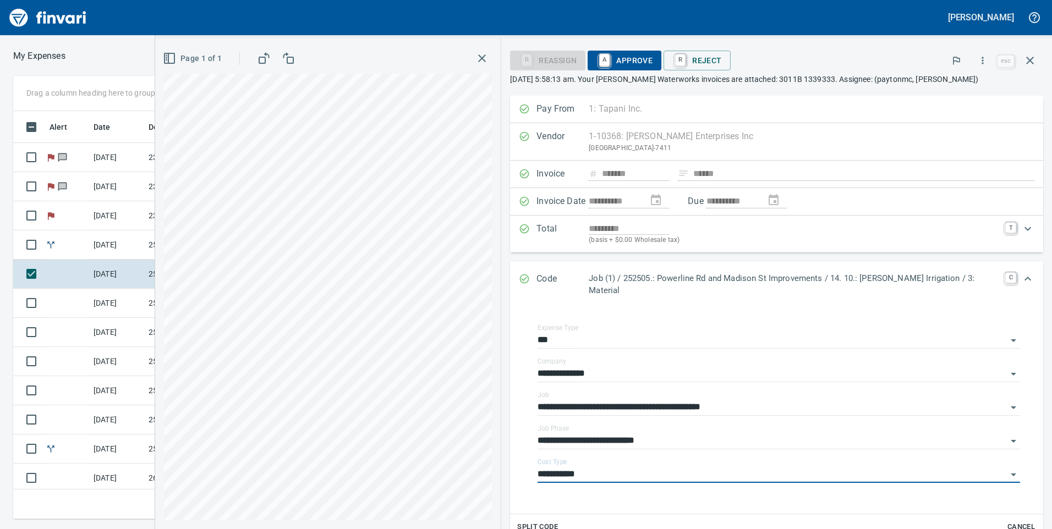
type input "**********"
click at [646, 61] on span "A Approve" at bounding box center [625, 60] width 56 height 19
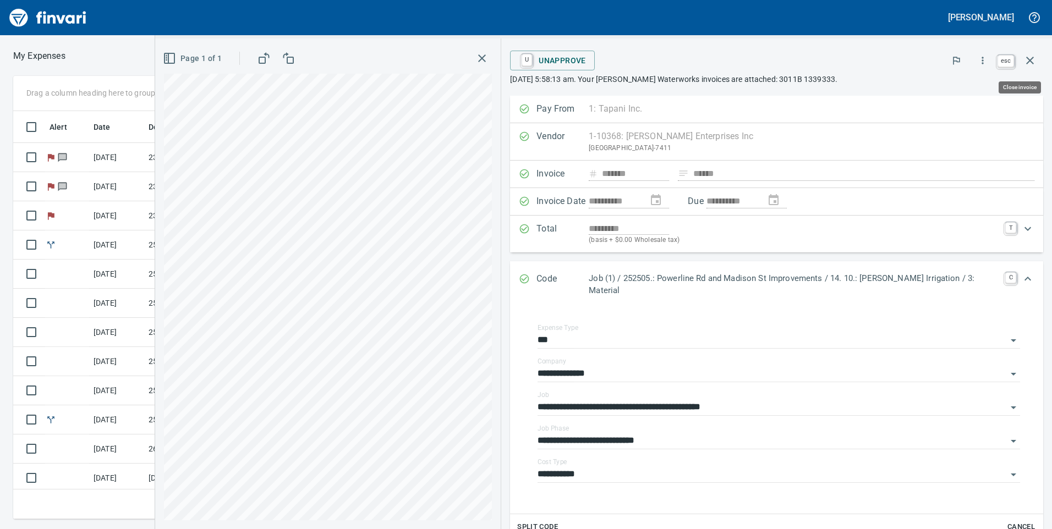
click at [1032, 58] on icon "button" at bounding box center [1030, 61] width 8 height 8
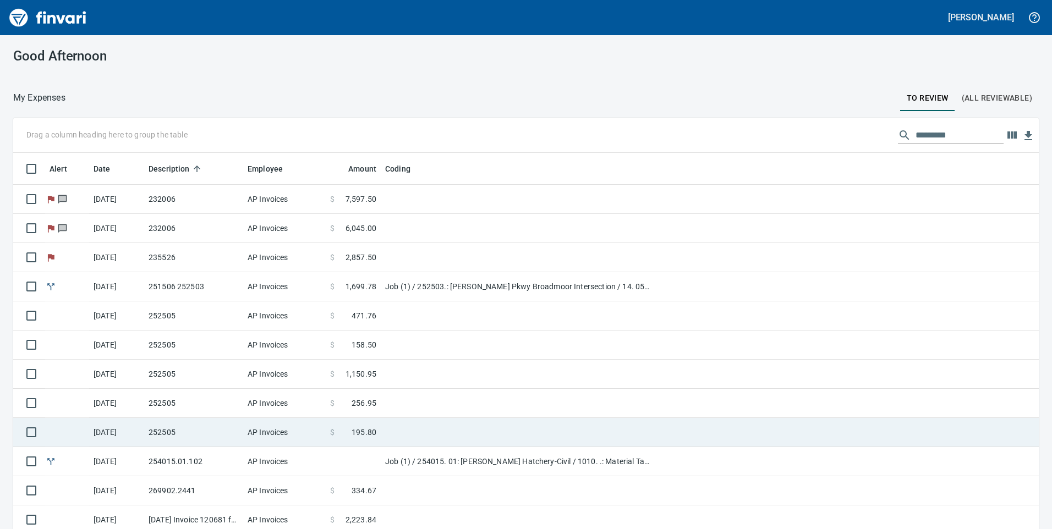
scroll to position [32, 0]
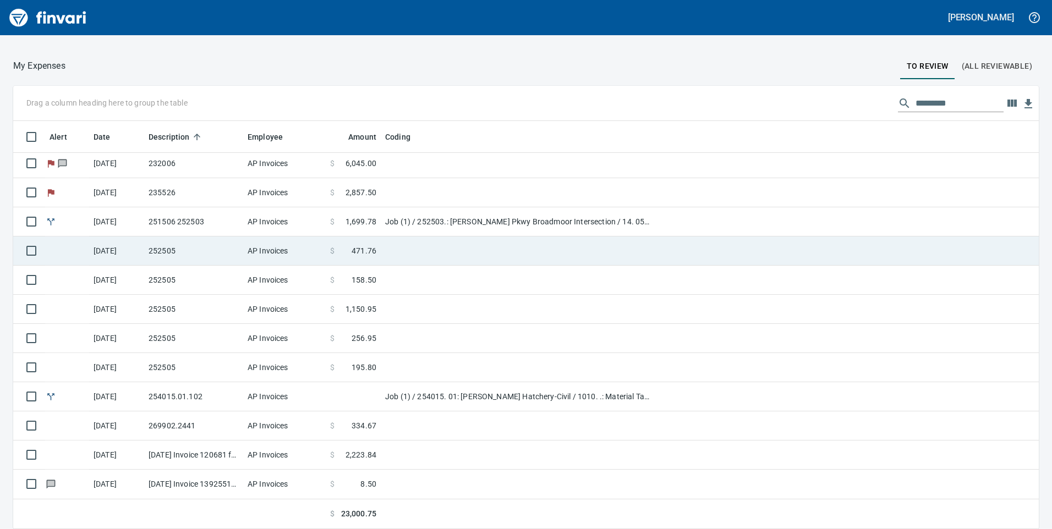
click at [250, 243] on td "AP Invoices" at bounding box center [284, 251] width 83 height 29
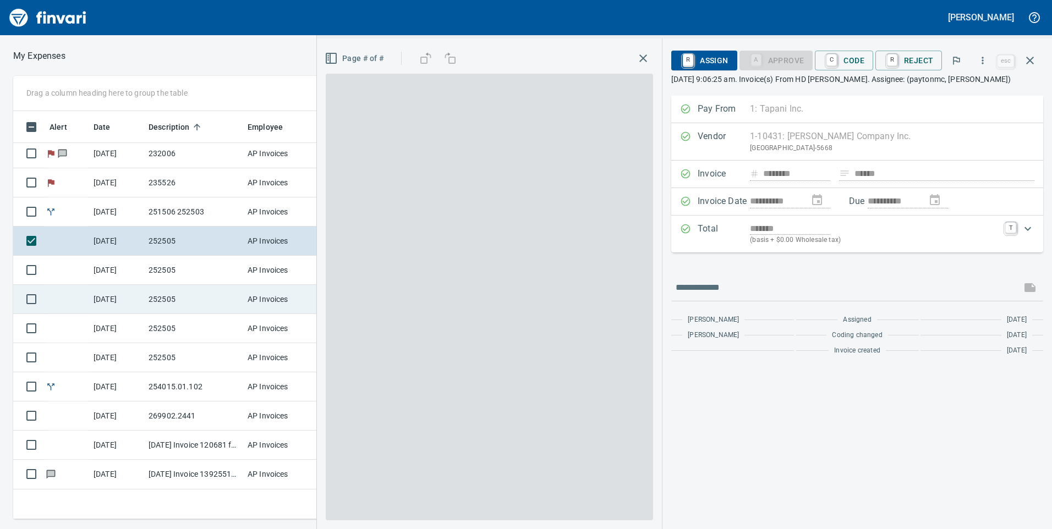
scroll to position [400, 734]
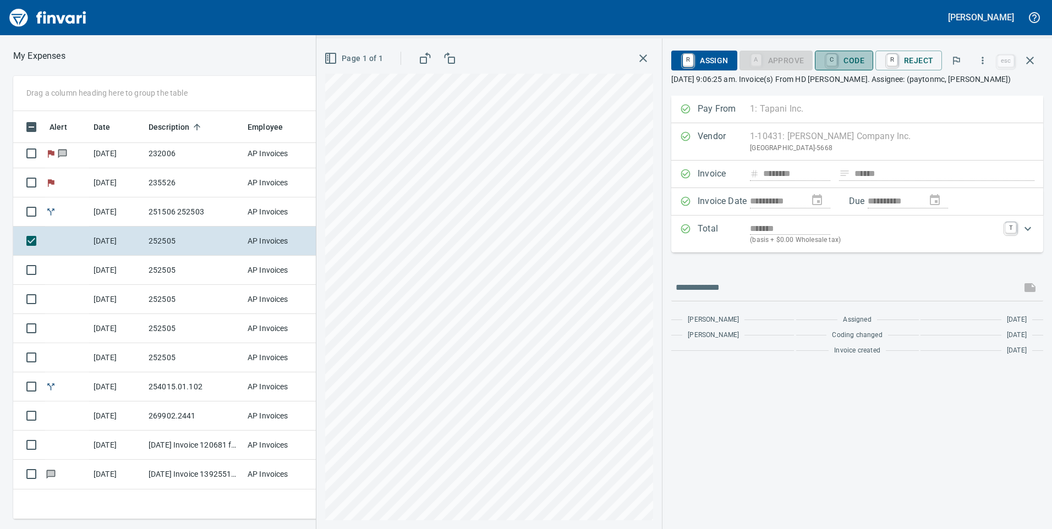
click at [849, 63] on span "C Code" at bounding box center [844, 60] width 41 height 19
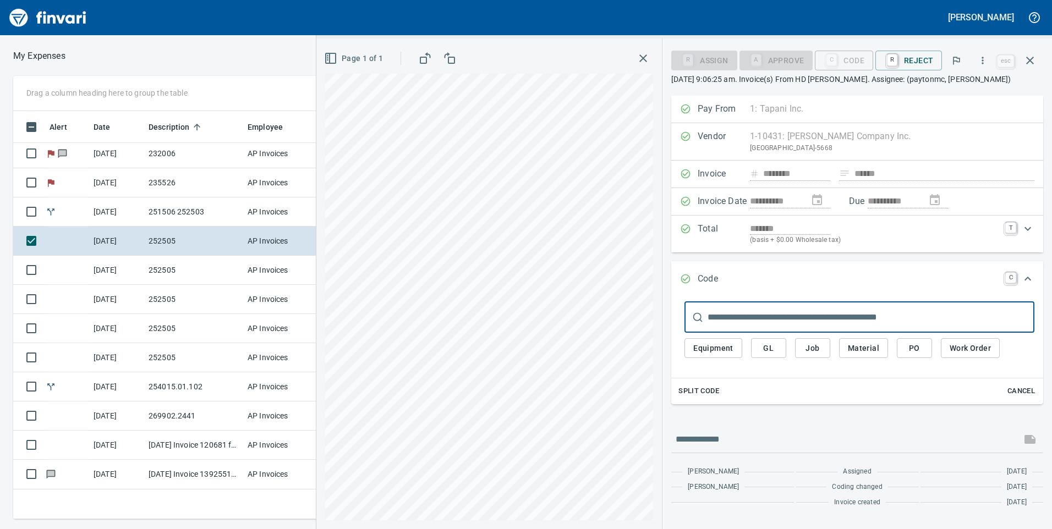
click at [816, 342] on span "Job" at bounding box center [813, 349] width 18 height 14
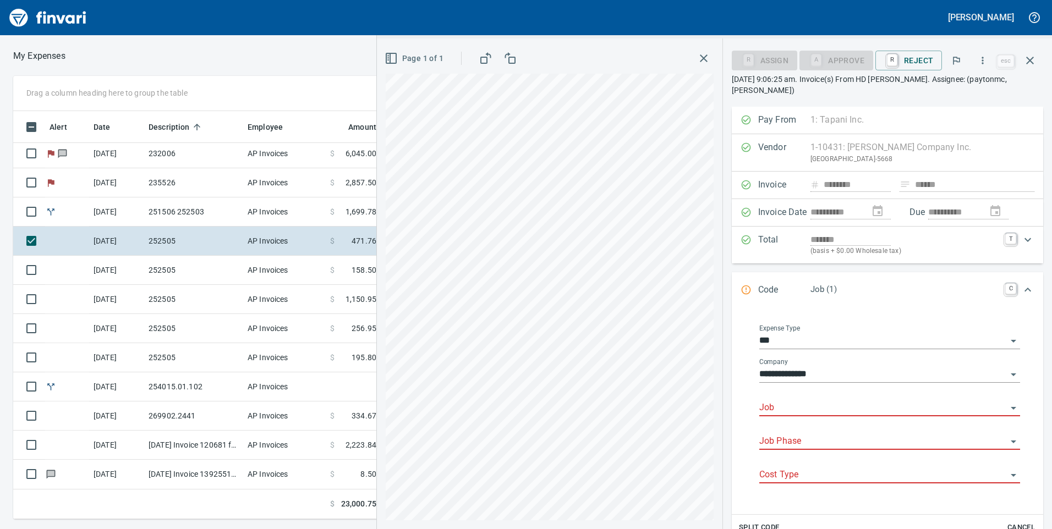
click at [819, 400] on div "Job" at bounding box center [889, 404] width 261 height 25
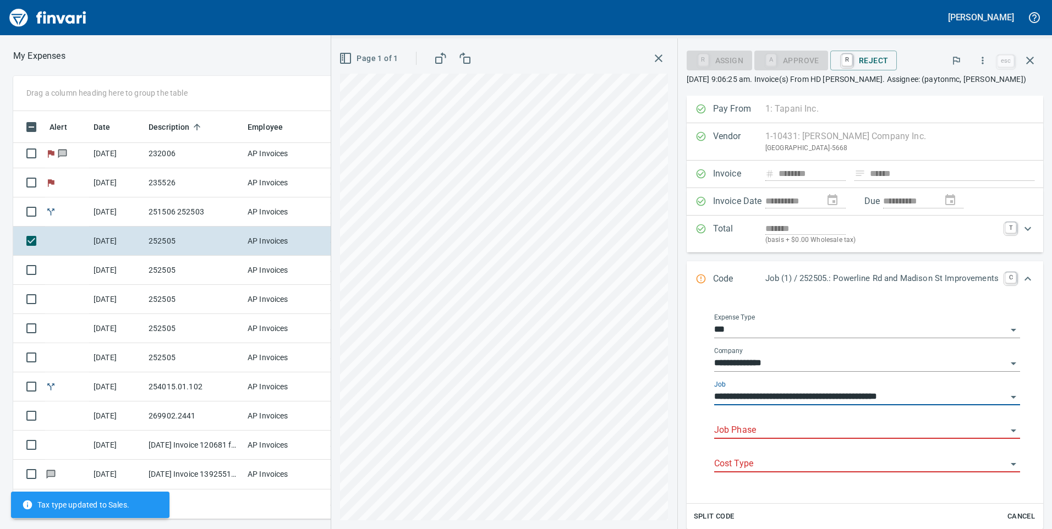
type input "**********"
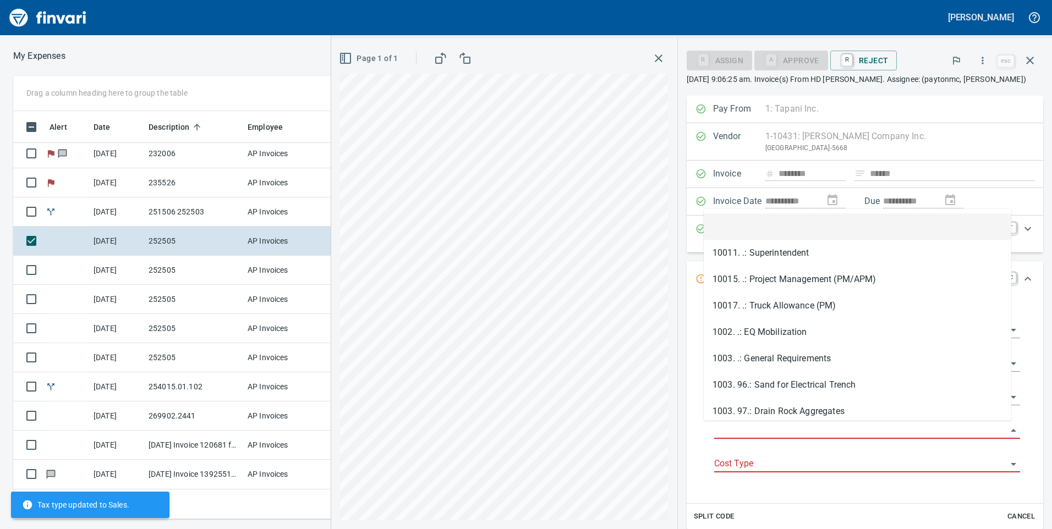
click at [813, 425] on input "Job Phase" at bounding box center [860, 430] width 293 height 15
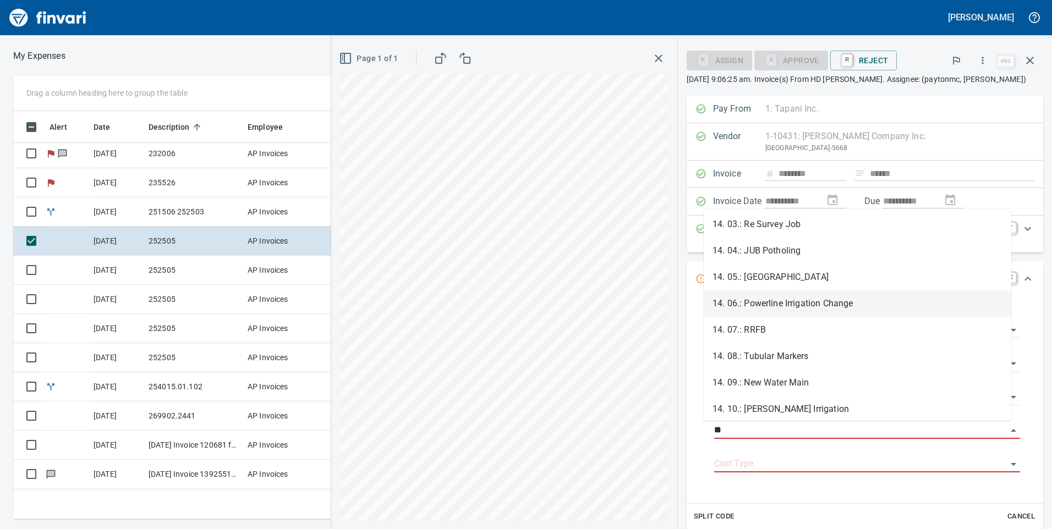
scroll to position [110, 0]
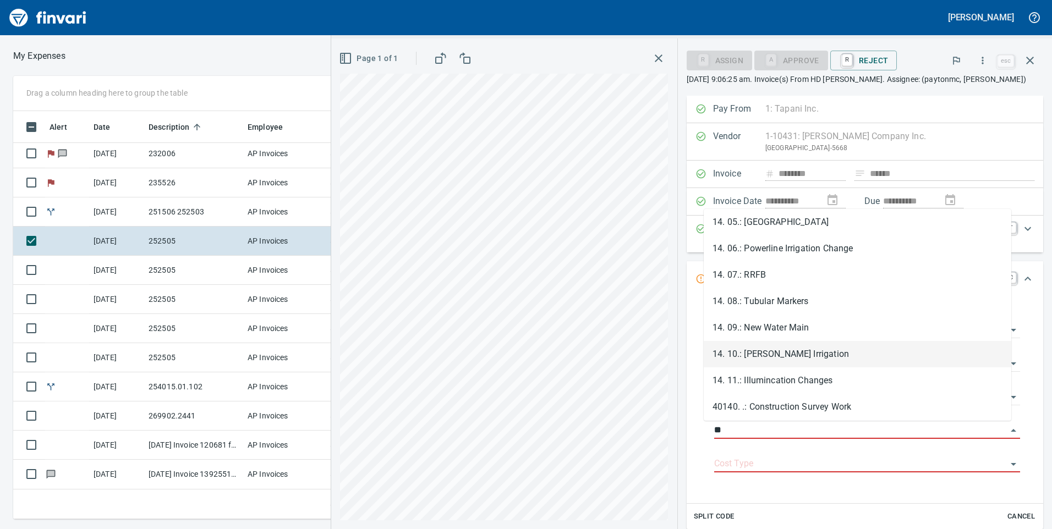
click at [815, 356] on li "14. 10.: [PERSON_NAME] Irrigation" at bounding box center [858, 354] width 308 height 26
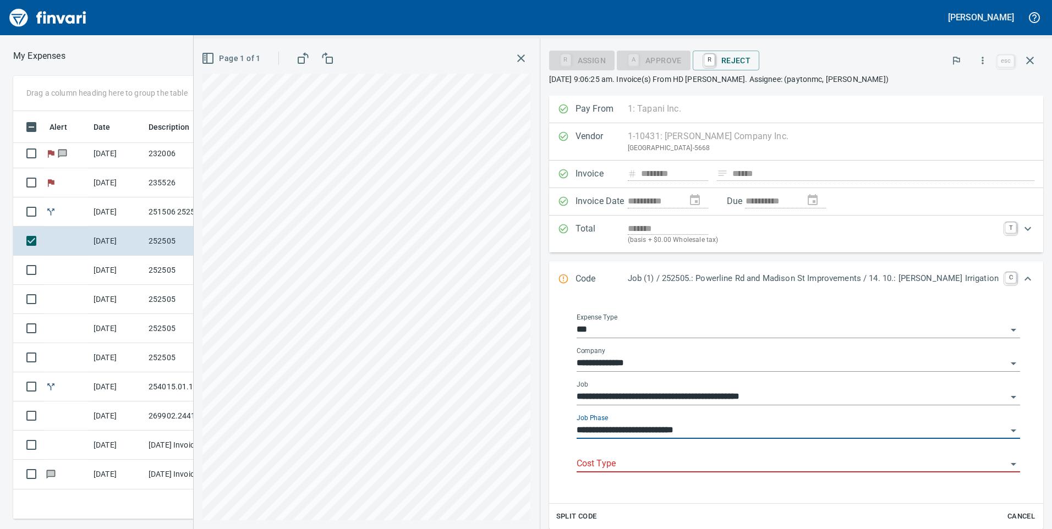
type input "**********"
click at [769, 458] on input "Cost Type" at bounding box center [792, 464] width 430 height 15
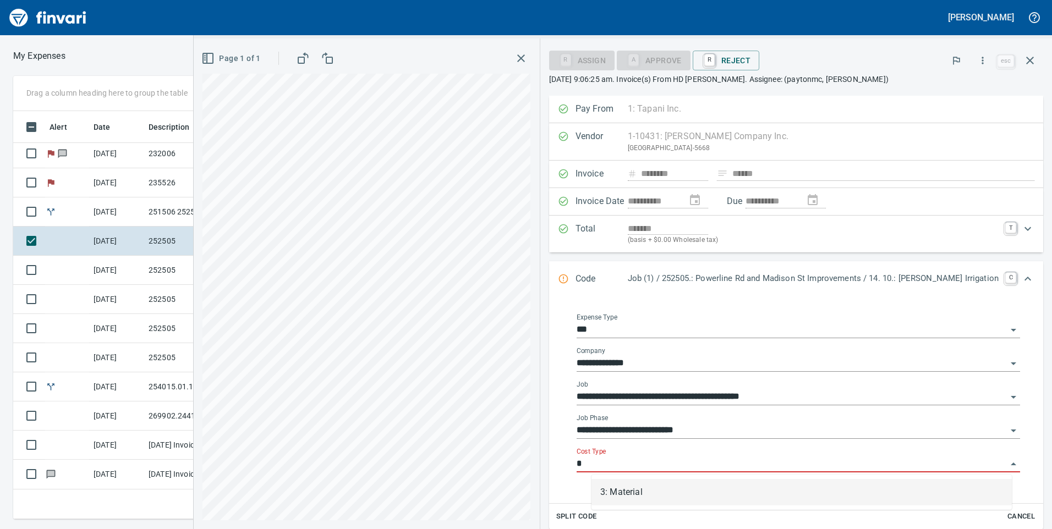
scroll to position [400, 734]
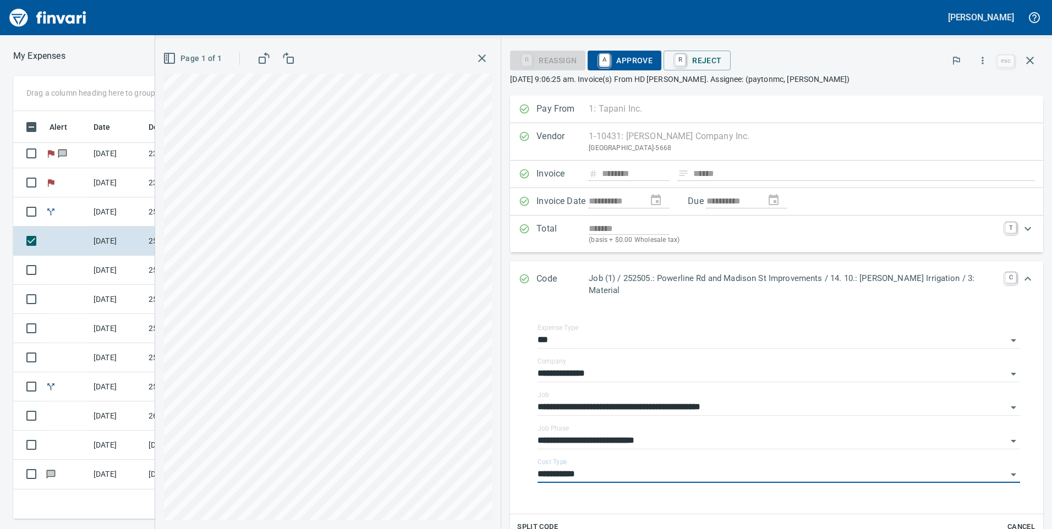
type input "**********"
click at [653, 59] on span "A Approve" at bounding box center [625, 60] width 56 height 19
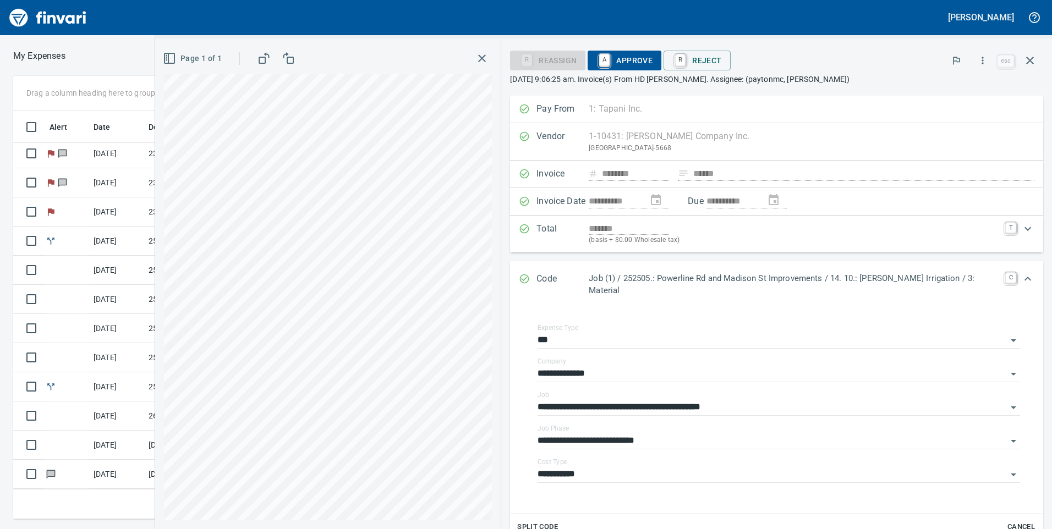
scroll to position [3, 0]
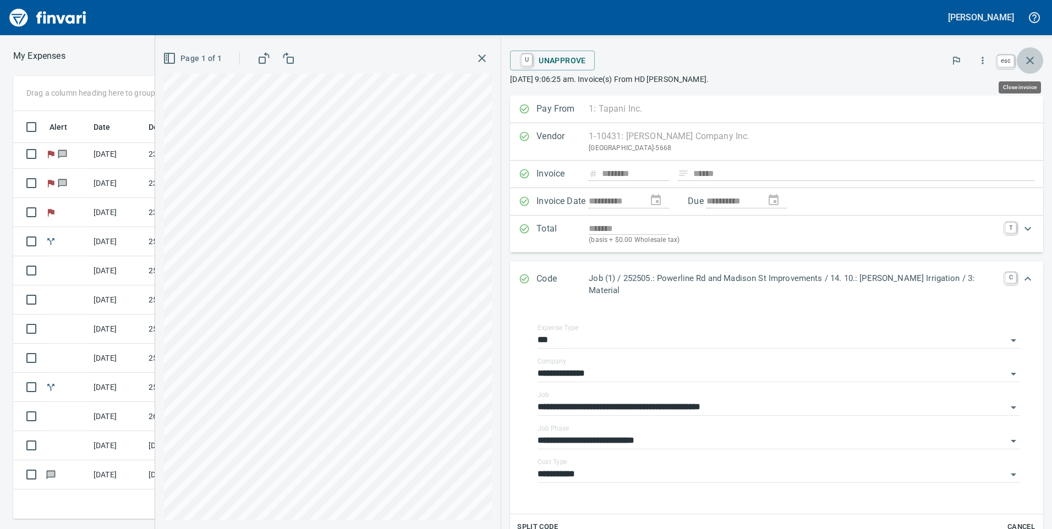
click at [1033, 57] on icon "button" at bounding box center [1030, 60] width 13 height 13
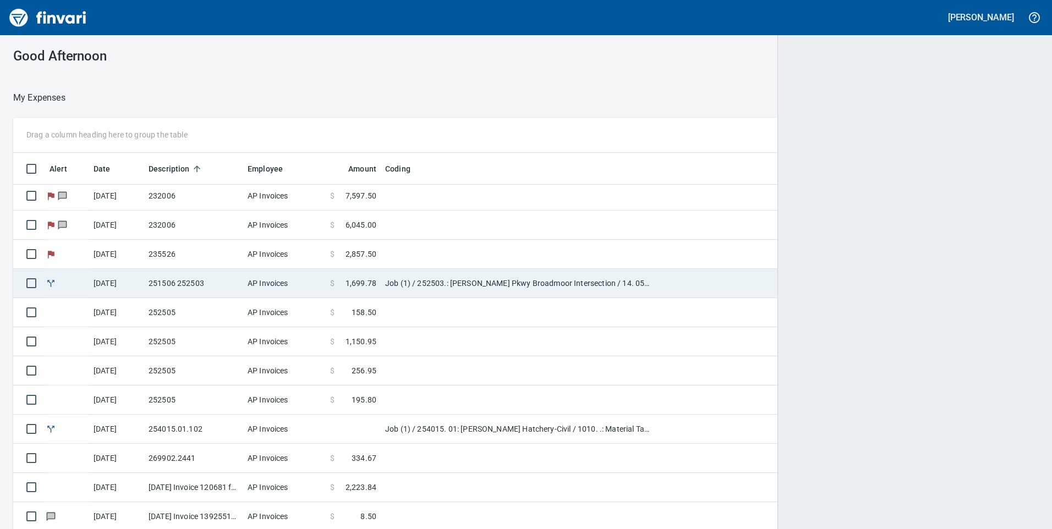
scroll to position [400, 1000]
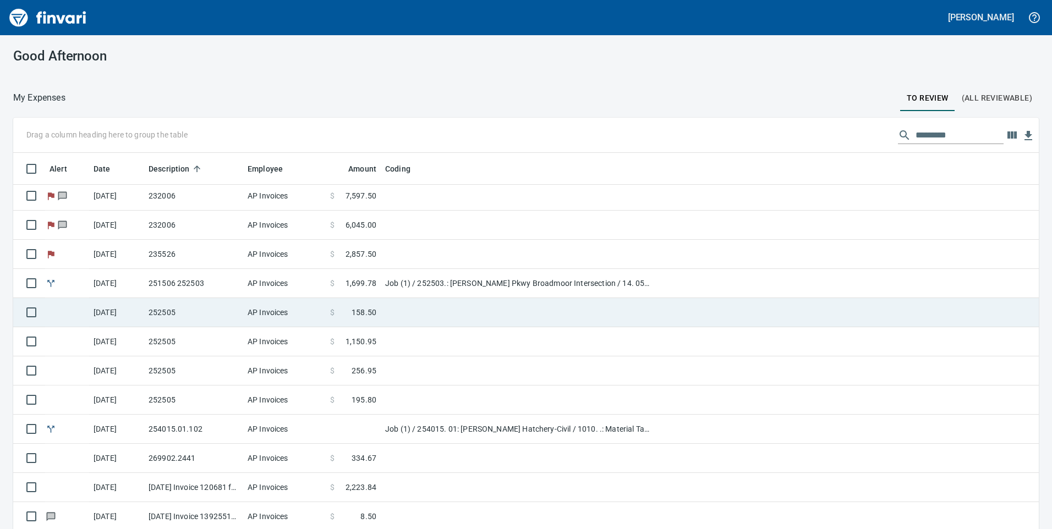
click at [256, 319] on td "AP Invoices" at bounding box center [284, 312] width 83 height 29
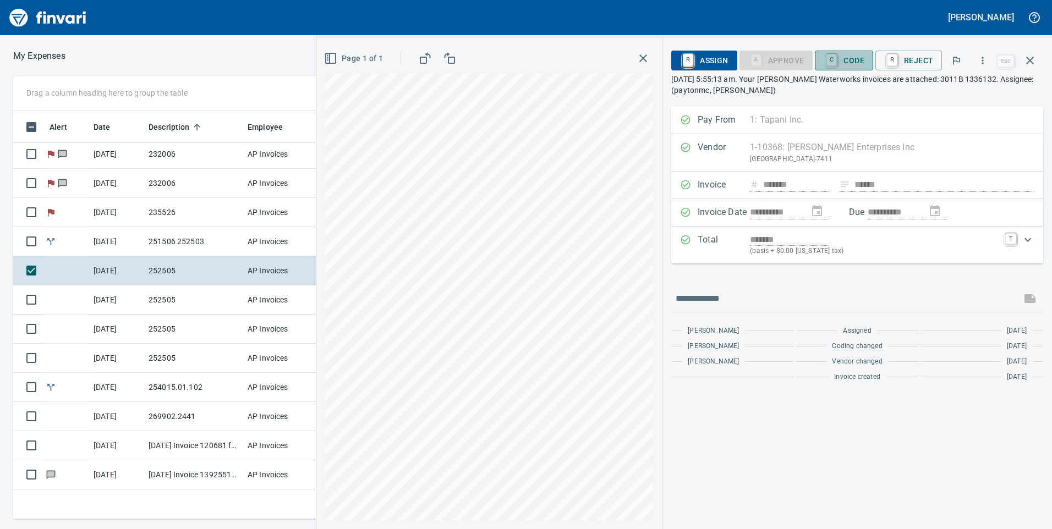
click at [854, 62] on span "C Code" at bounding box center [844, 60] width 41 height 19
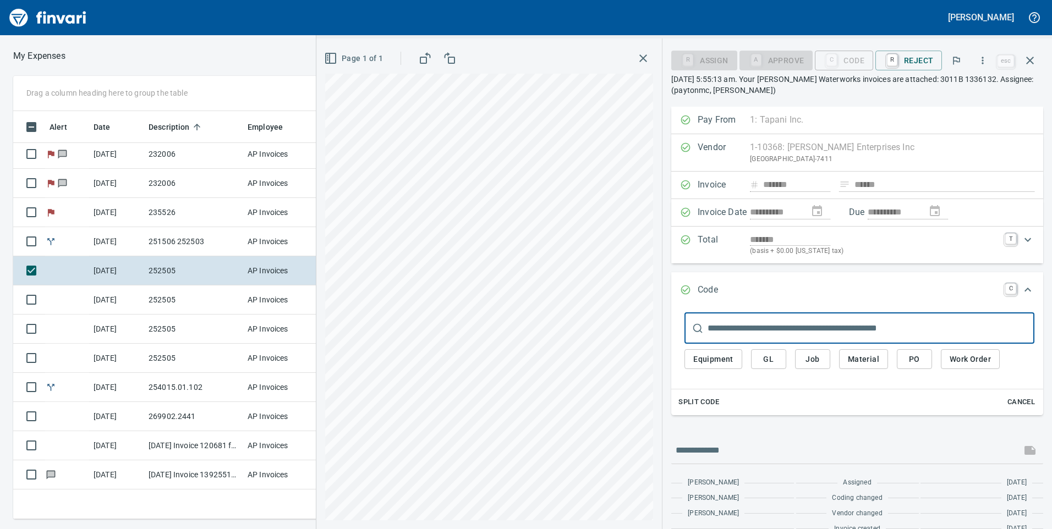
scroll to position [400, 734]
click at [821, 347] on div "Equipment GL Job Material PO Work Order" at bounding box center [860, 362] width 350 height 37
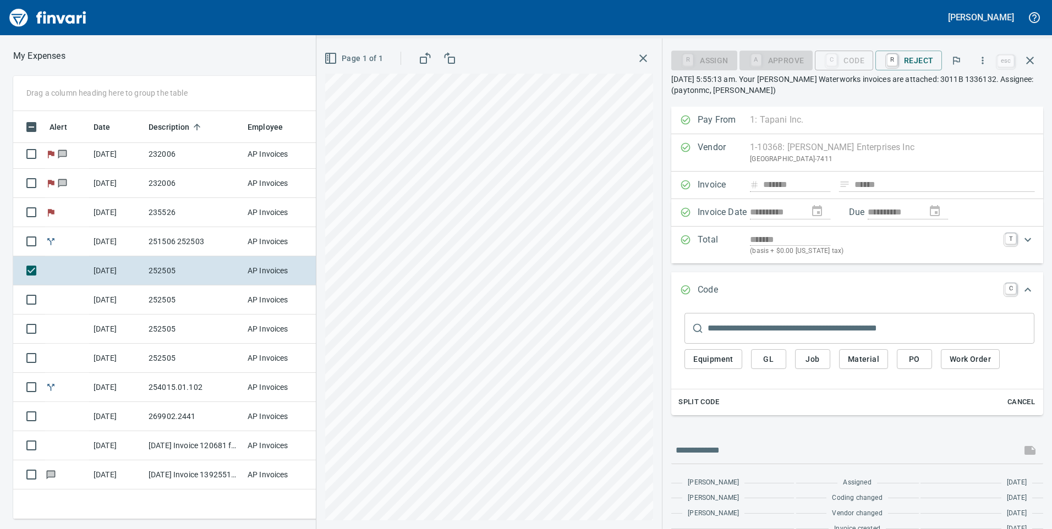
click at [821, 358] on span "Job" at bounding box center [813, 360] width 18 height 14
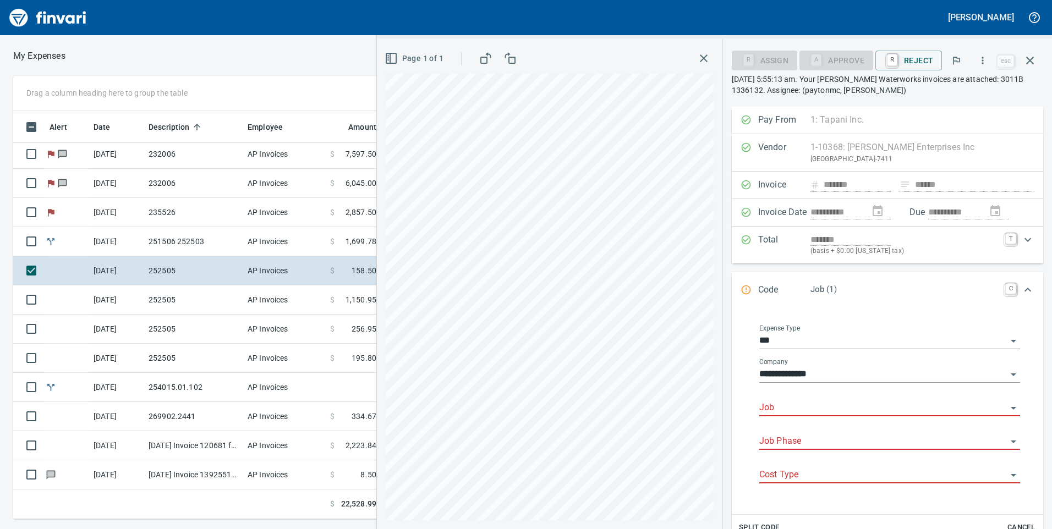
click at [852, 405] on input "Job" at bounding box center [883, 408] width 248 height 15
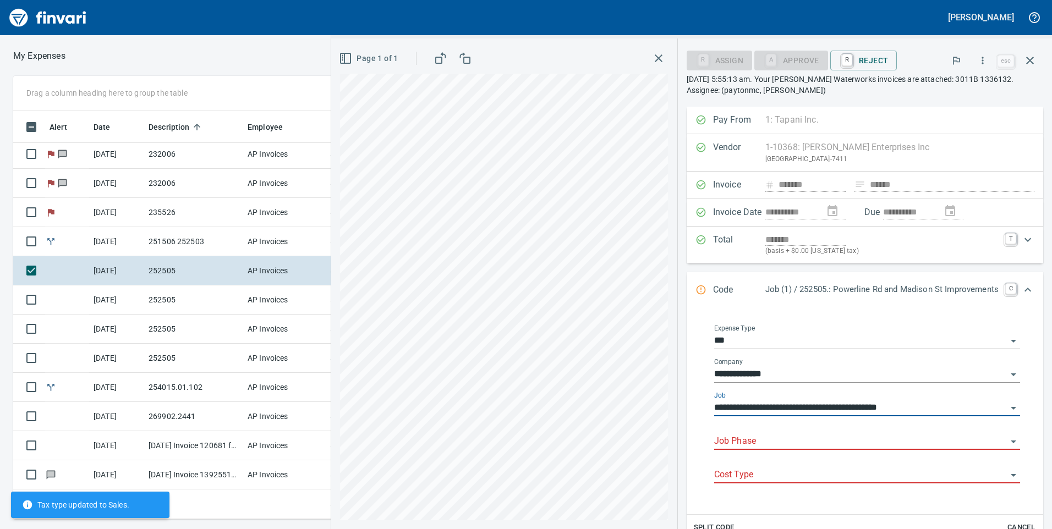
type input "**********"
click at [758, 435] on input "Job Phase" at bounding box center [860, 441] width 293 height 15
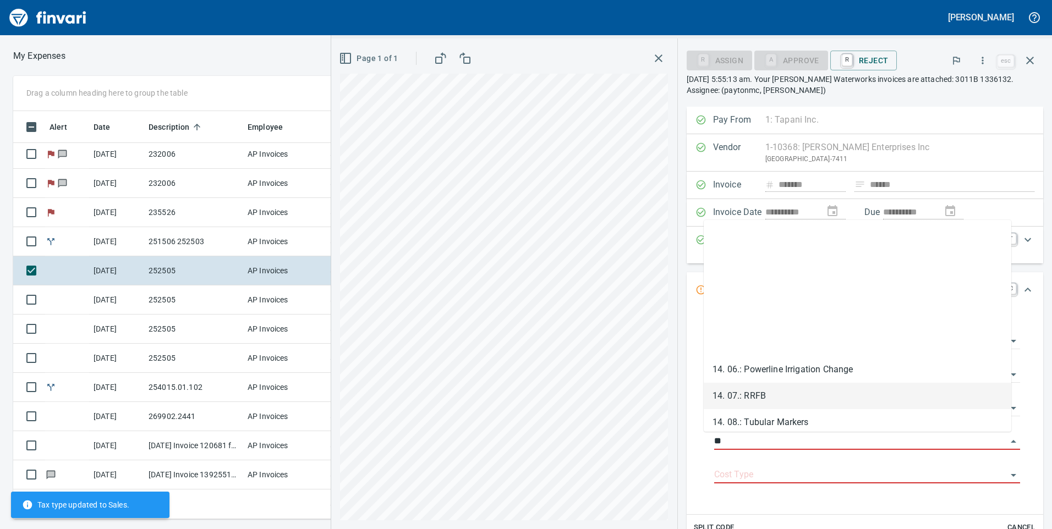
scroll to position [167, 0]
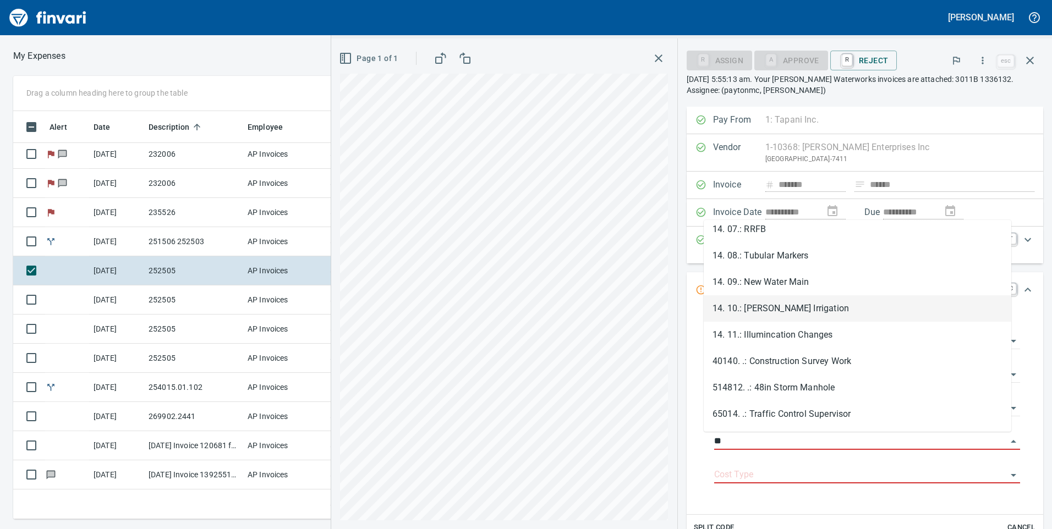
click at [803, 314] on li "14. 10.: [PERSON_NAME] Irrigation" at bounding box center [858, 309] width 308 height 26
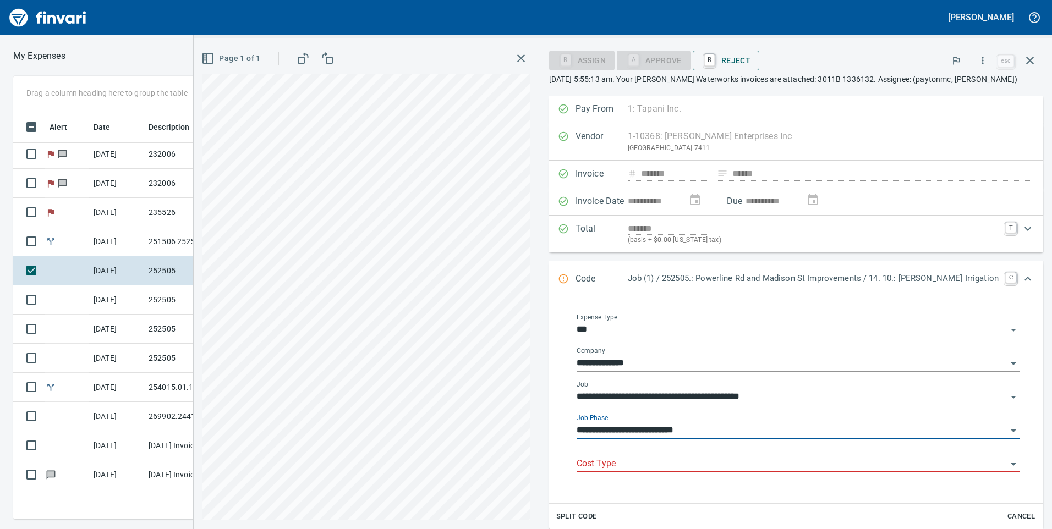
type input "**********"
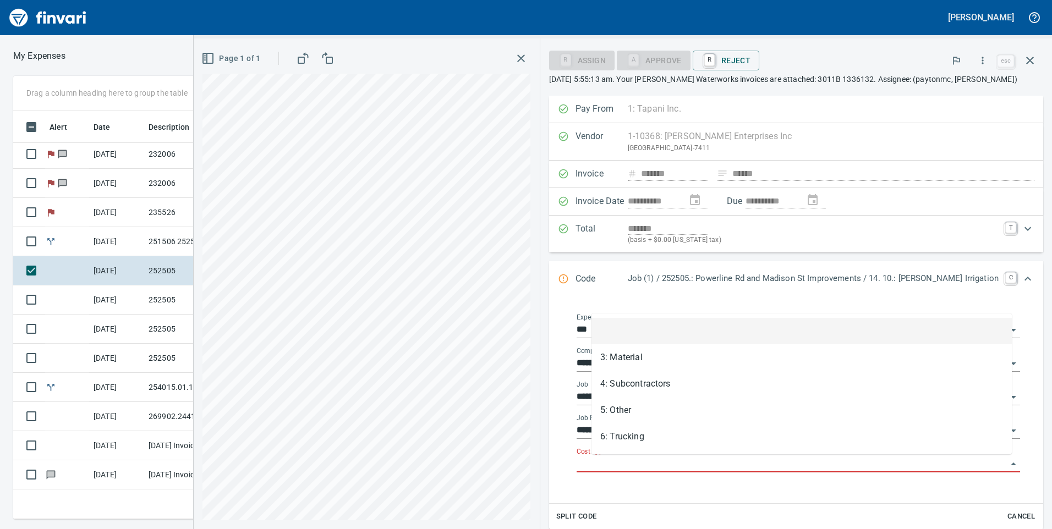
click at [780, 459] on input "Cost Type" at bounding box center [792, 464] width 430 height 15
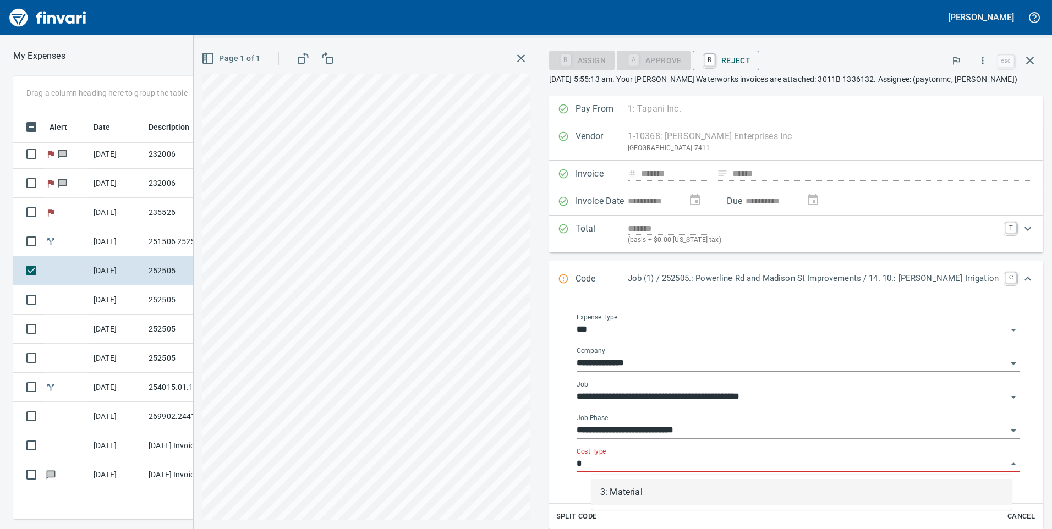
scroll to position [400, 734]
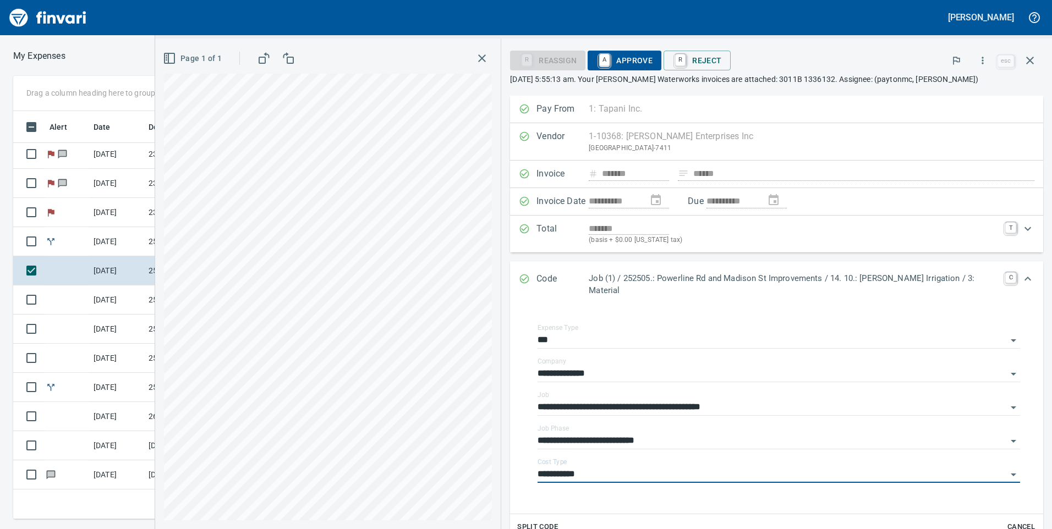
type input "**********"
click at [644, 61] on span "A Approve" at bounding box center [625, 60] width 56 height 19
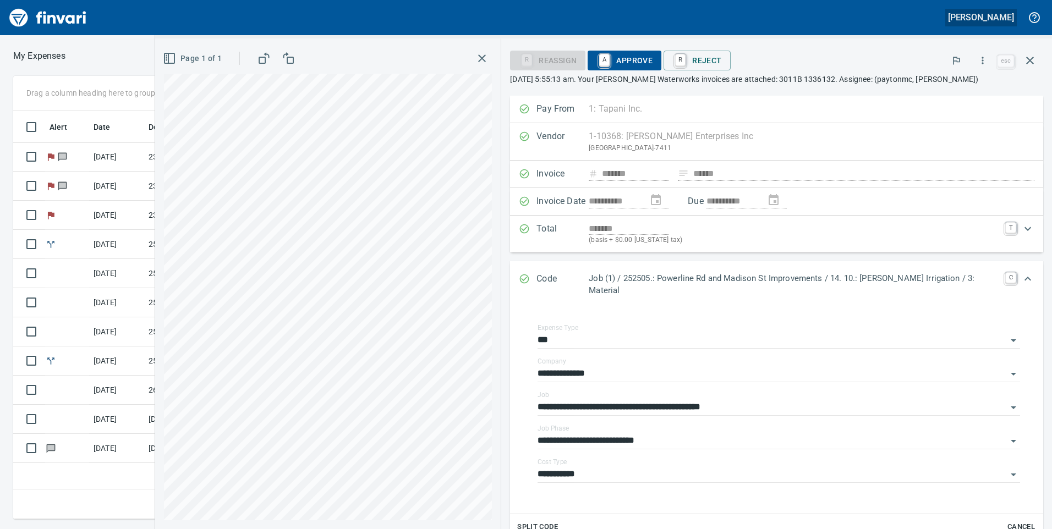
scroll to position [0, 0]
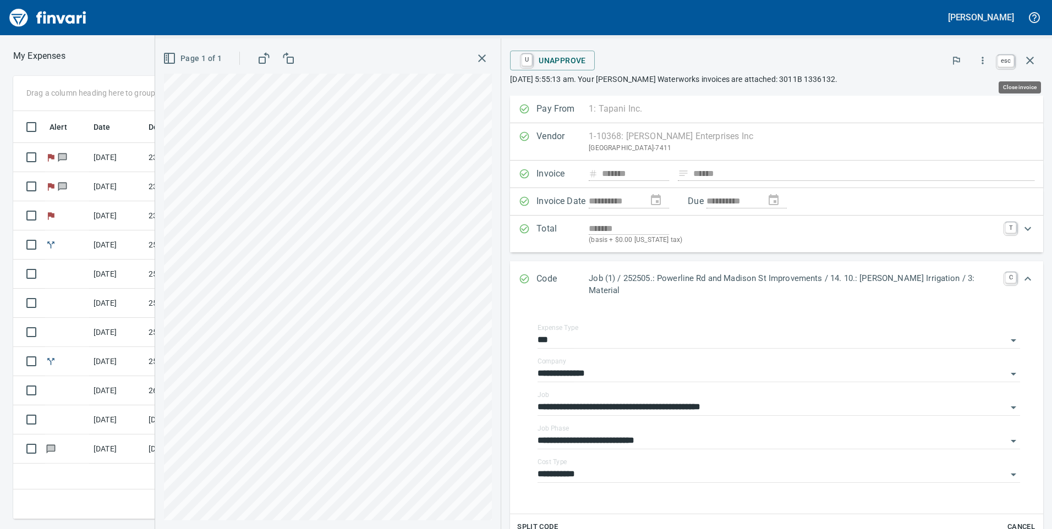
click at [1031, 57] on icon "button" at bounding box center [1030, 60] width 13 height 13
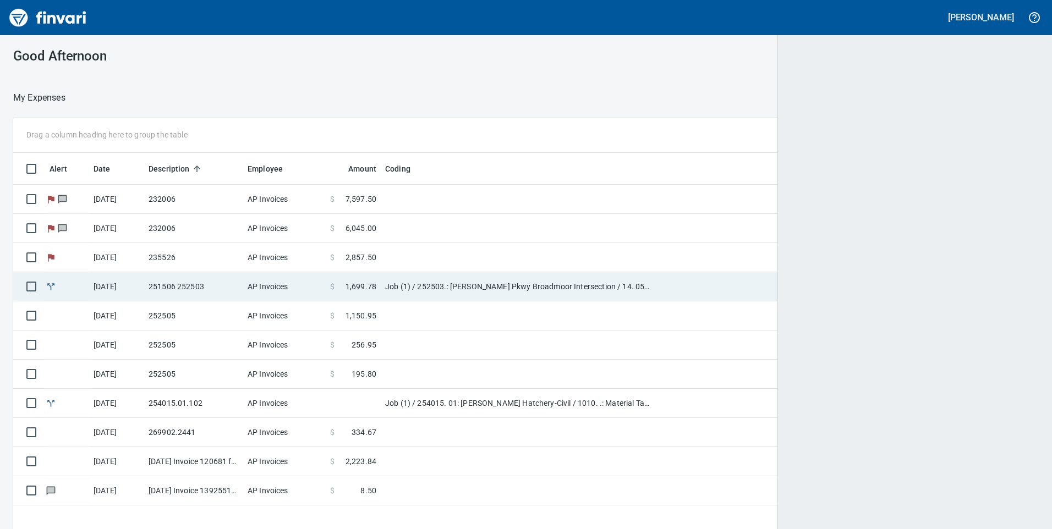
scroll to position [400, 1009]
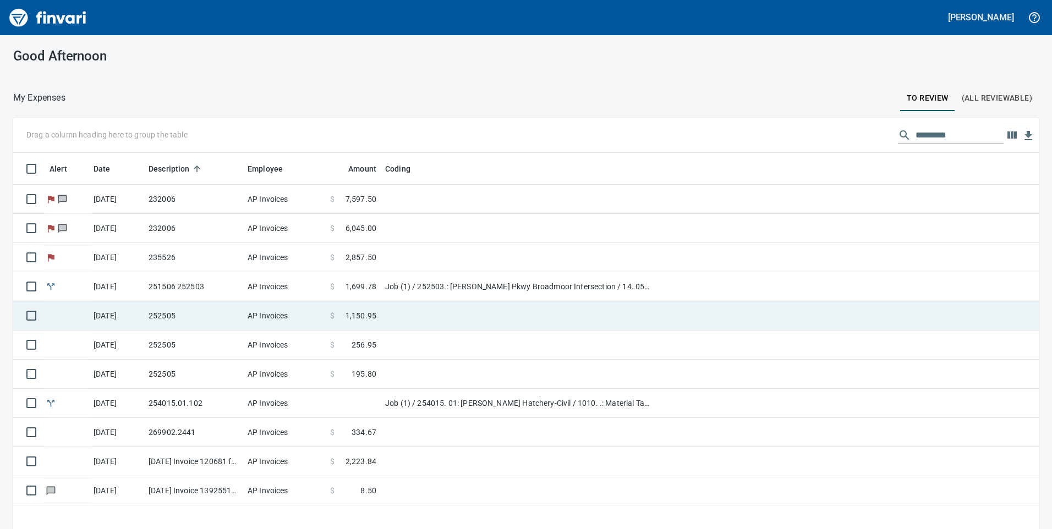
click at [382, 310] on td at bounding box center [518, 316] width 275 height 29
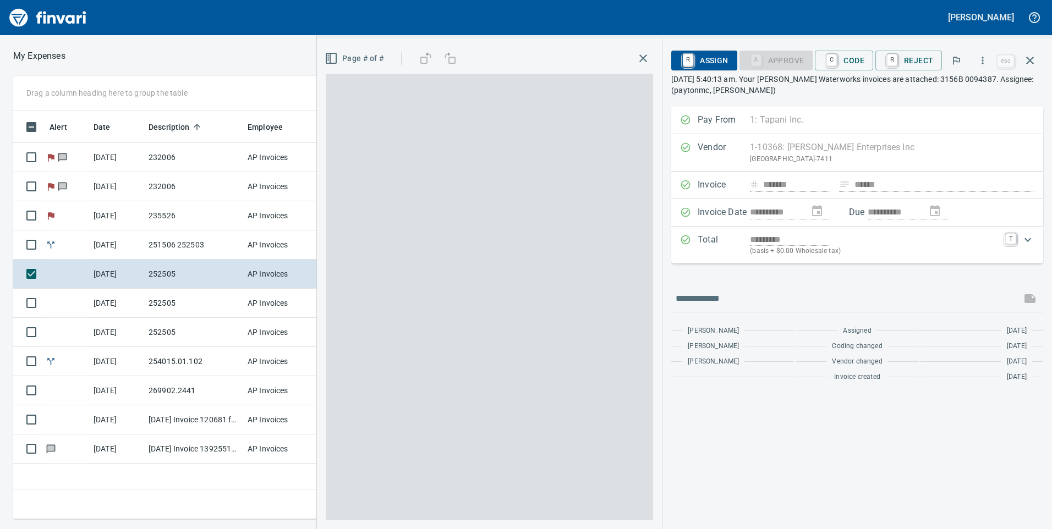
scroll to position [400, 742]
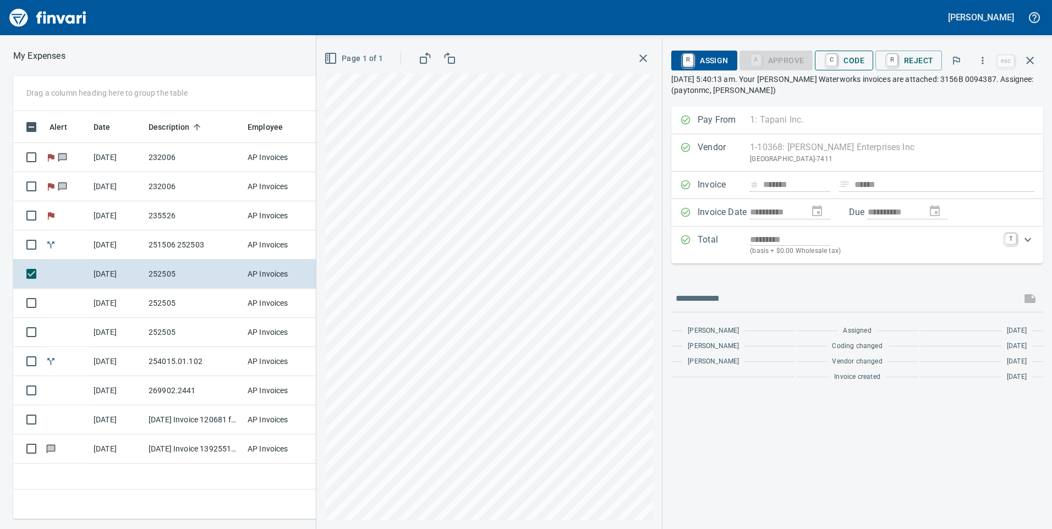
click at [848, 61] on span "C Code" at bounding box center [844, 60] width 41 height 19
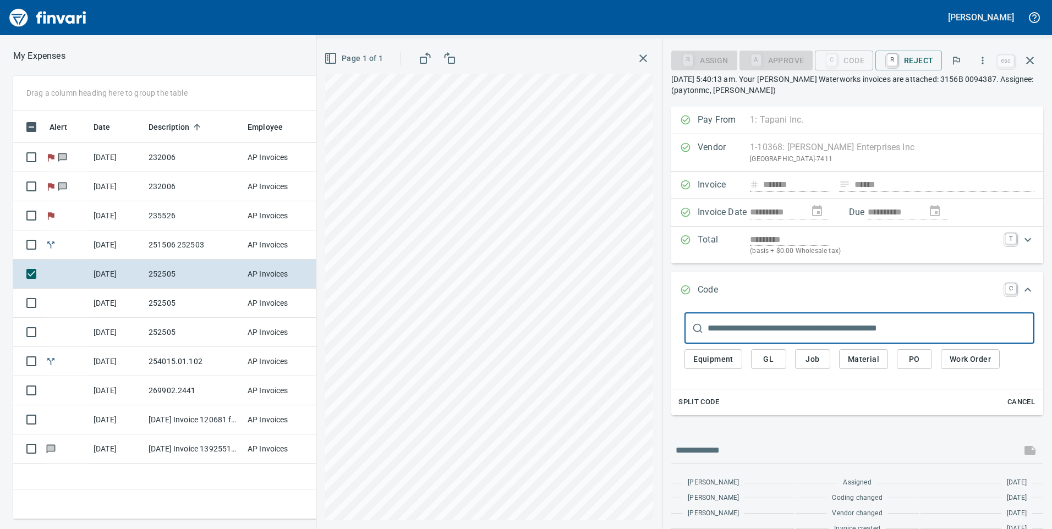
click at [813, 358] on span "Job" at bounding box center [813, 360] width 18 height 14
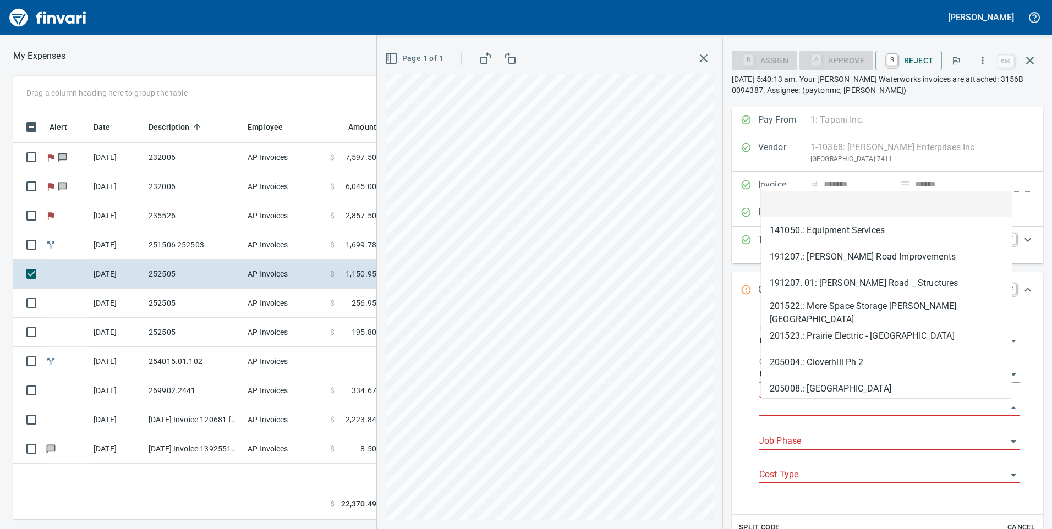
click at [815, 402] on input "Job" at bounding box center [883, 408] width 248 height 15
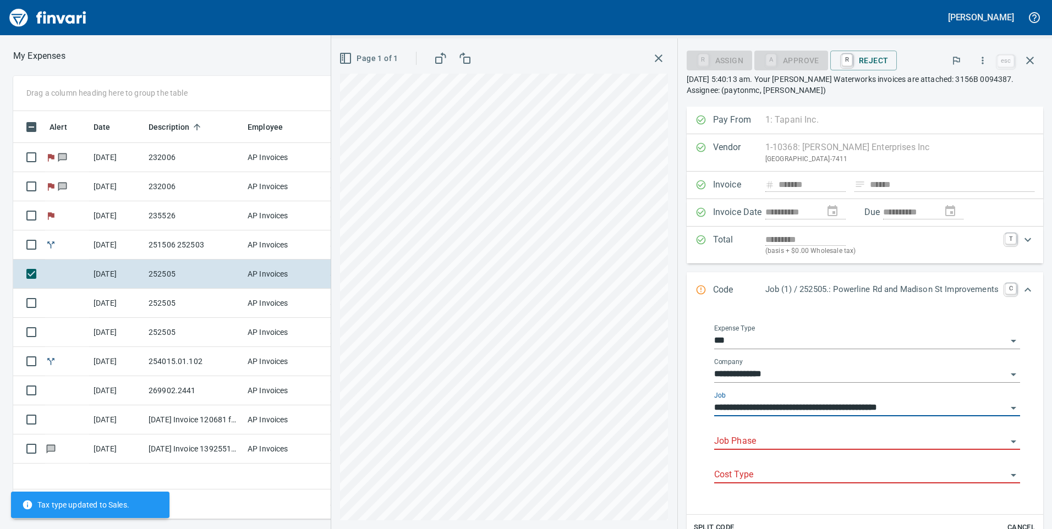
type input "**********"
click at [740, 437] on input "Job Phase" at bounding box center [860, 441] width 293 height 15
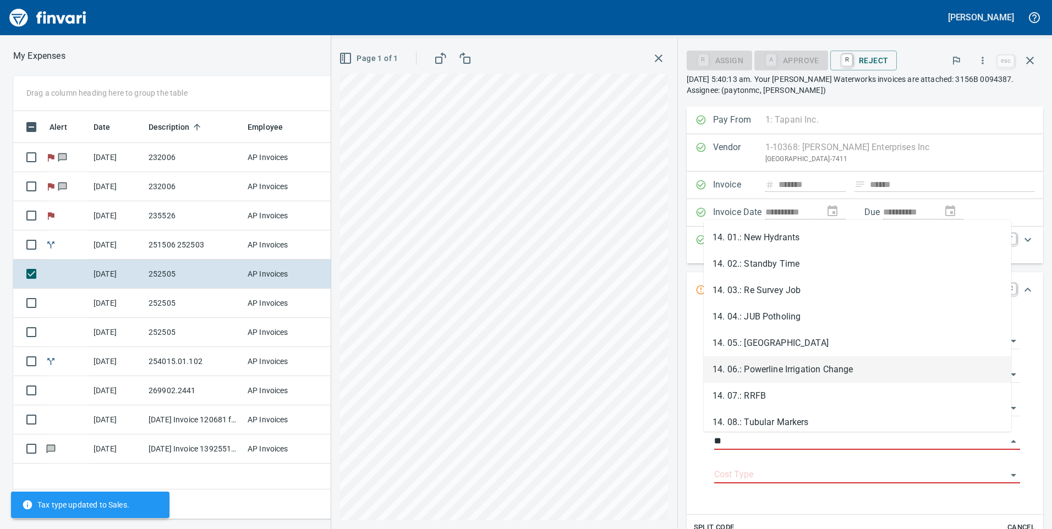
scroll to position [167, 0]
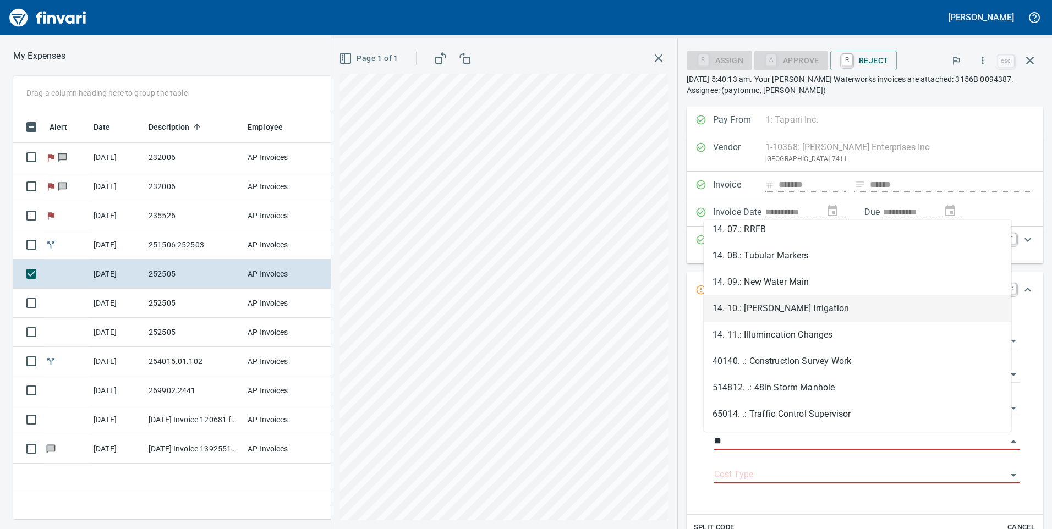
click at [785, 309] on li "14. 10.: [PERSON_NAME] Irrigation" at bounding box center [858, 309] width 308 height 26
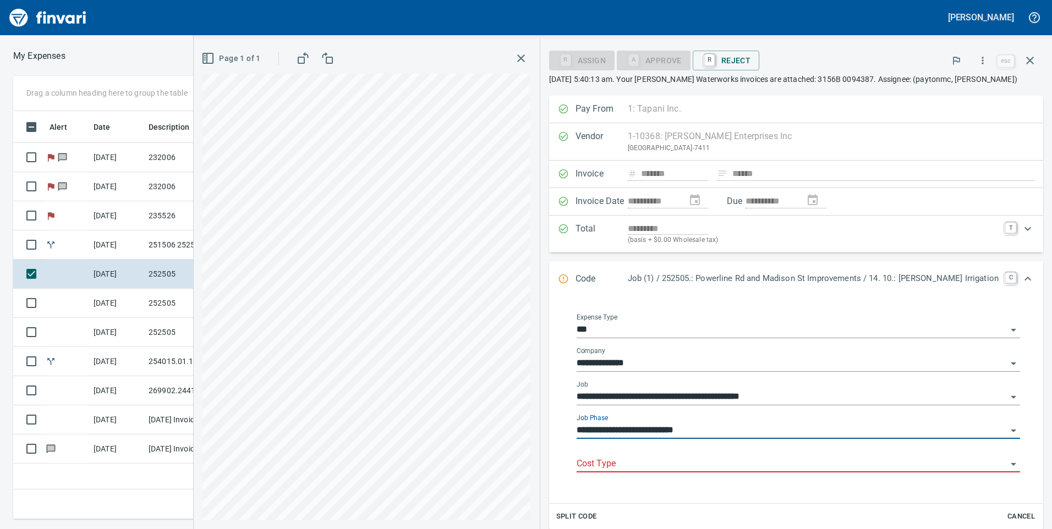
type input "**********"
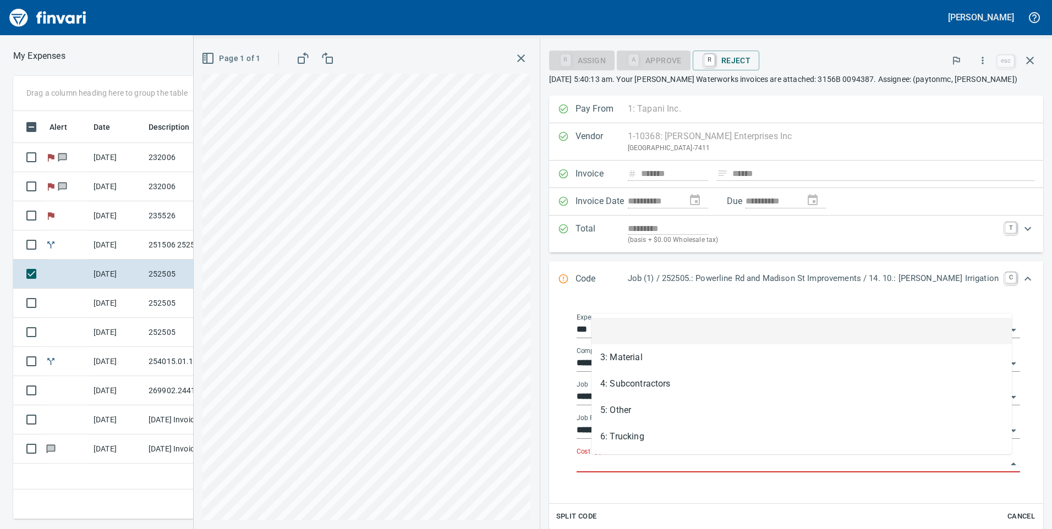
click at [789, 466] on input "Cost Type" at bounding box center [792, 464] width 430 height 15
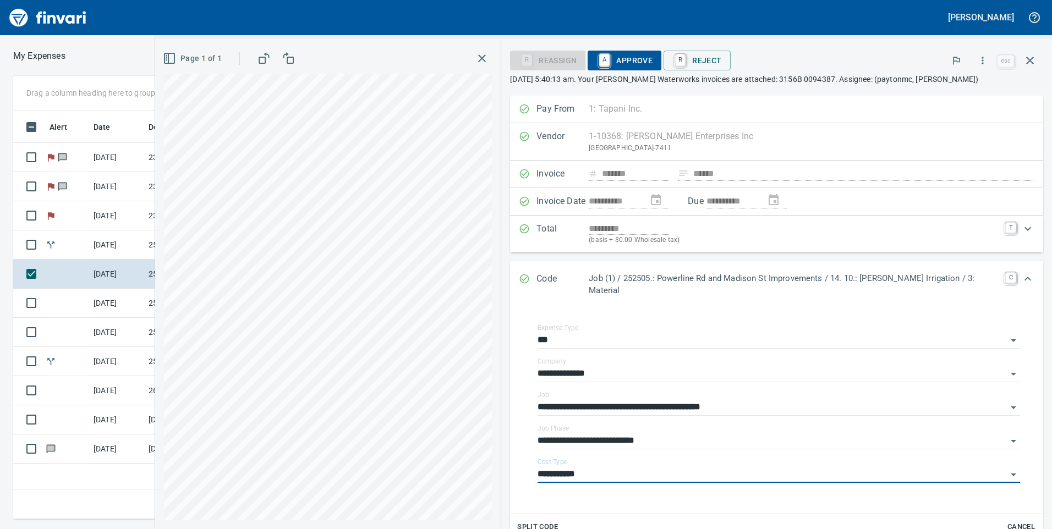
type input "**********"
click at [647, 62] on span "A Approve" at bounding box center [625, 60] width 56 height 19
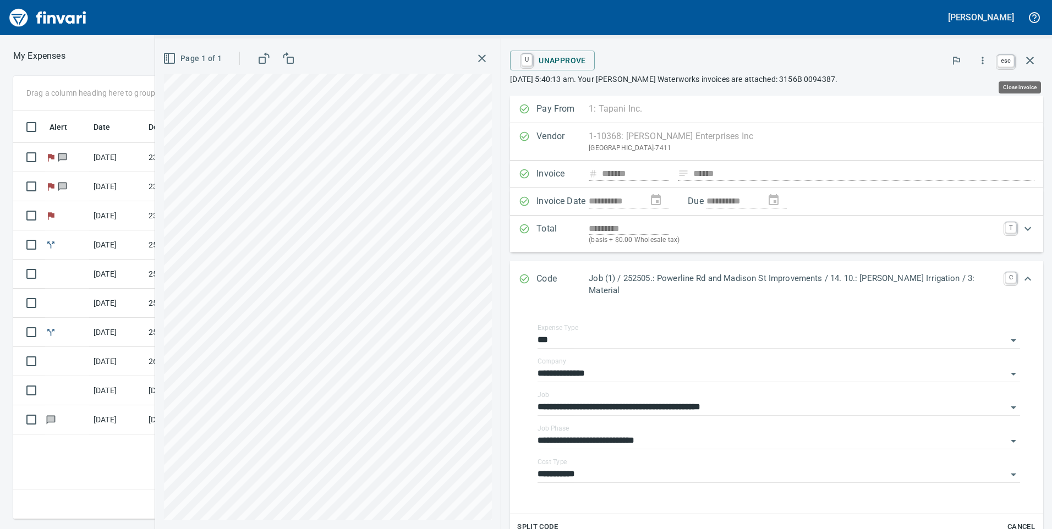
click at [1029, 57] on icon "button" at bounding box center [1030, 60] width 13 height 13
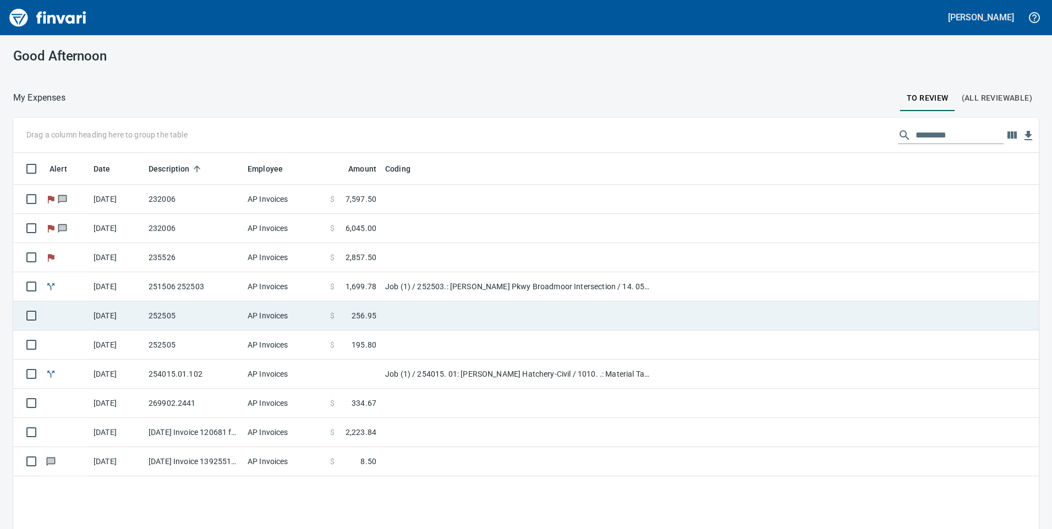
scroll to position [400, 1009]
click at [229, 329] on td "252505" at bounding box center [193, 316] width 99 height 29
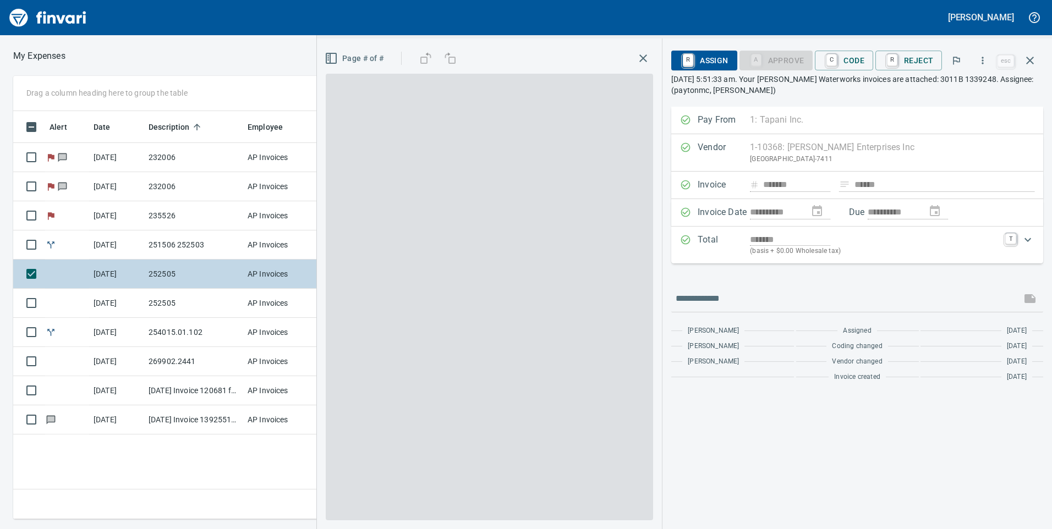
scroll to position [400, 742]
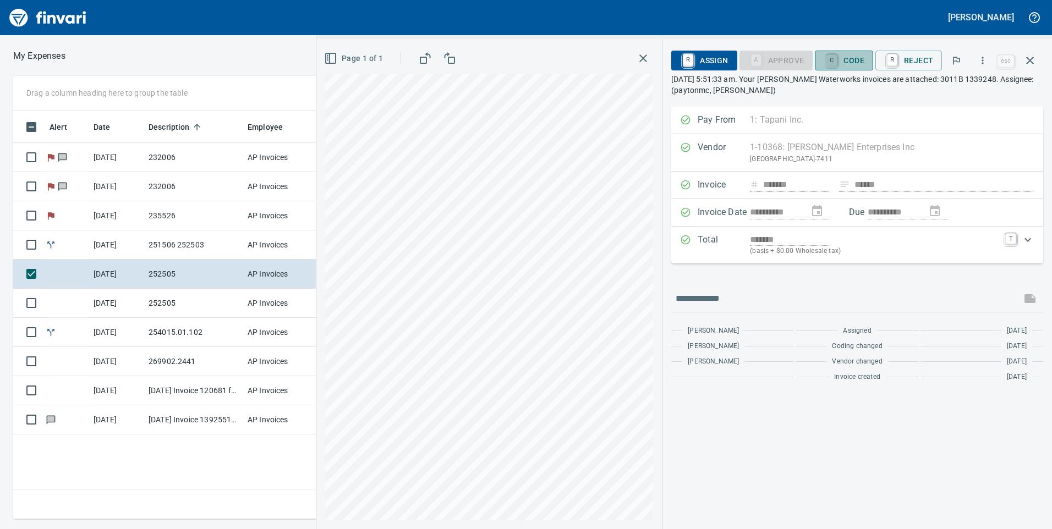
click at [837, 63] on link "C" at bounding box center [832, 60] width 10 height 12
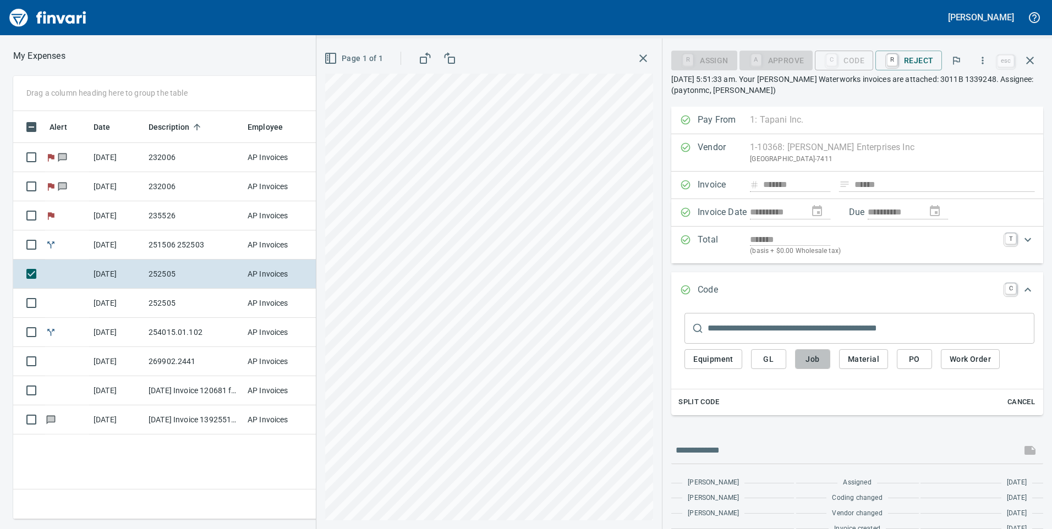
click at [816, 357] on span "Job" at bounding box center [813, 360] width 18 height 14
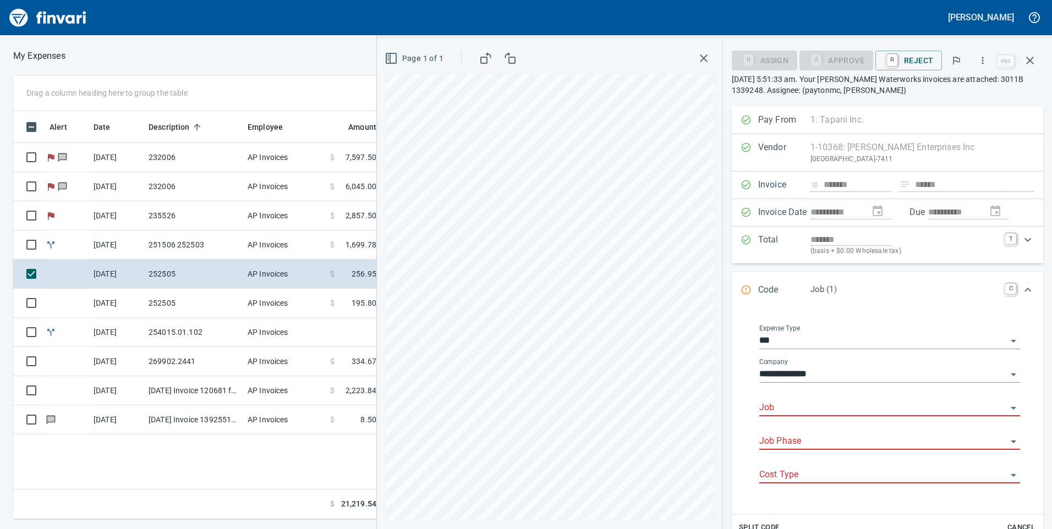
click at [812, 404] on input "Job" at bounding box center [883, 408] width 248 height 15
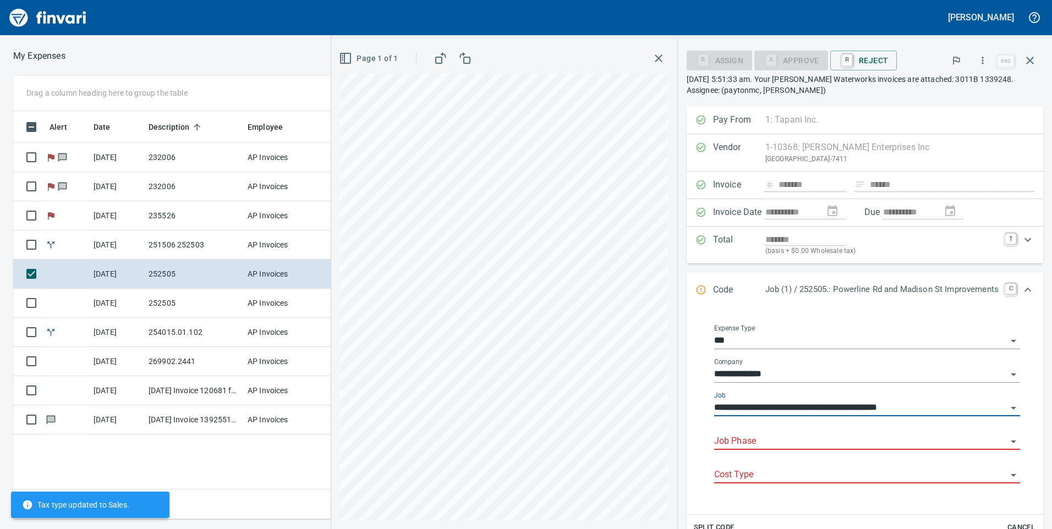
type input "**********"
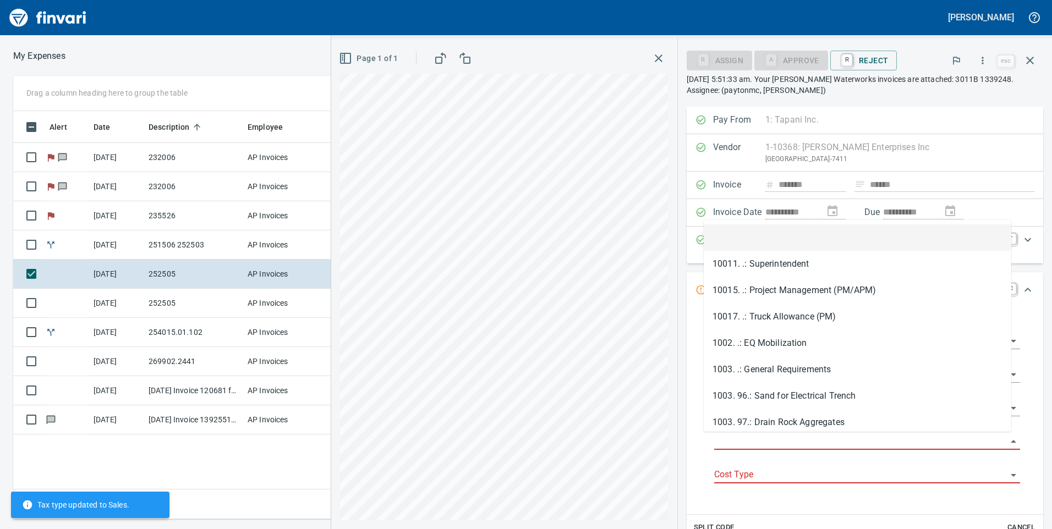
click at [802, 446] on input "Job Phase" at bounding box center [860, 441] width 293 height 15
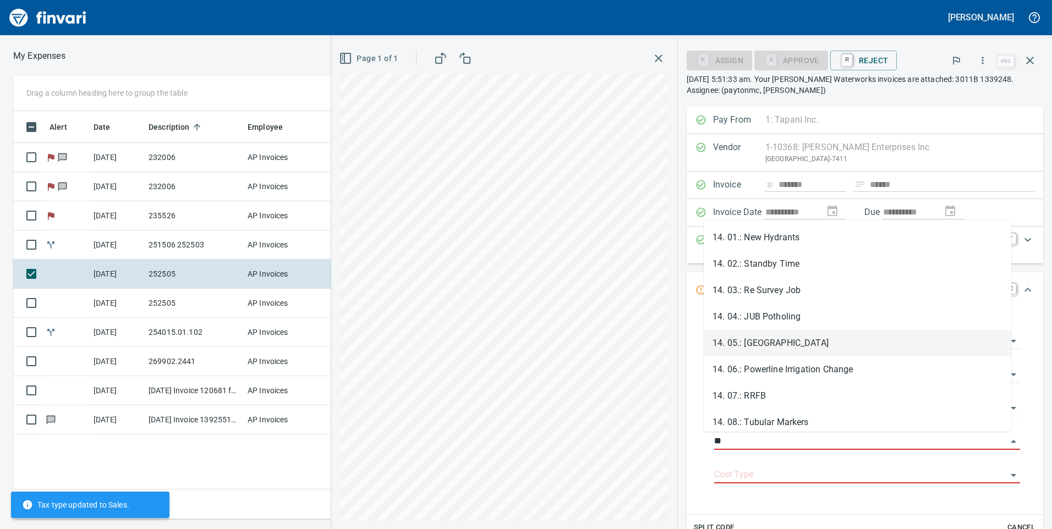
click at [804, 341] on li "14. 05.: [GEOGRAPHIC_DATA]" at bounding box center [858, 343] width 308 height 26
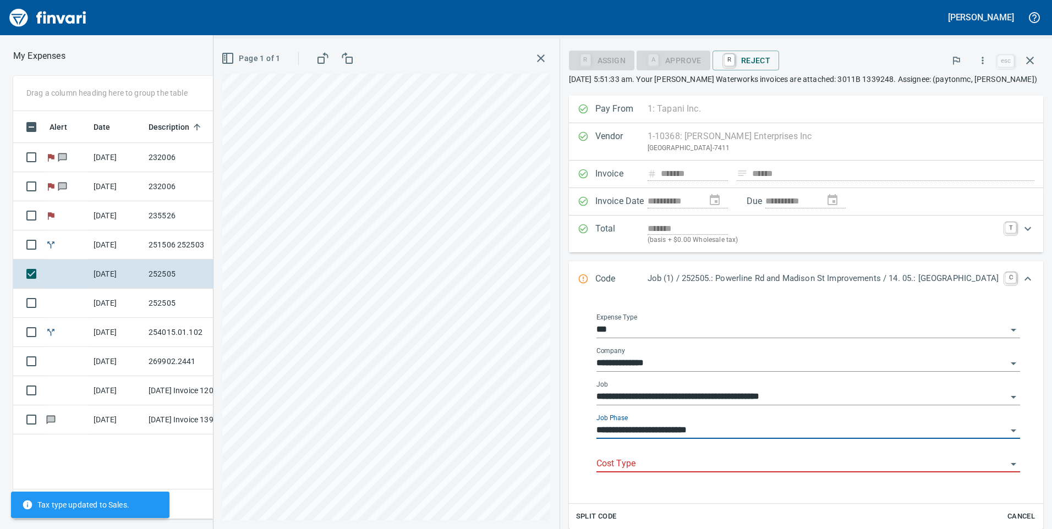
type input "**********"
click at [770, 468] on input "Cost Type" at bounding box center [802, 464] width 411 height 15
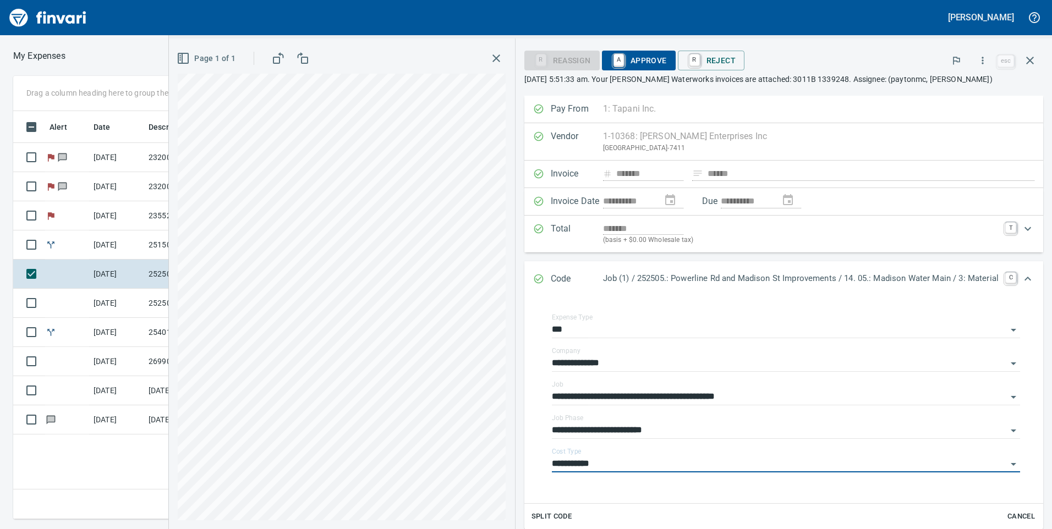
type input "**********"
click at [645, 70] on button "A Approve" at bounding box center [639, 61] width 74 height 20
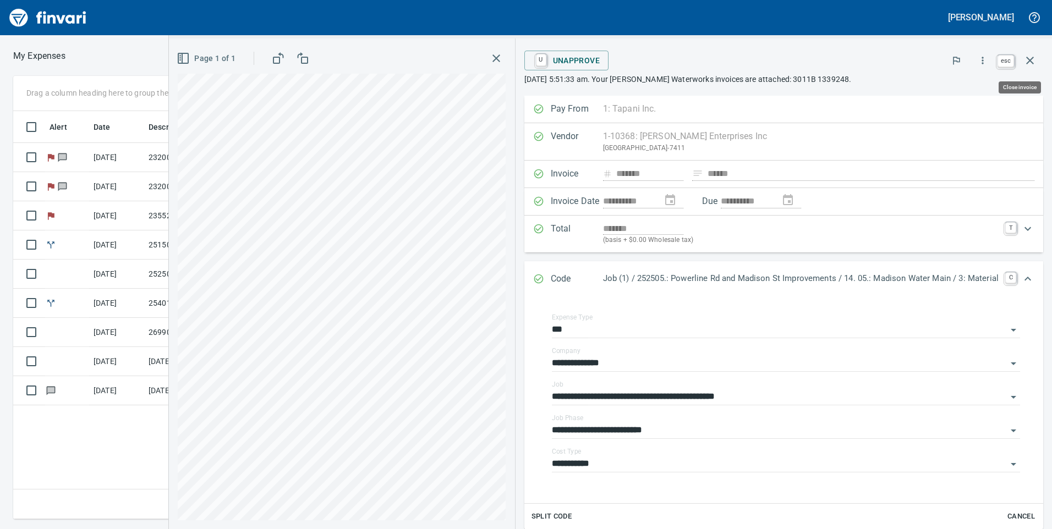
click at [1038, 61] on button "button" at bounding box center [1030, 60] width 26 height 26
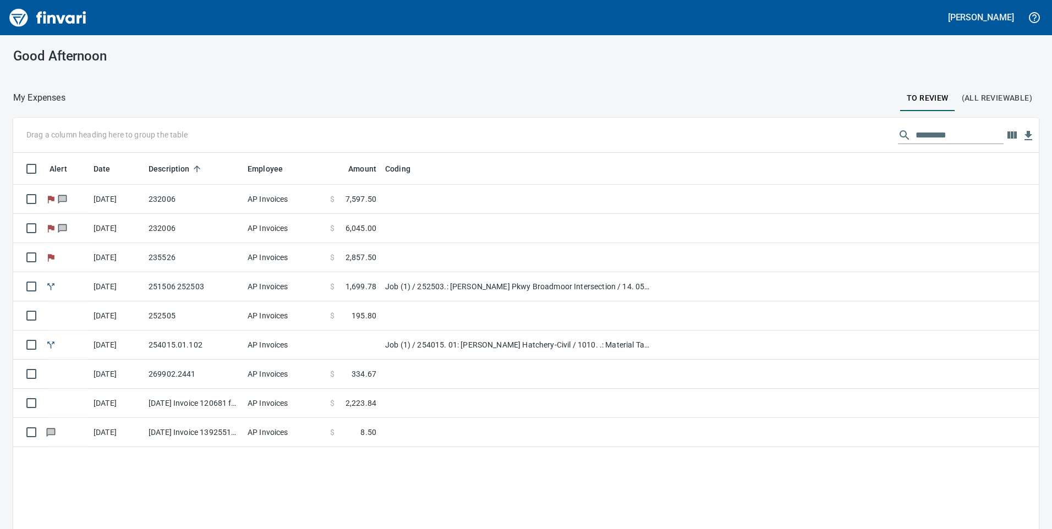
scroll to position [400, 1007]
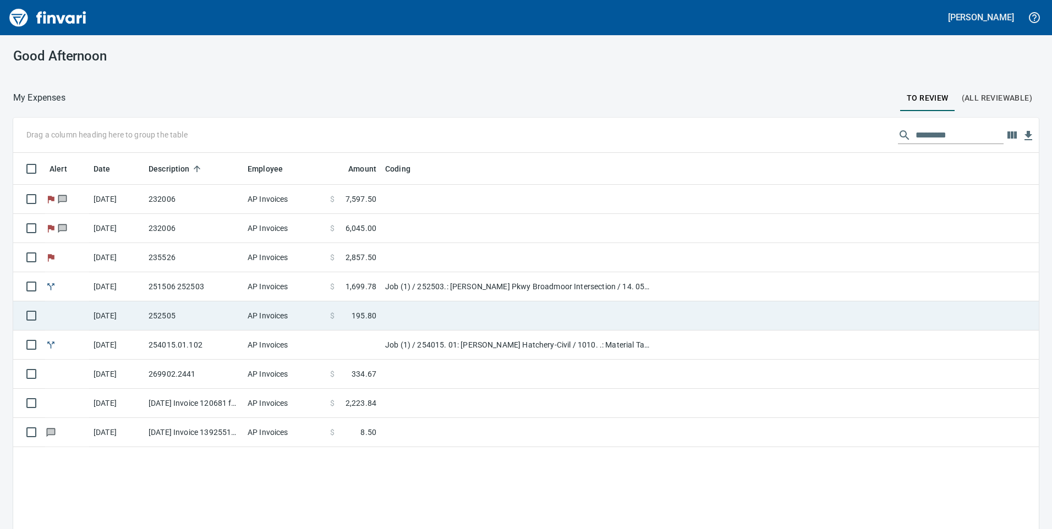
click at [244, 315] on td "AP Invoices" at bounding box center [284, 316] width 83 height 29
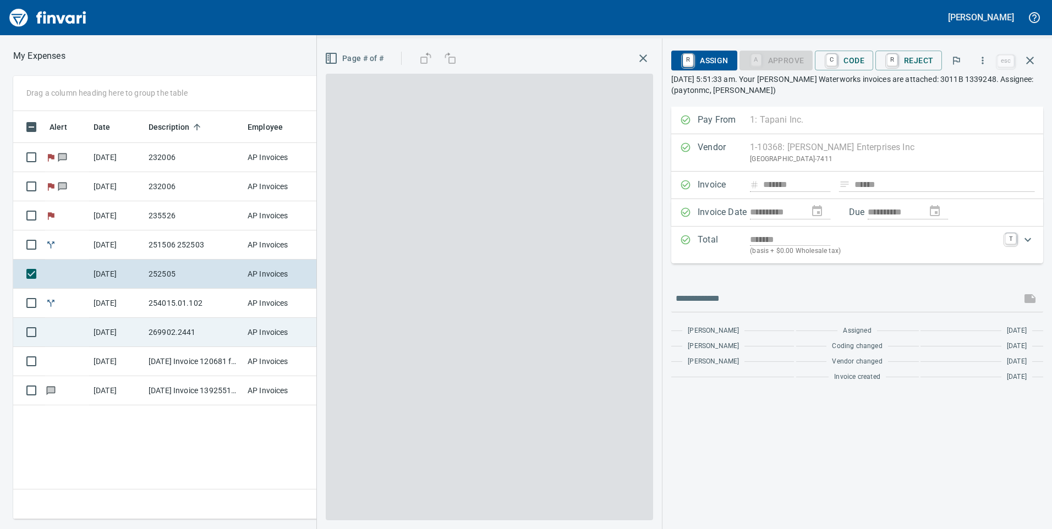
scroll to position [400, 742]
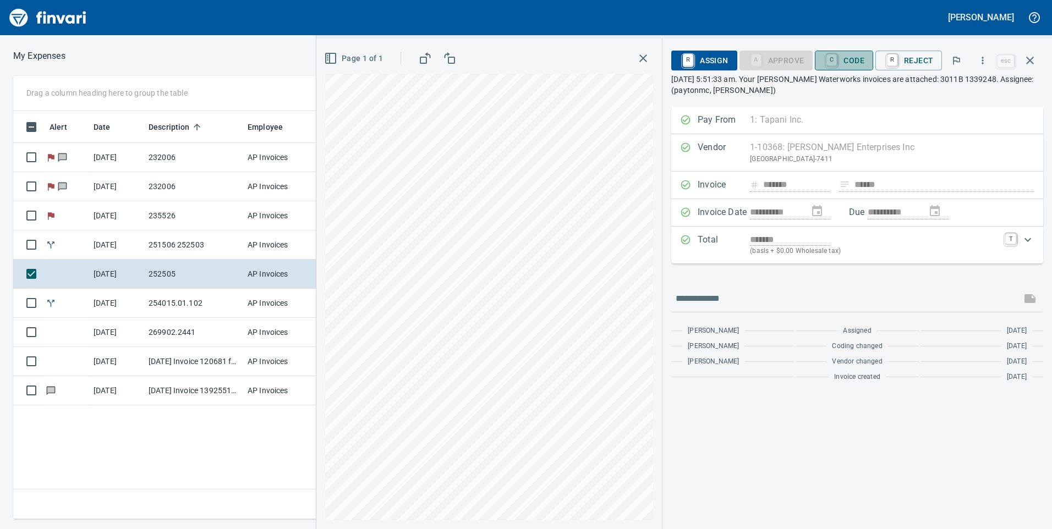
click at [845, 58] on span "C Code" at bounding box center [844, 60] width 41 height 19
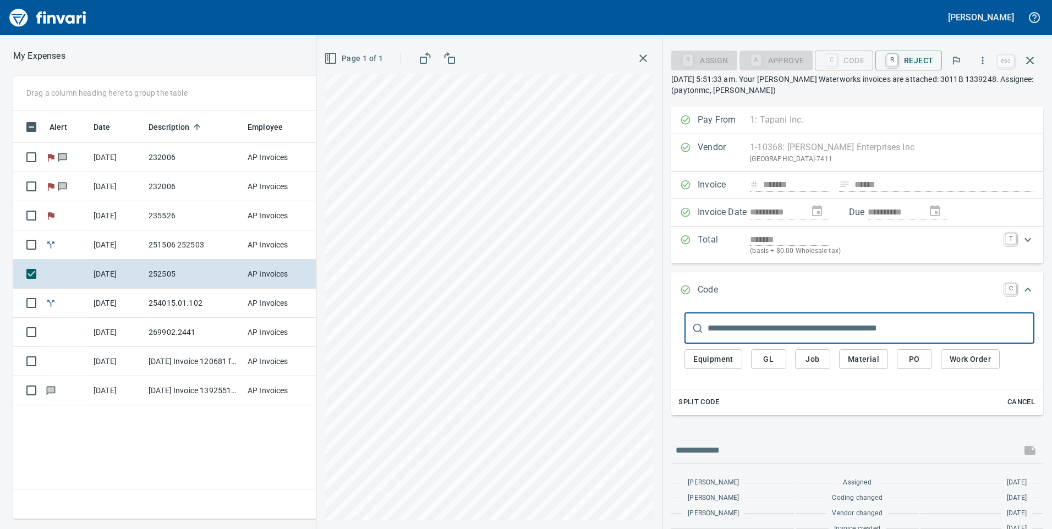
click at [814, 363] on span "Job" at bounding box center [813, 360] width 18 height 14
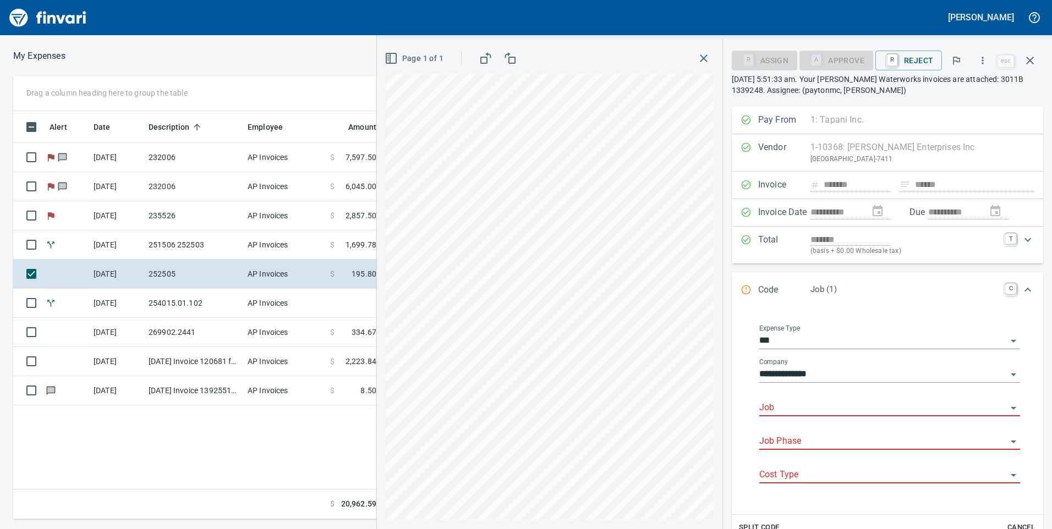
click at [820, 396] on div "Job" at bounding box center [889, 404] width 261 height 25
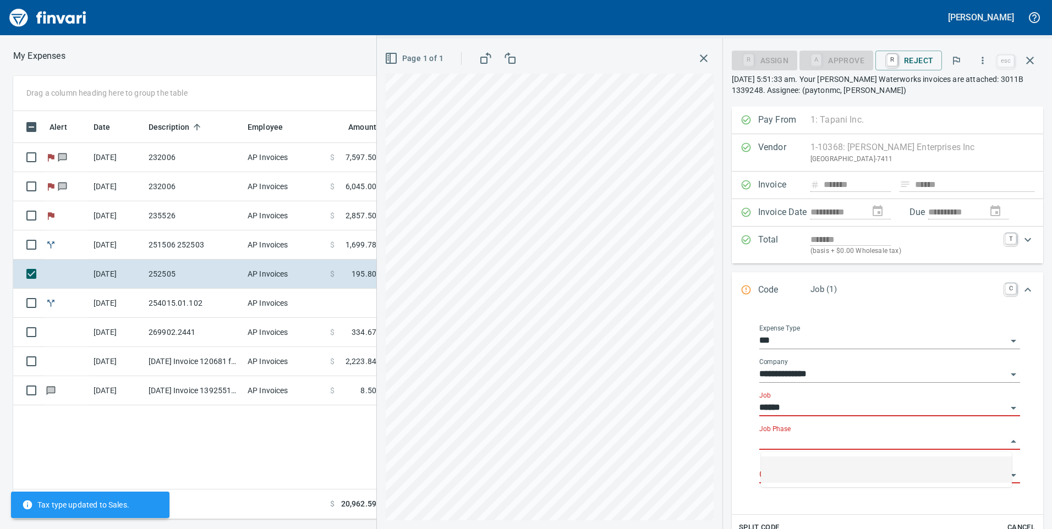
click at [812, 438] on input "Job Phase" at bounding box center [883, 441] width 248 height 15
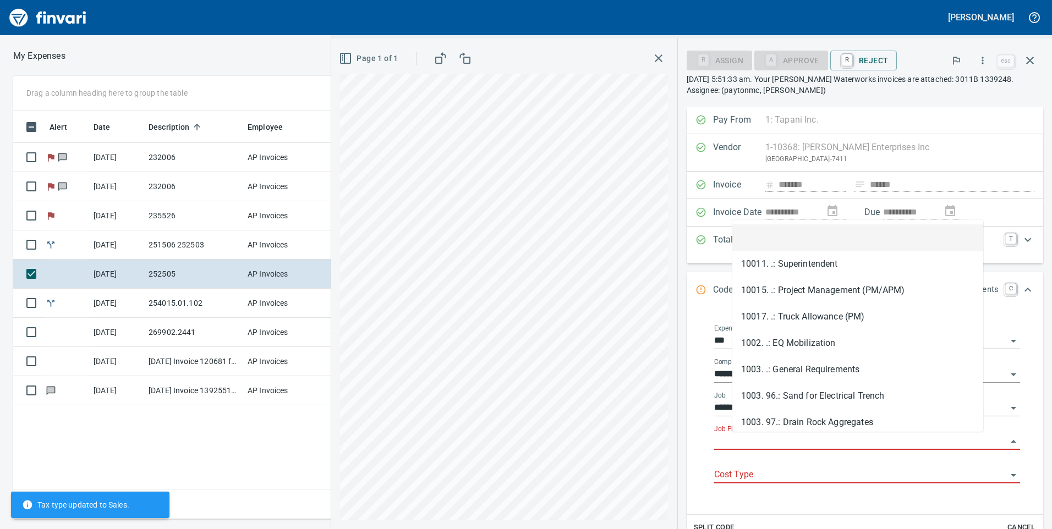
type input "**********"
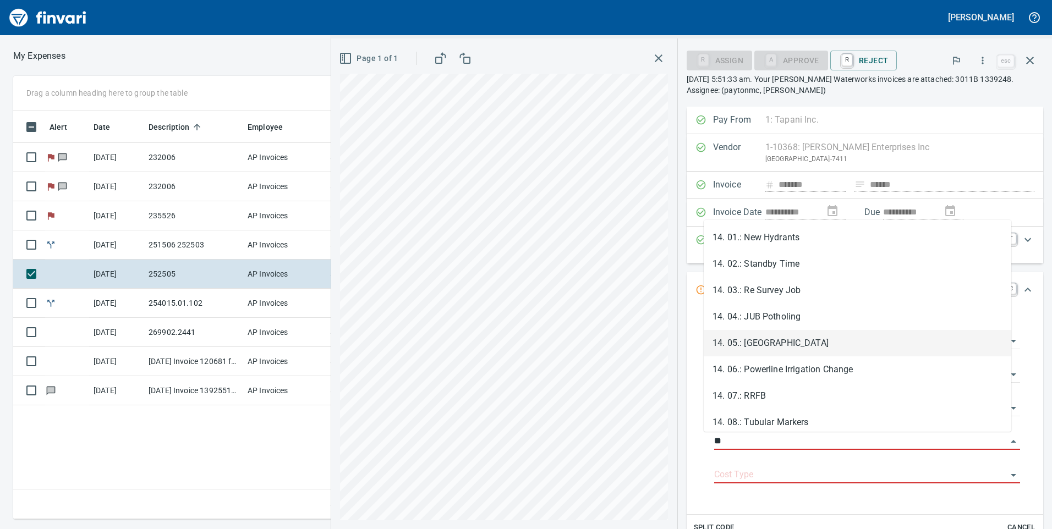
click at [808, 365] on li "14. 06.: Powerline Irrigation Change" at bounding box center [858, 370] width 308 height 26
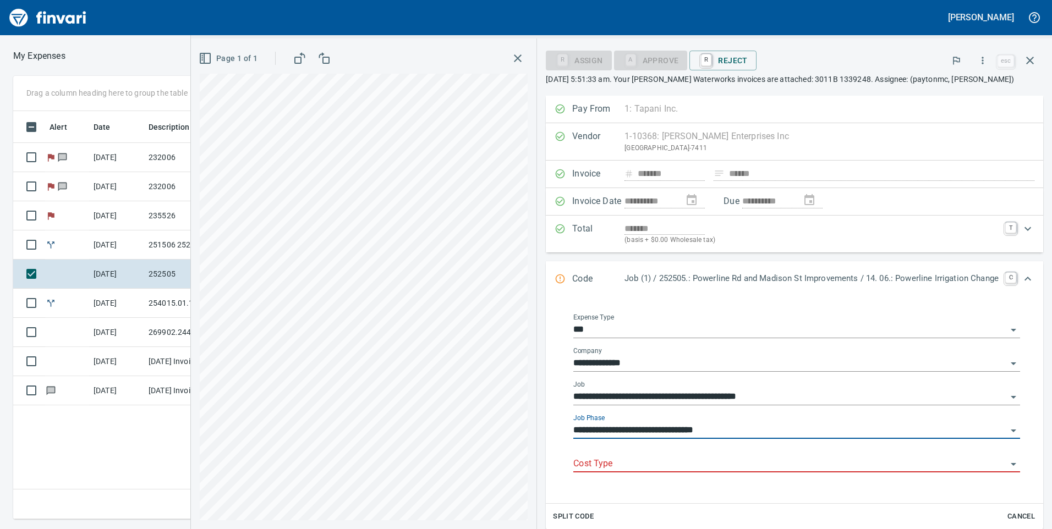
type input "**********"
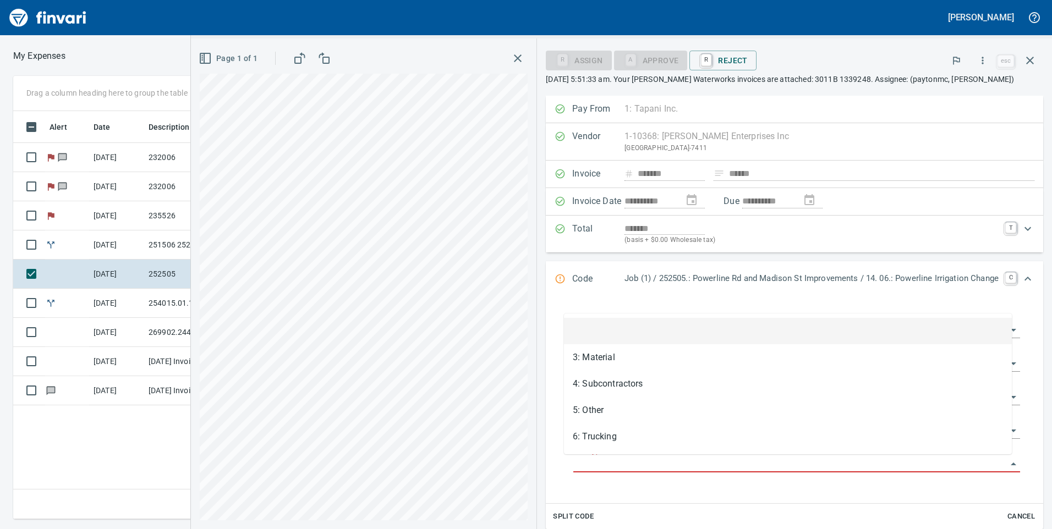
click at [762, 463] on input "Cost Type" at bounding box center [790, 464] width 434 height 15
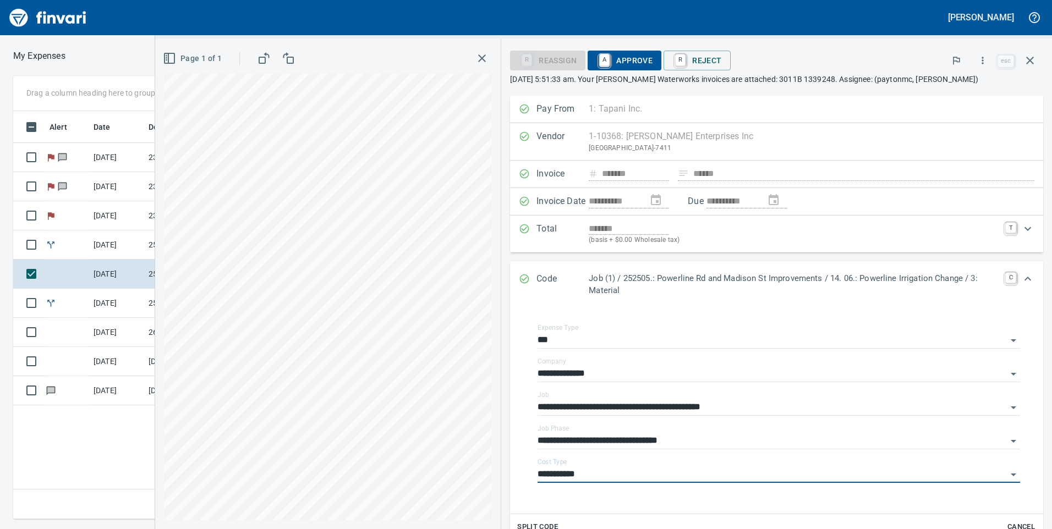
type input "**********"
click at [639, 67] on span "A Approve" at bounding box center [625, 60] width 56 height 19
click at [639, 65] on span "A Approve" at bounding box center [625, 60] width 56 height 19
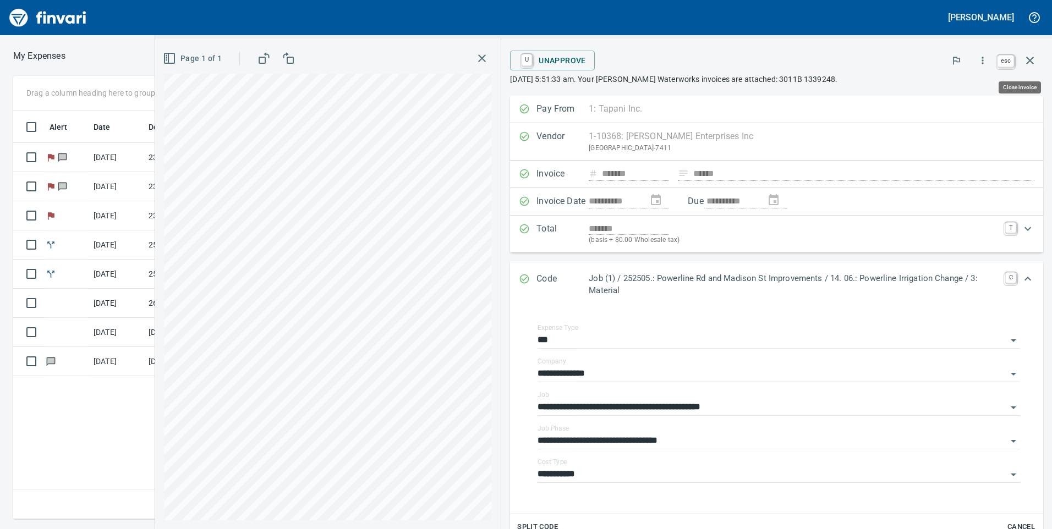
click at [1032, 62] on icon "button" at bounding box center [1030, 61] width 8 height 8
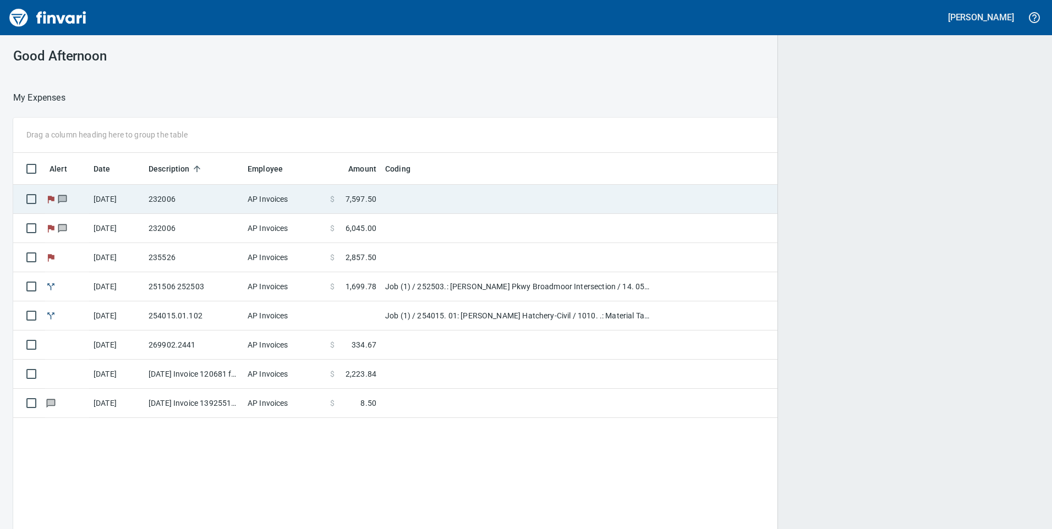
scroll to position [400, 1009]
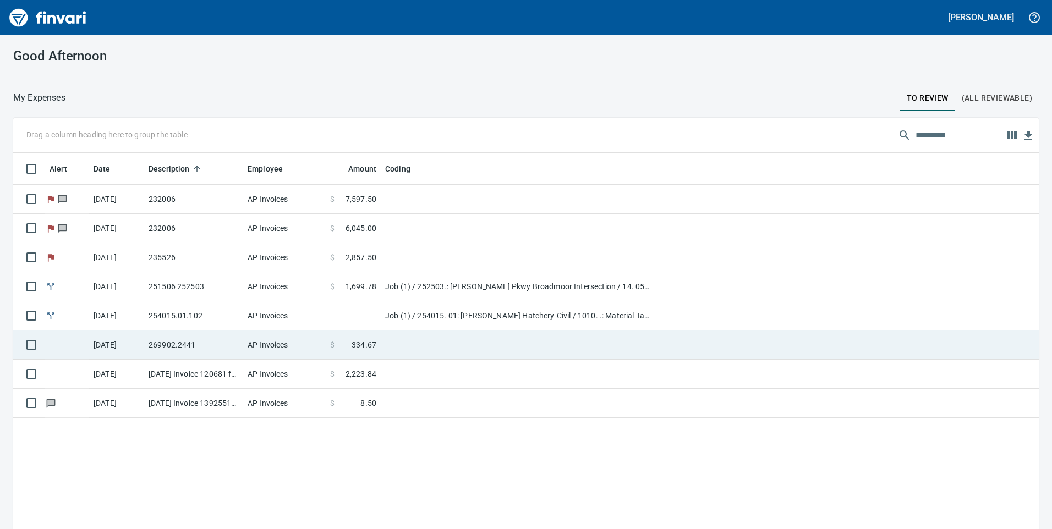
click at [284, 354] on td "AP Invoices" at bounding box center [284, 345] width 83 height 29
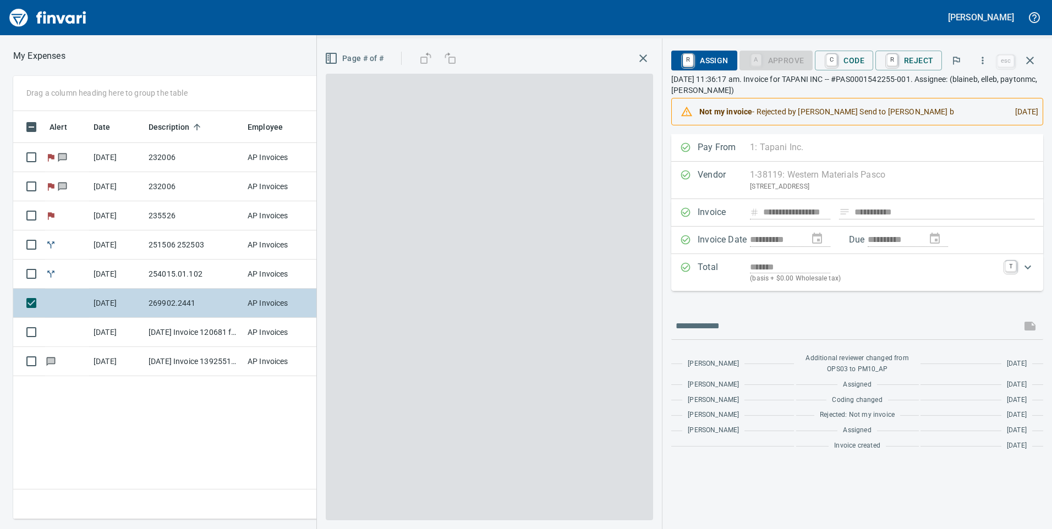
scroll to position [400, 742]
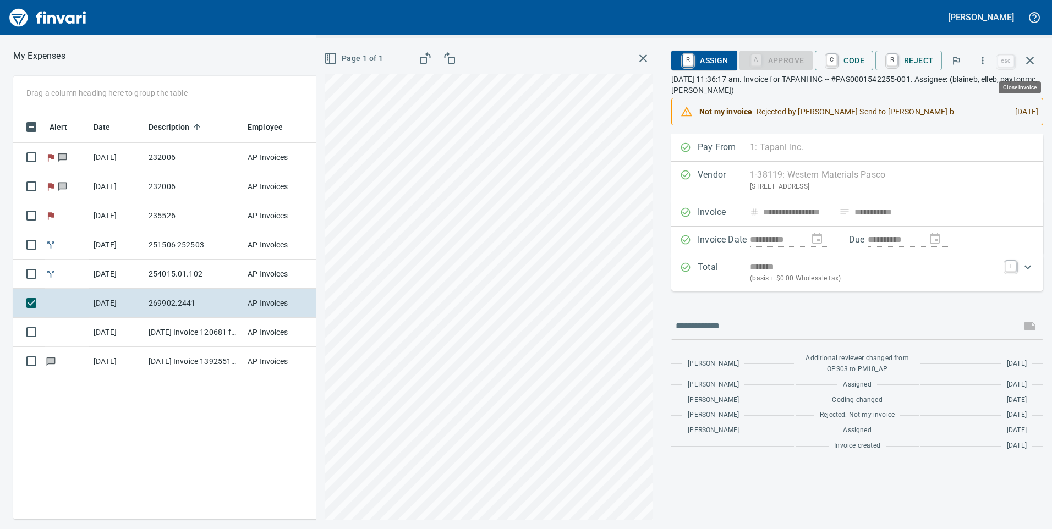
click at [1032, 59] on icon "button" at bounding box center [1030, 60] width 13 height 13
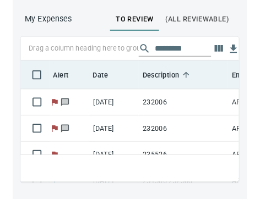
scroll to position [97, 226]
